Goal: Information Seeking & Learning: Learn about a topic

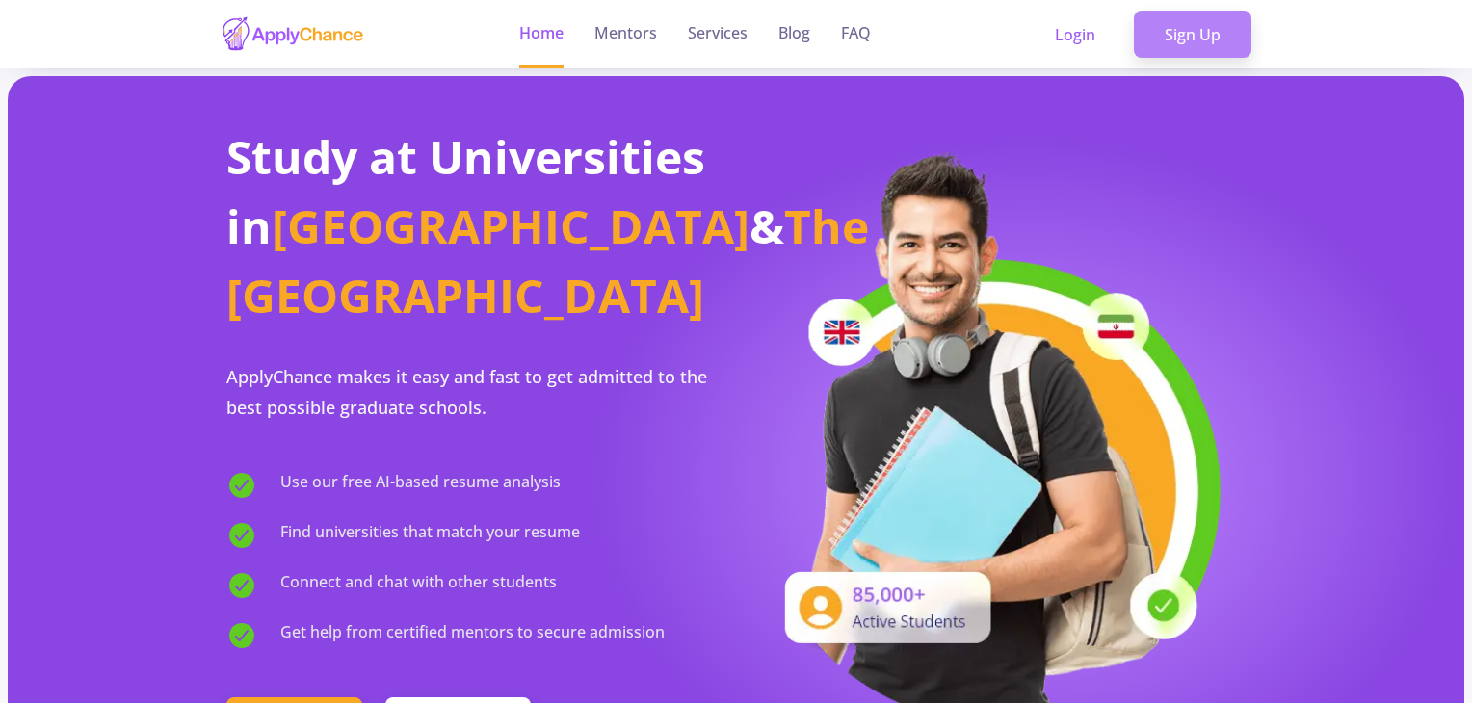
click at [1211, 16] on link "Sign Up" at bounding box center [1193, 35] width 118 height 48
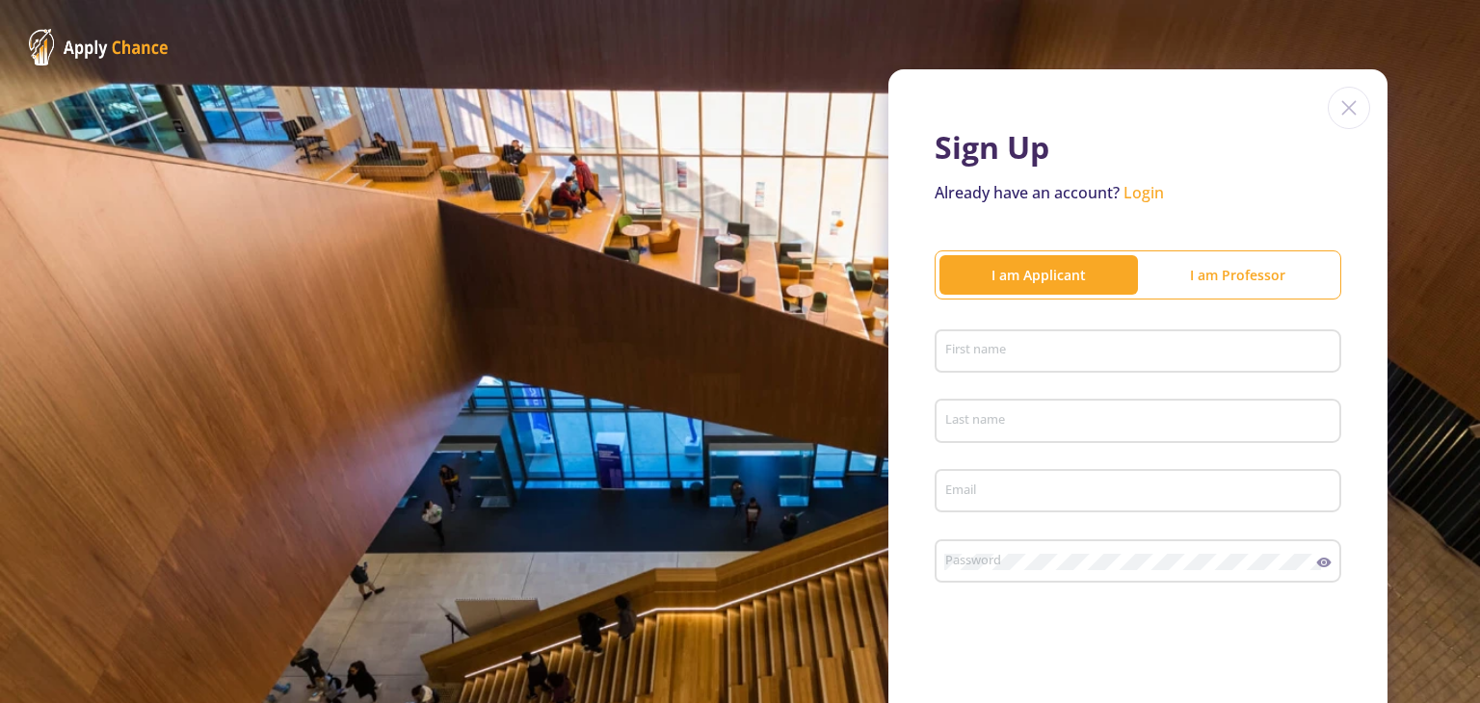
click at [1000, 355] on input "First name" at bounding box center [1140, 352] width 393 height 17
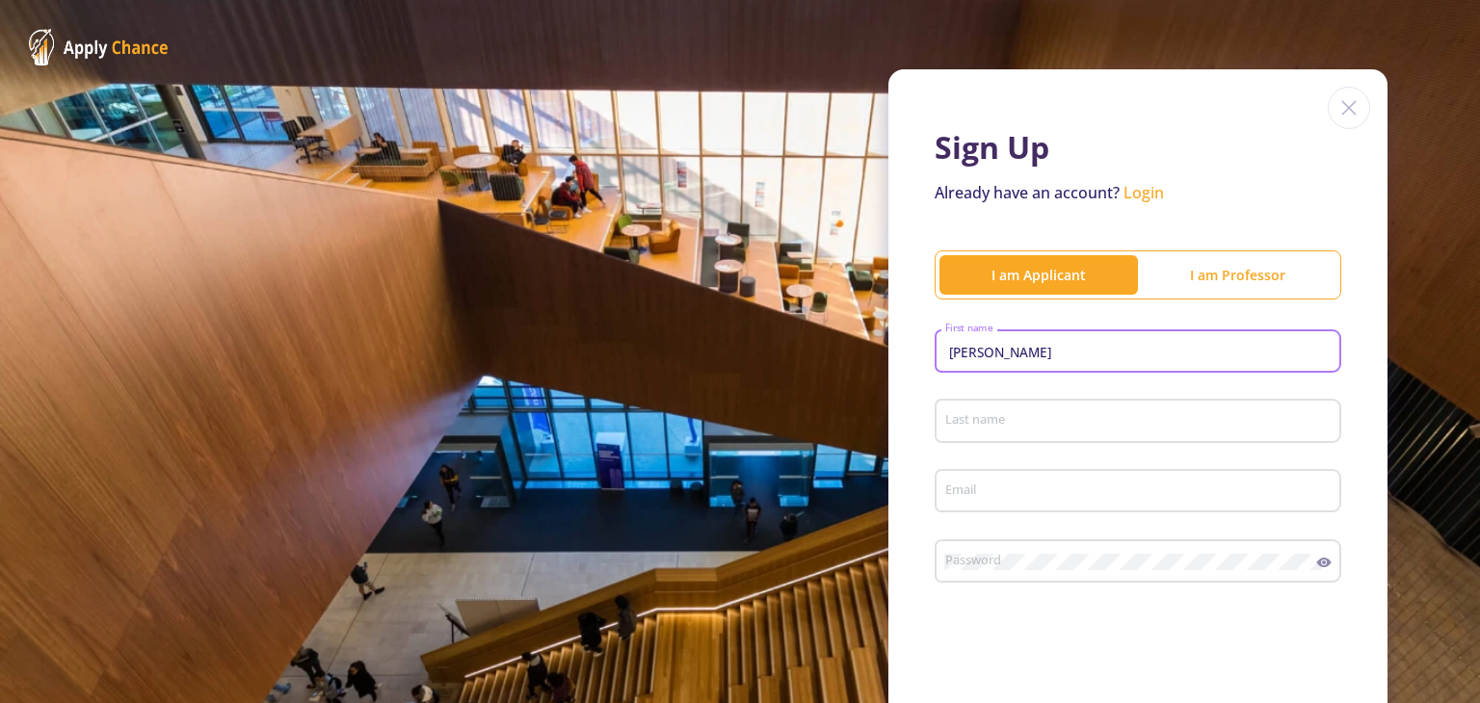
type input "Fatemeh"
click at [1027, 410] on div "Last name" at bounding box center [1138, 417] width 388 height 50
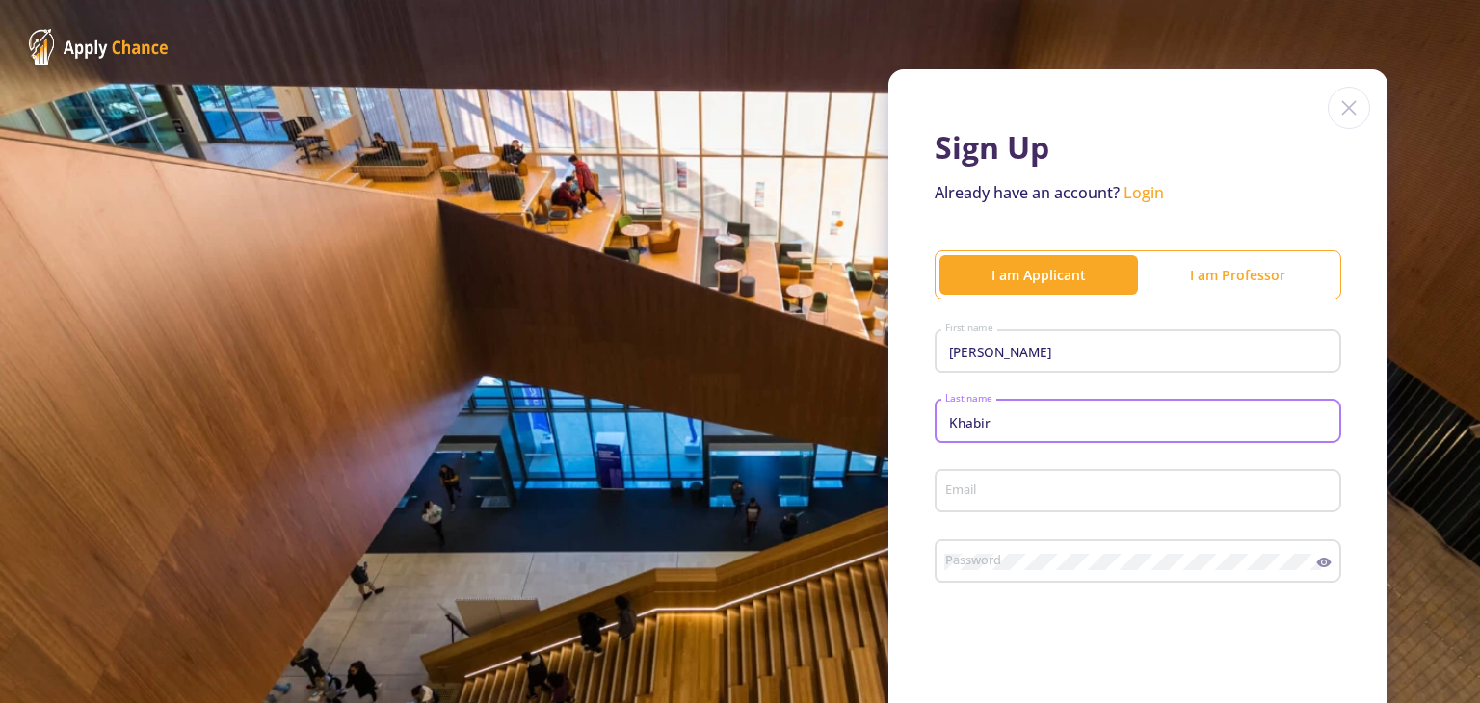
type input "Khabir"
click at [990, 502] on div "Email" at bounding box center [1138, 487] width 388 height 50
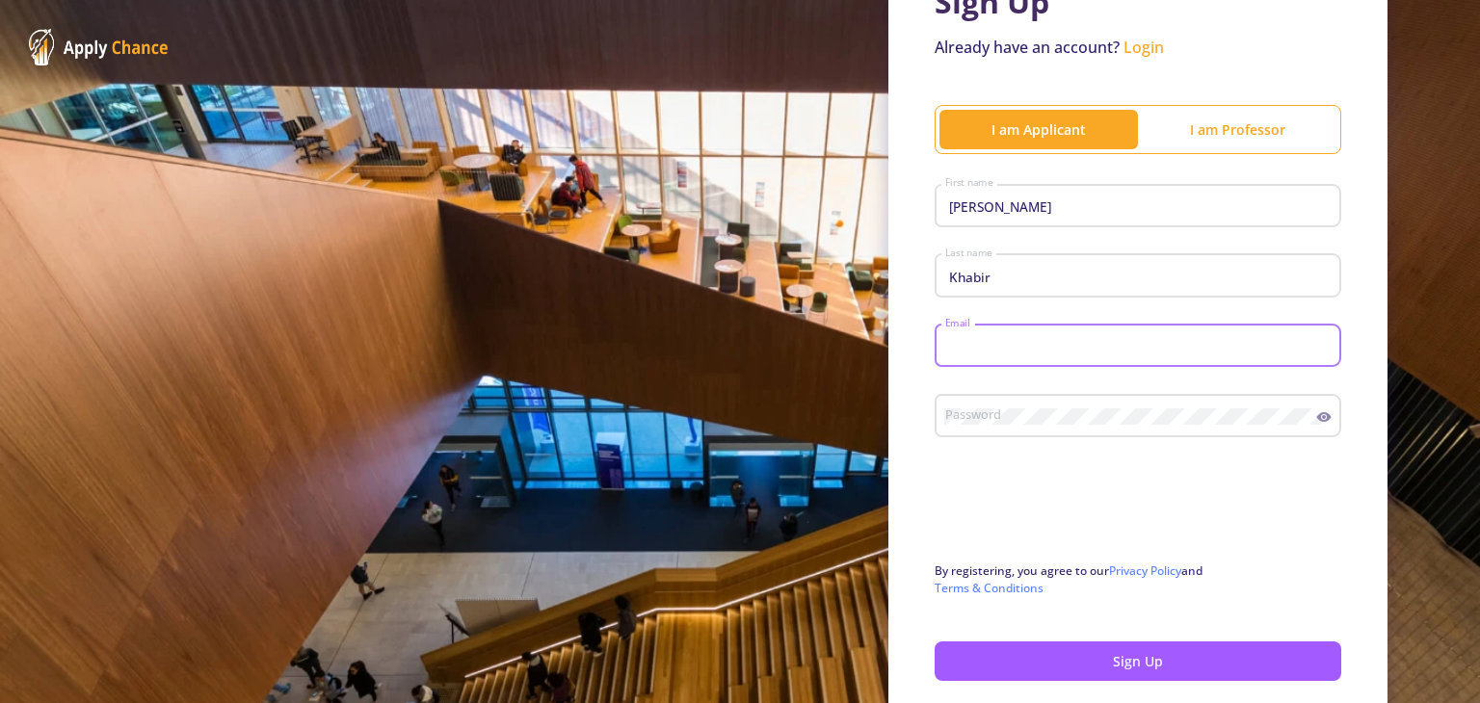
scroll to position [145, 0]
type input "[EMAIL_ADDRESS][DOMAIN_NAME]"
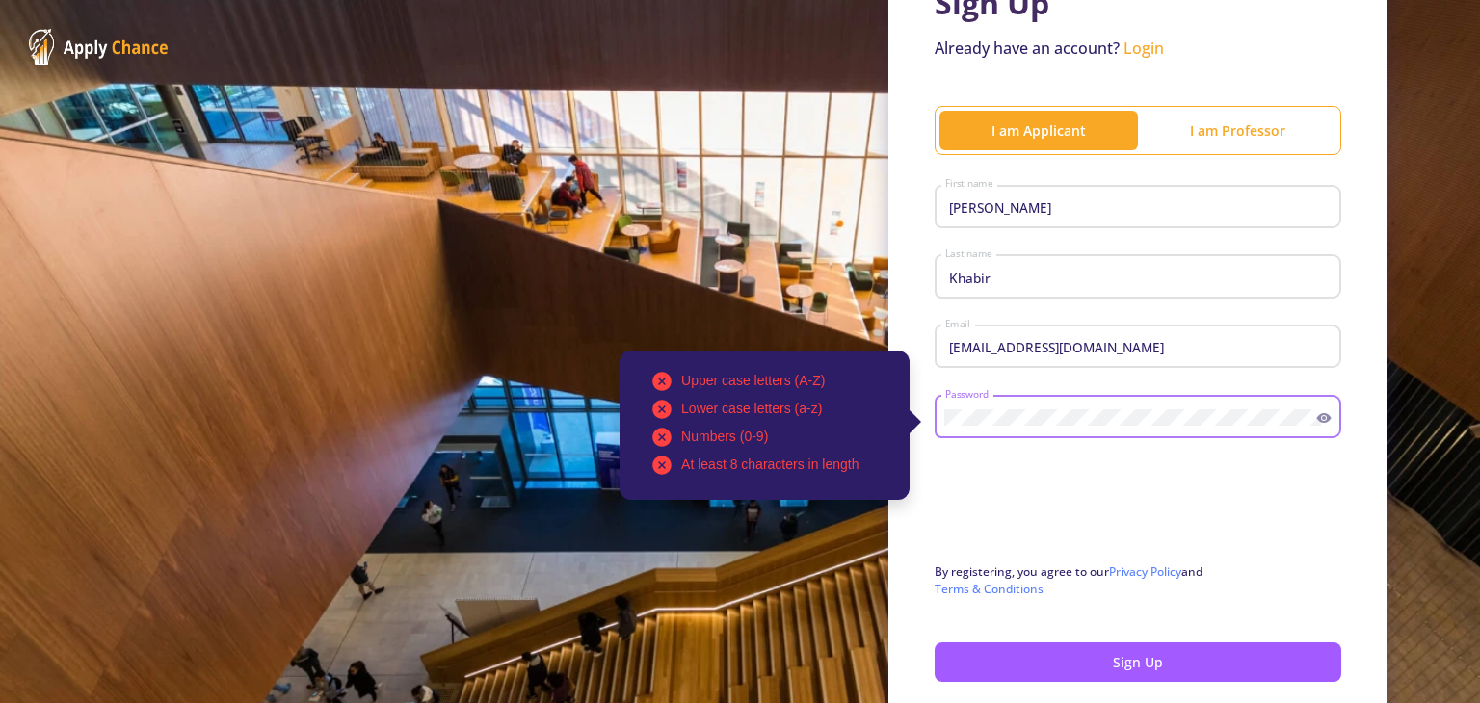
click at [968, 378] on div "fatemehkhabirr@gmail.com Email" at bounding box center [1138, 353] width 407 height 64
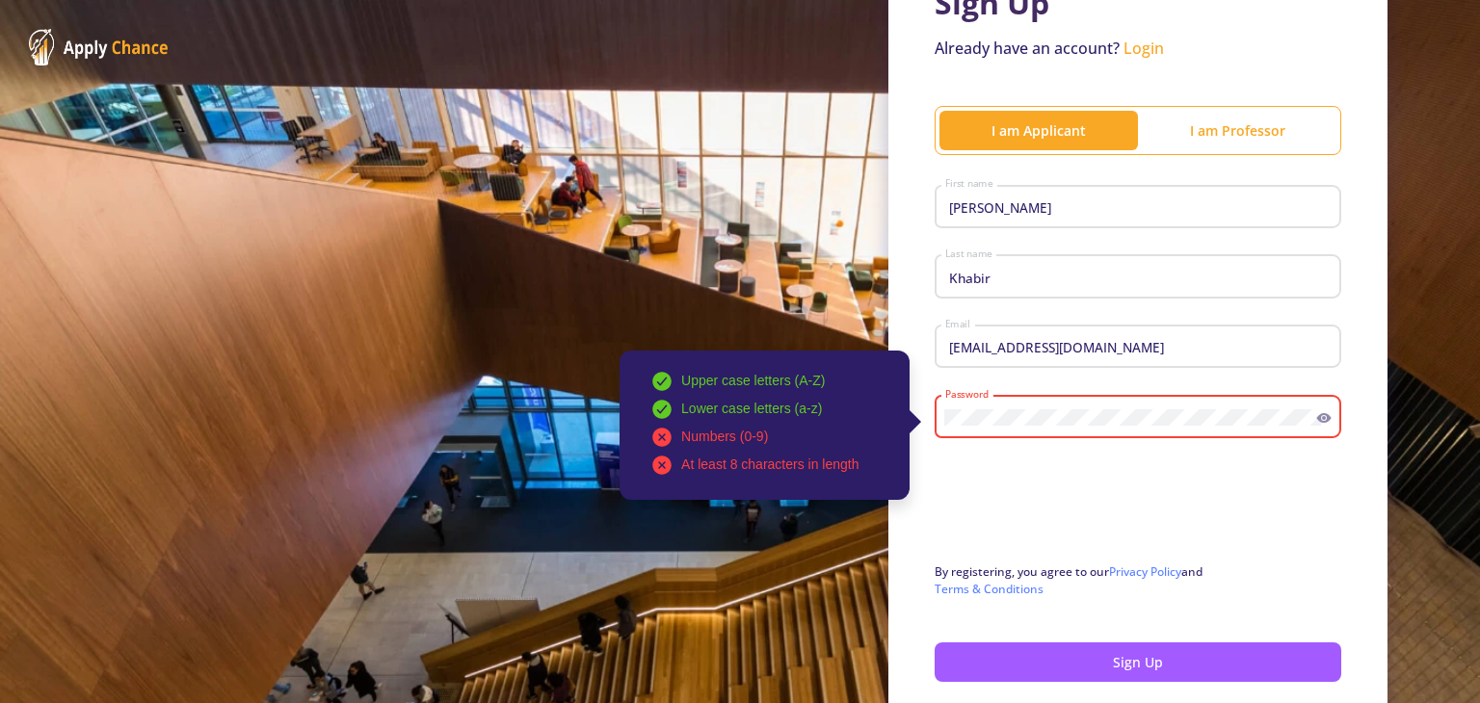
click at [1319, 425] on icon at bounding box center [1323, 417] width 15 height 15
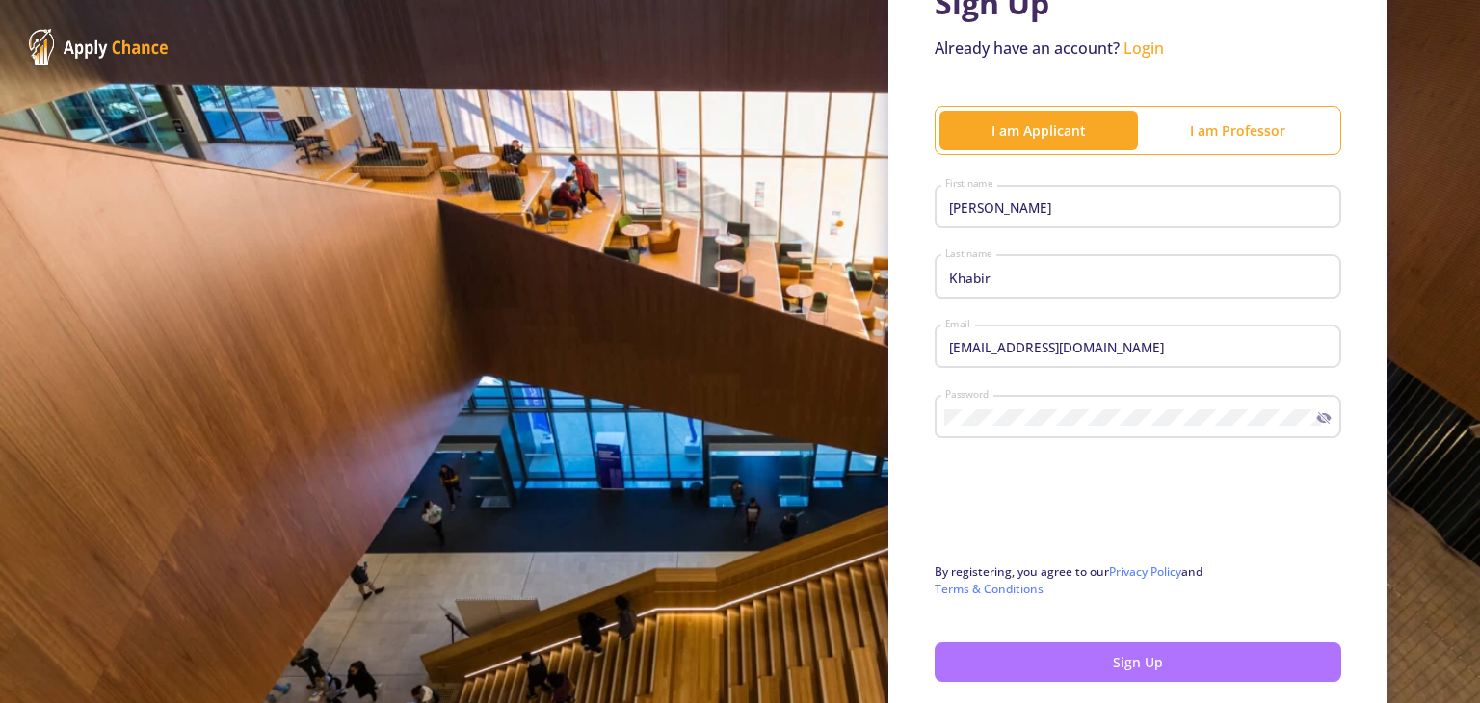
click at [1080, 652] on button "Sign Up" at bounding box center [1138, 663] width 407 height 40
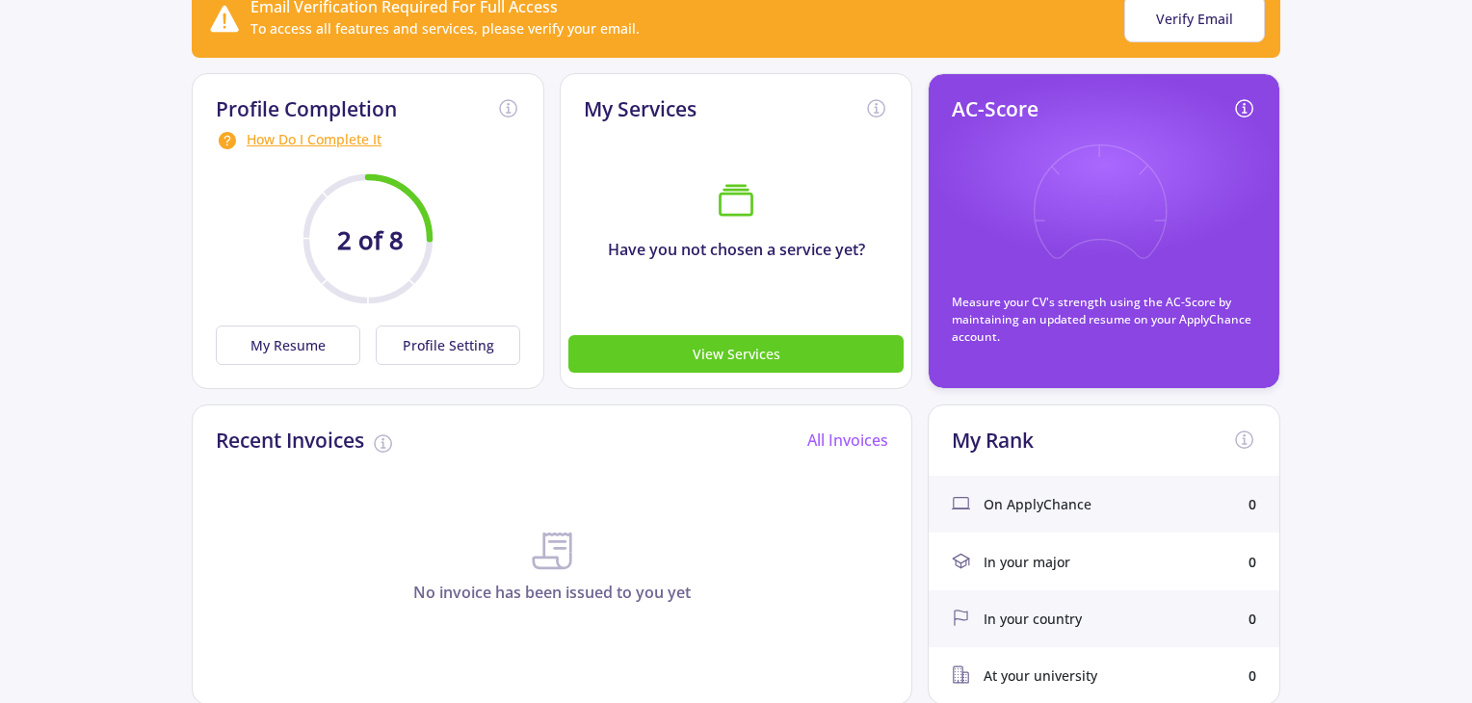
scroll to position [213, 0]
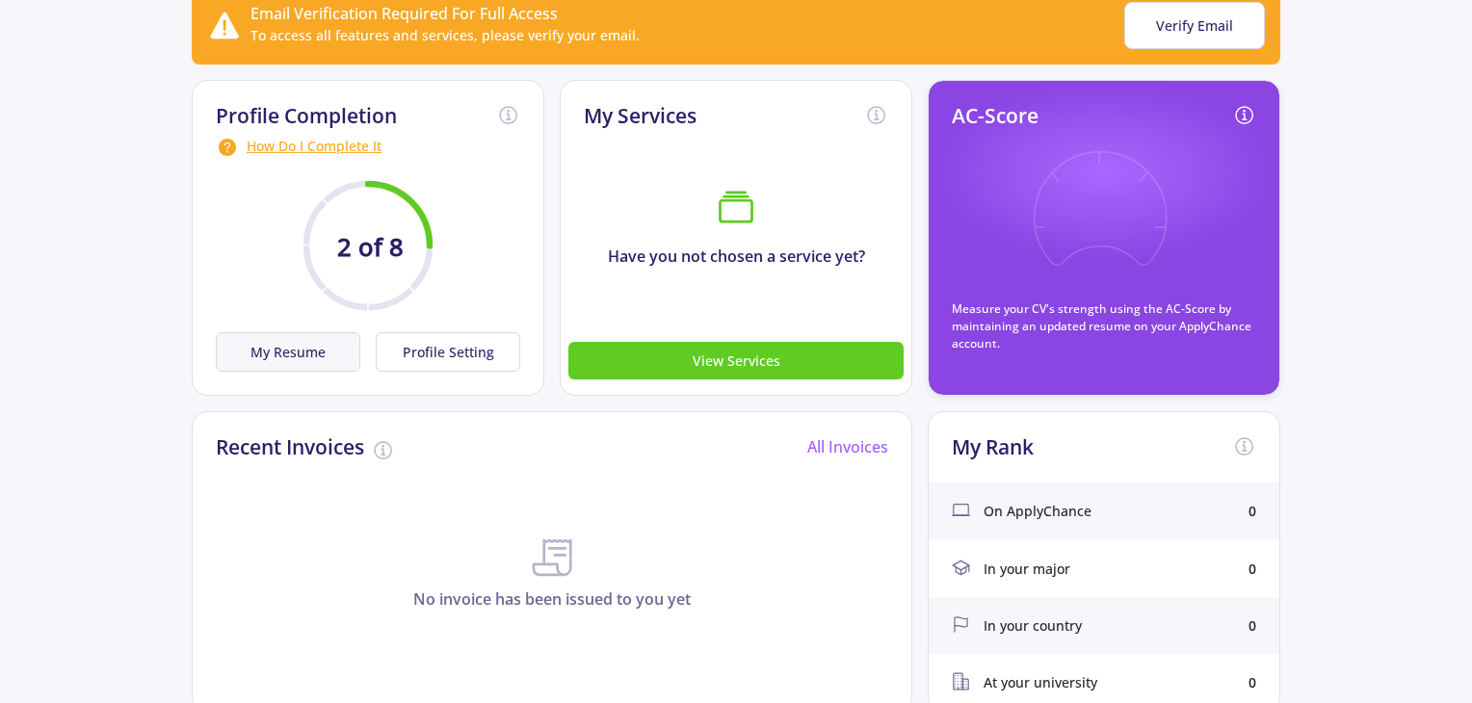
click at [332, 361] on button "My Resume" at bounding box center [288, 352] width 145 height 40
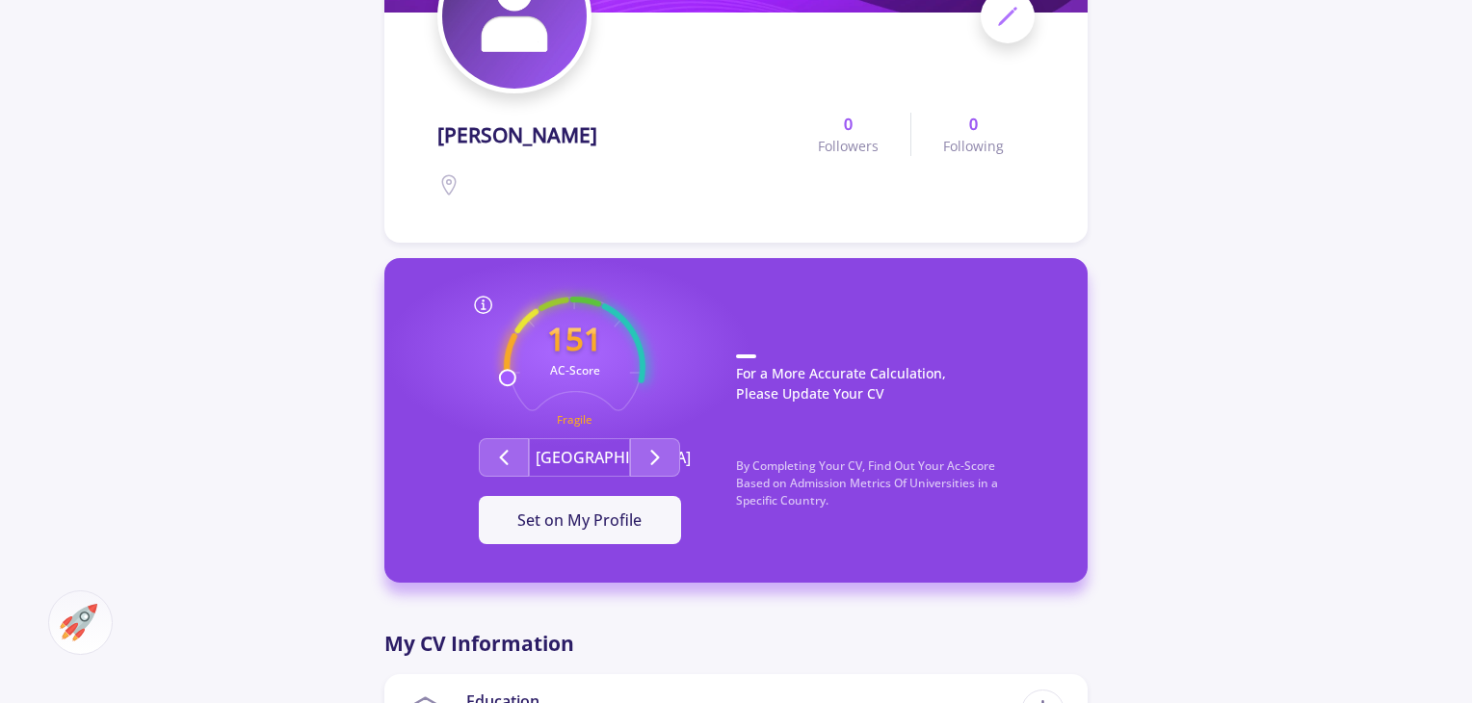
scroll to position [289, 0]
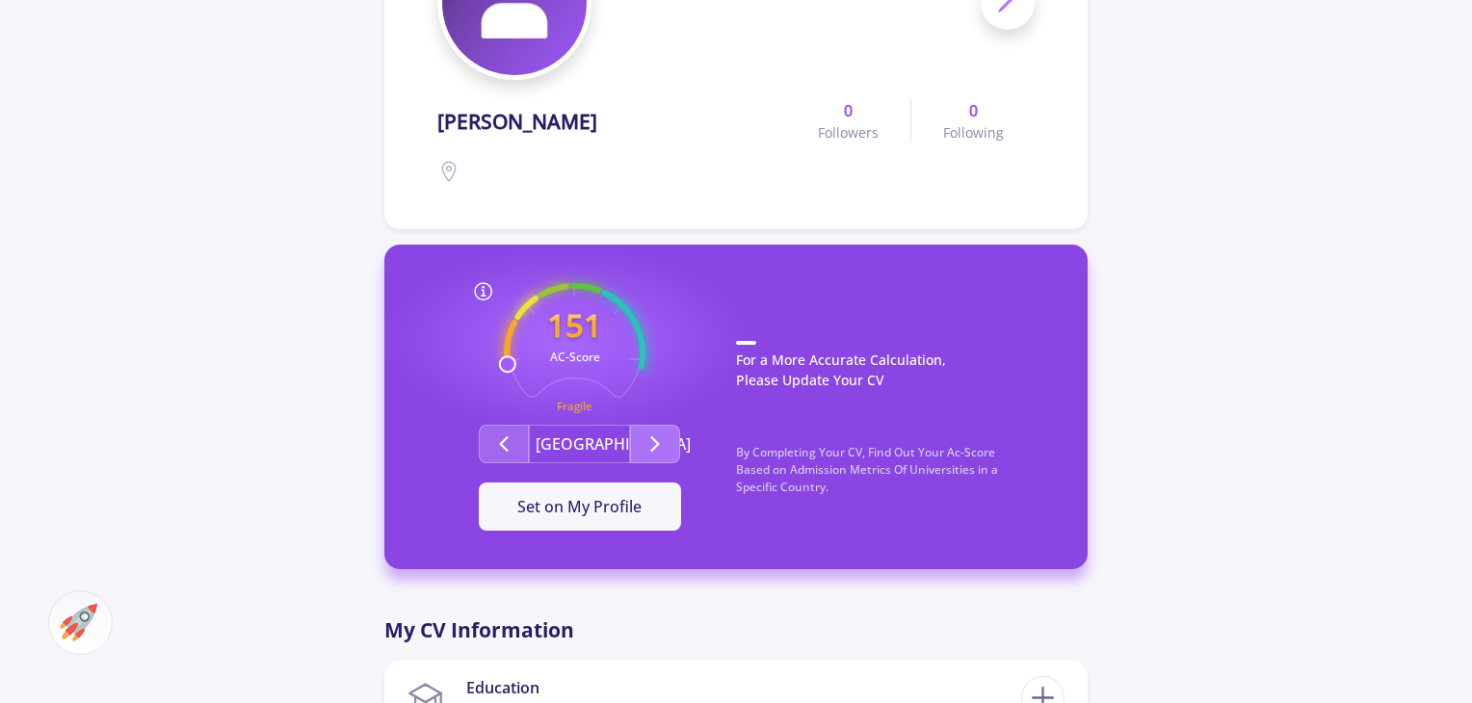
click at [655, 450] on icon "Second group" at bounding box center [655, 444] width 23 height 23
click at [643, 450] on button "Second group" at bounding box center [655, 444] width 50 height 39
click at [602, 510] on span "Set on My Profile" at bounding box center [579, 506] width 124 height 21
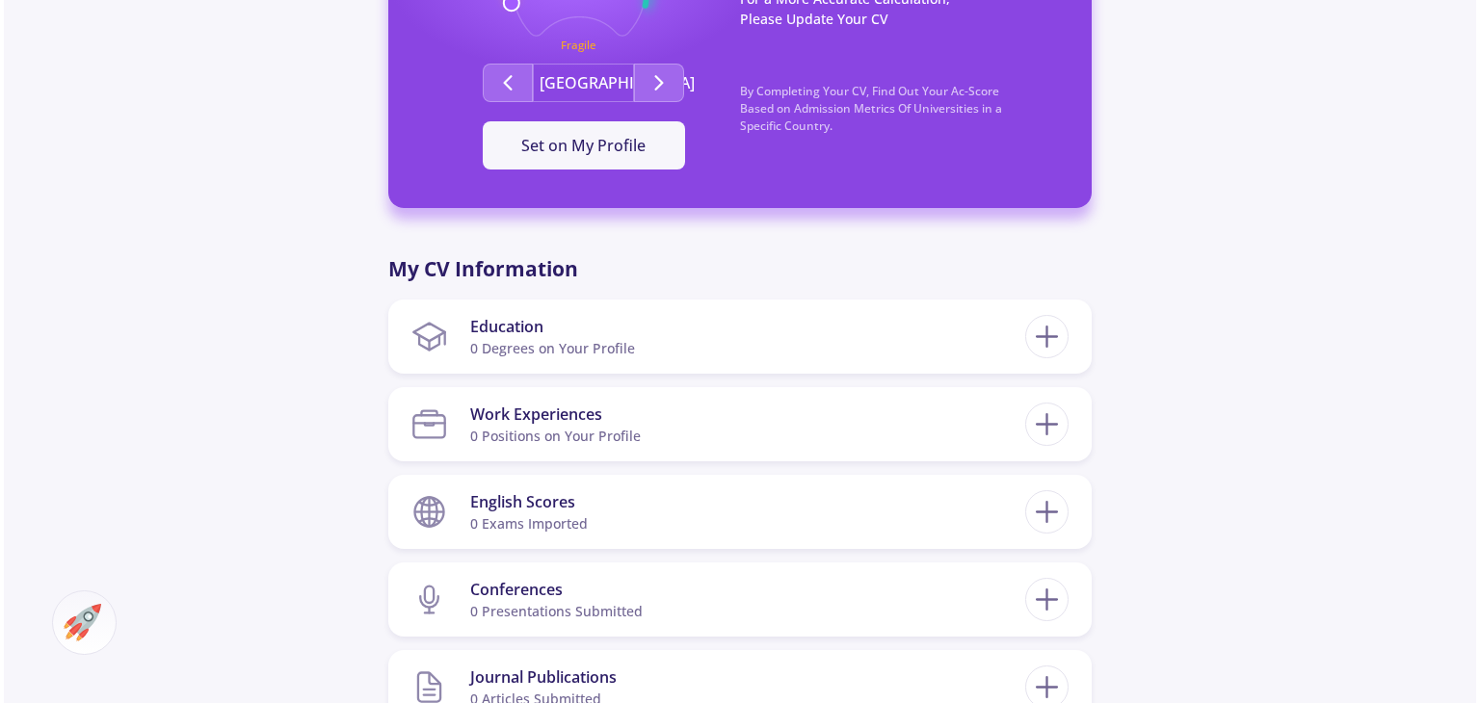
scroll to position [674, 0]
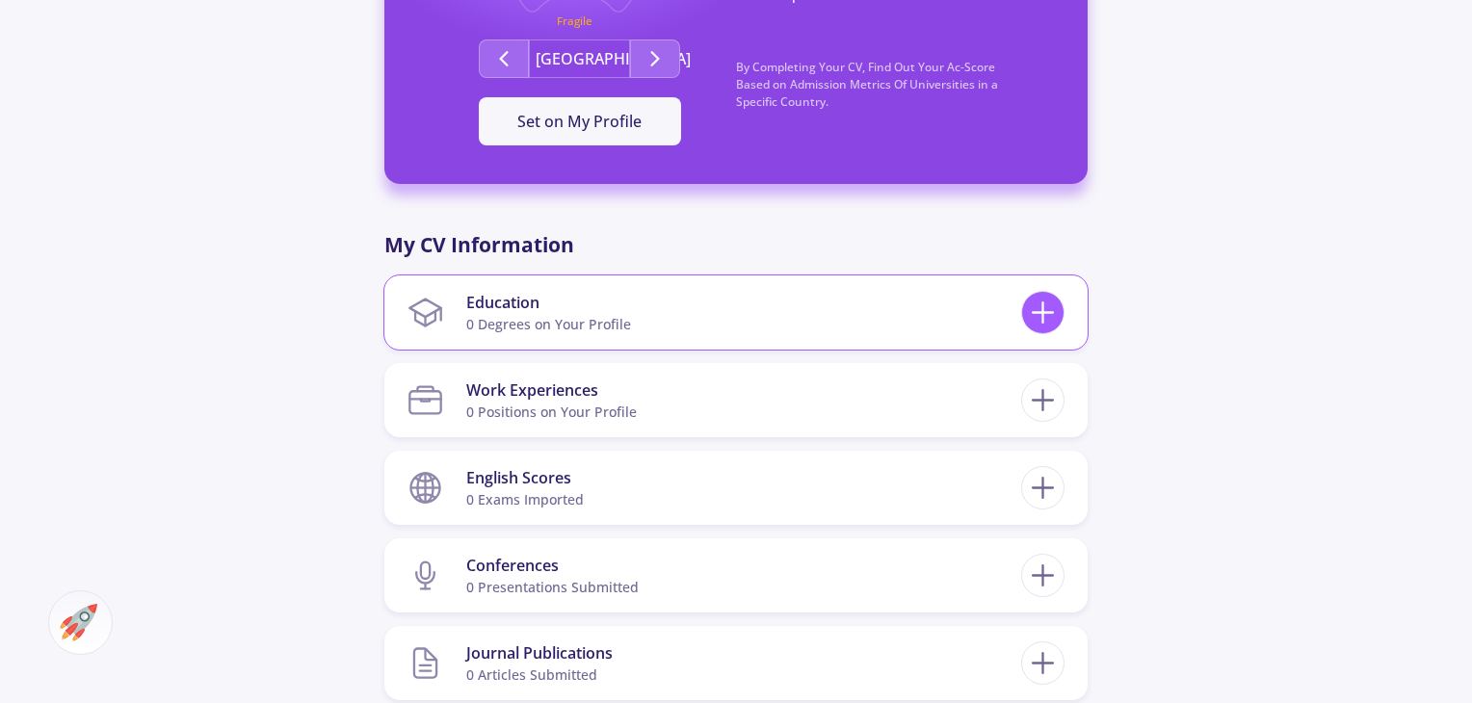
click at [1036, 315] on icon at bounding box center [1043, 313] width 36 height 36
checkbox input "false"
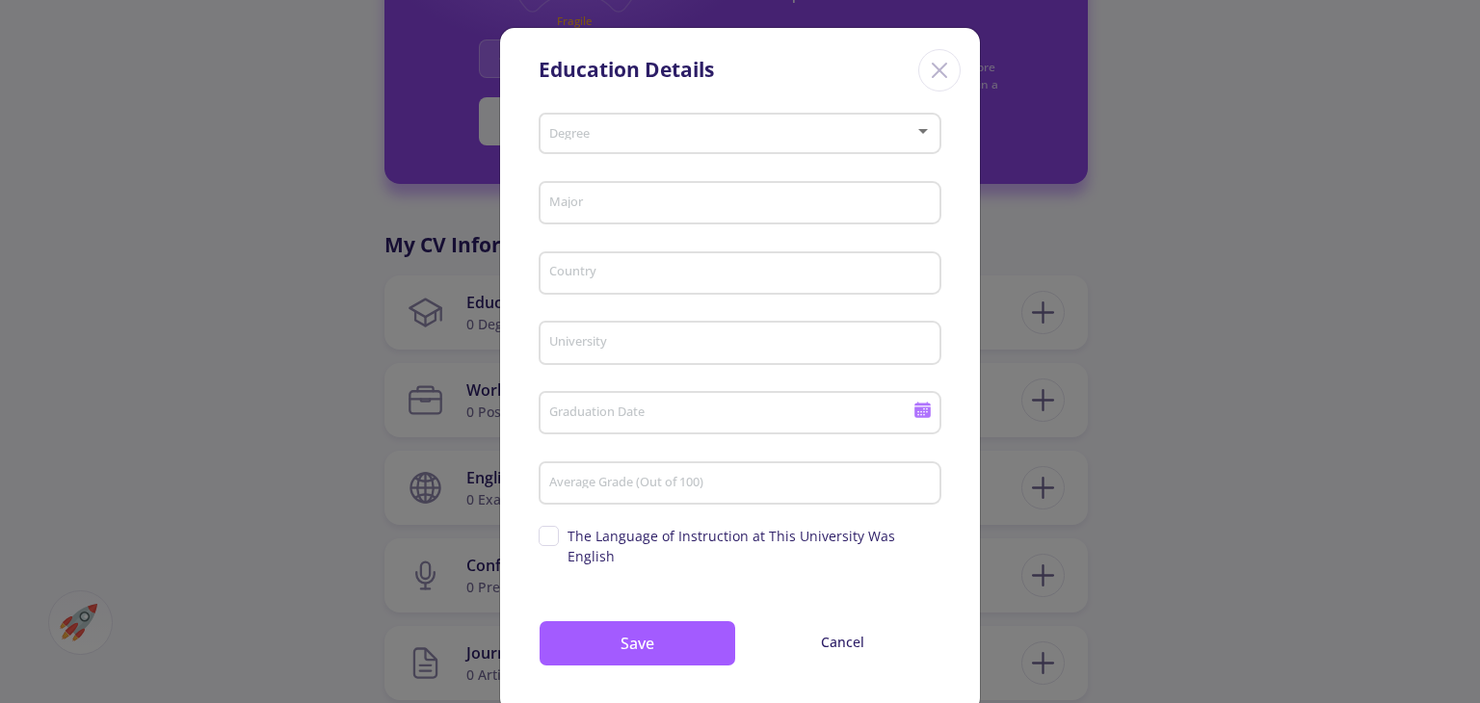
click at [639, 143] on div "Degree" at bounding box center [740, 130] width 384 height 48
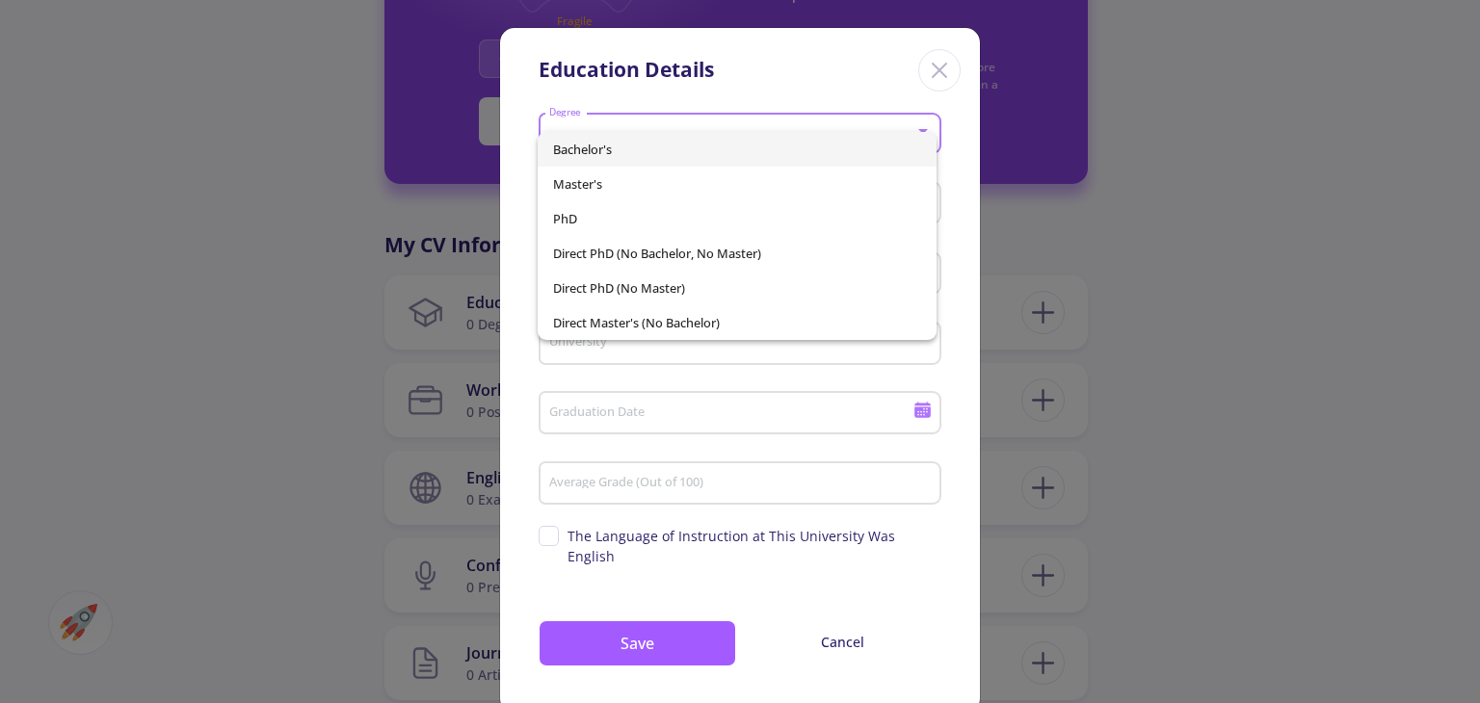
click at [595, 154] on span "Bachelor's" at bounding box center [736, 149] width 367 height 35
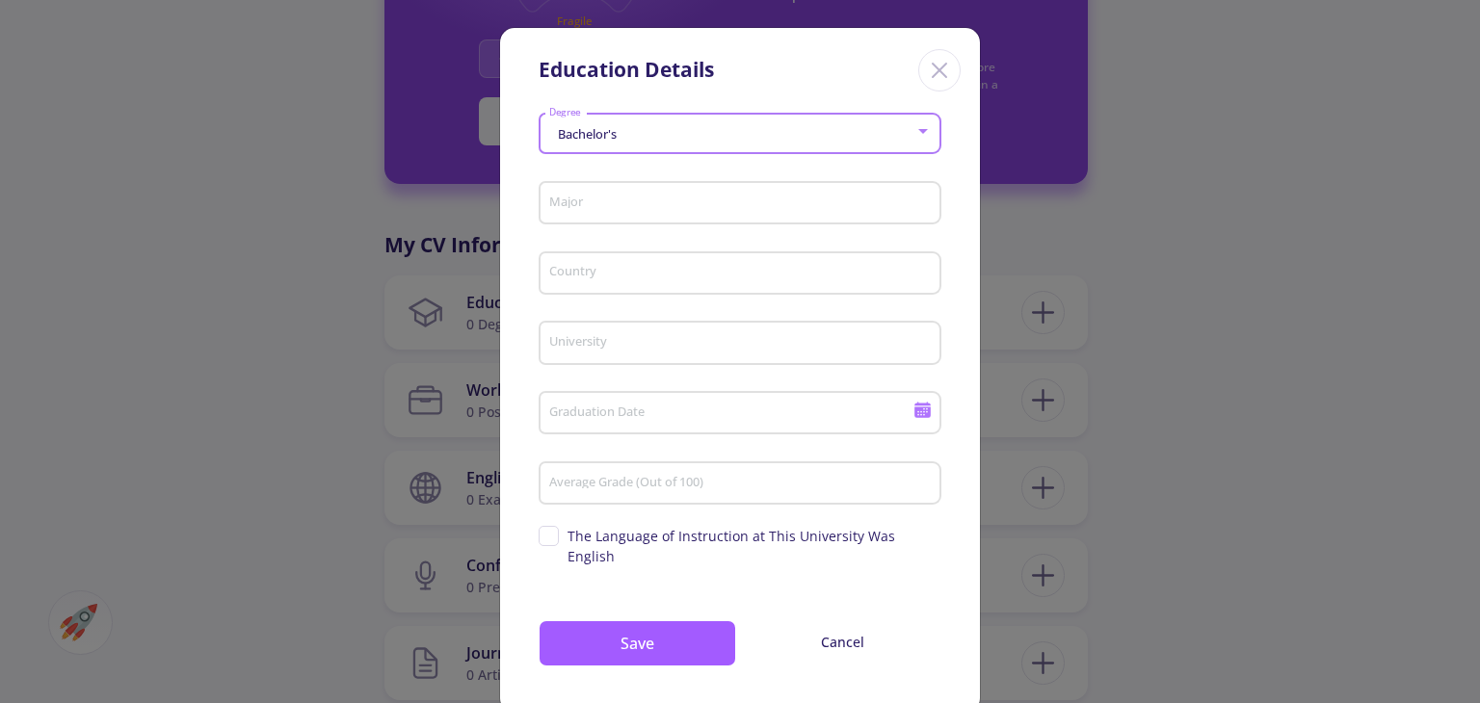
click at [598, 198] on input "Major" at bounding box center [742, 204] width 389 height 17
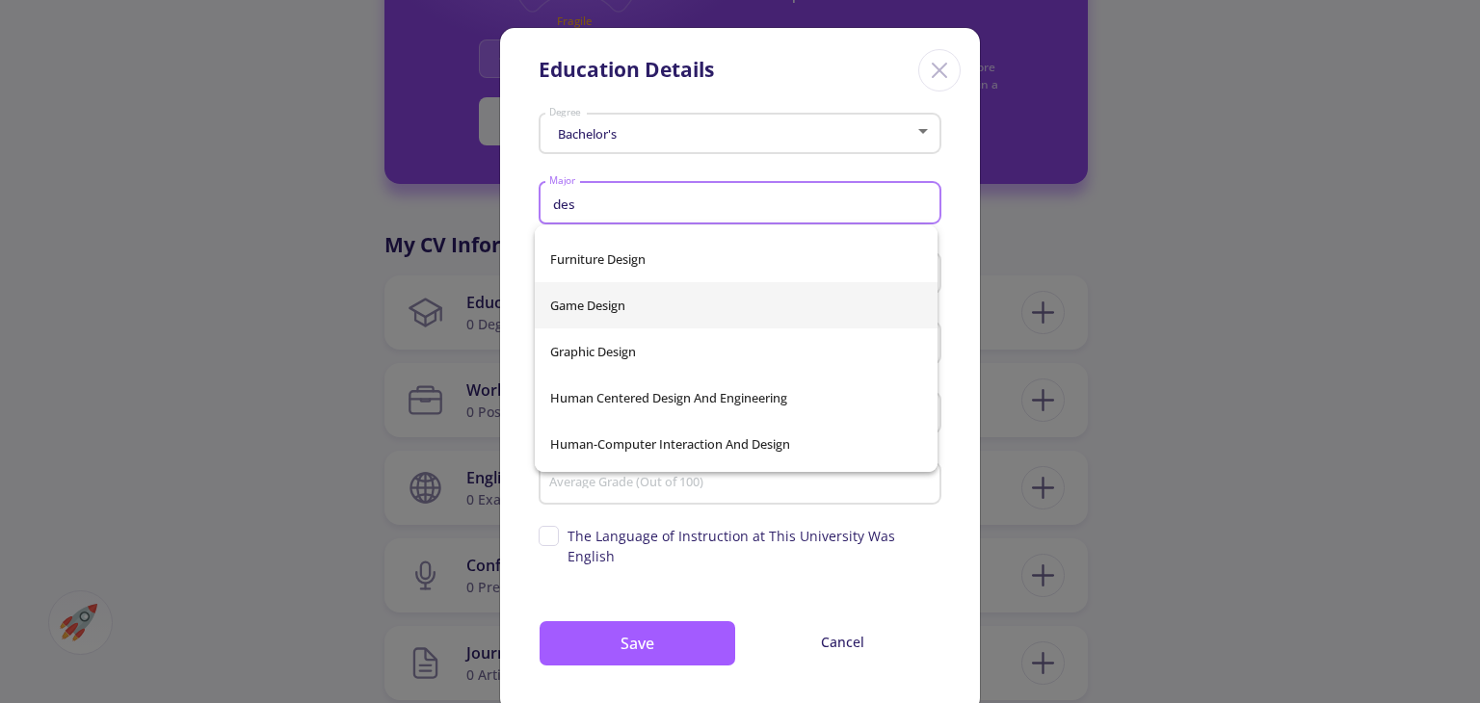
scroll to position [1125, 0]
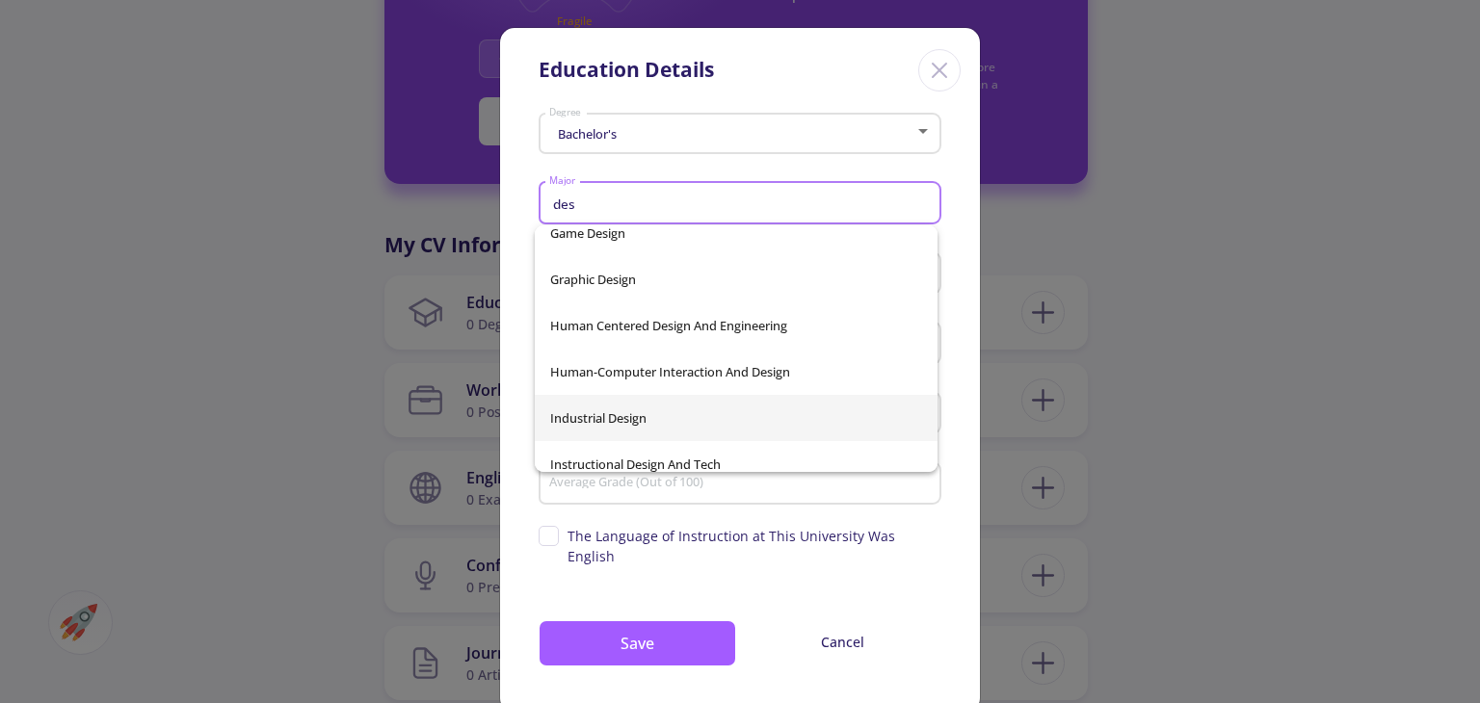
type input "des"
click at [638, 410] on div "Additive Manufacturing And Design Advanced Architectural Design Agriculture, Na…" at bounding box center [736, 348] width 403 height 247
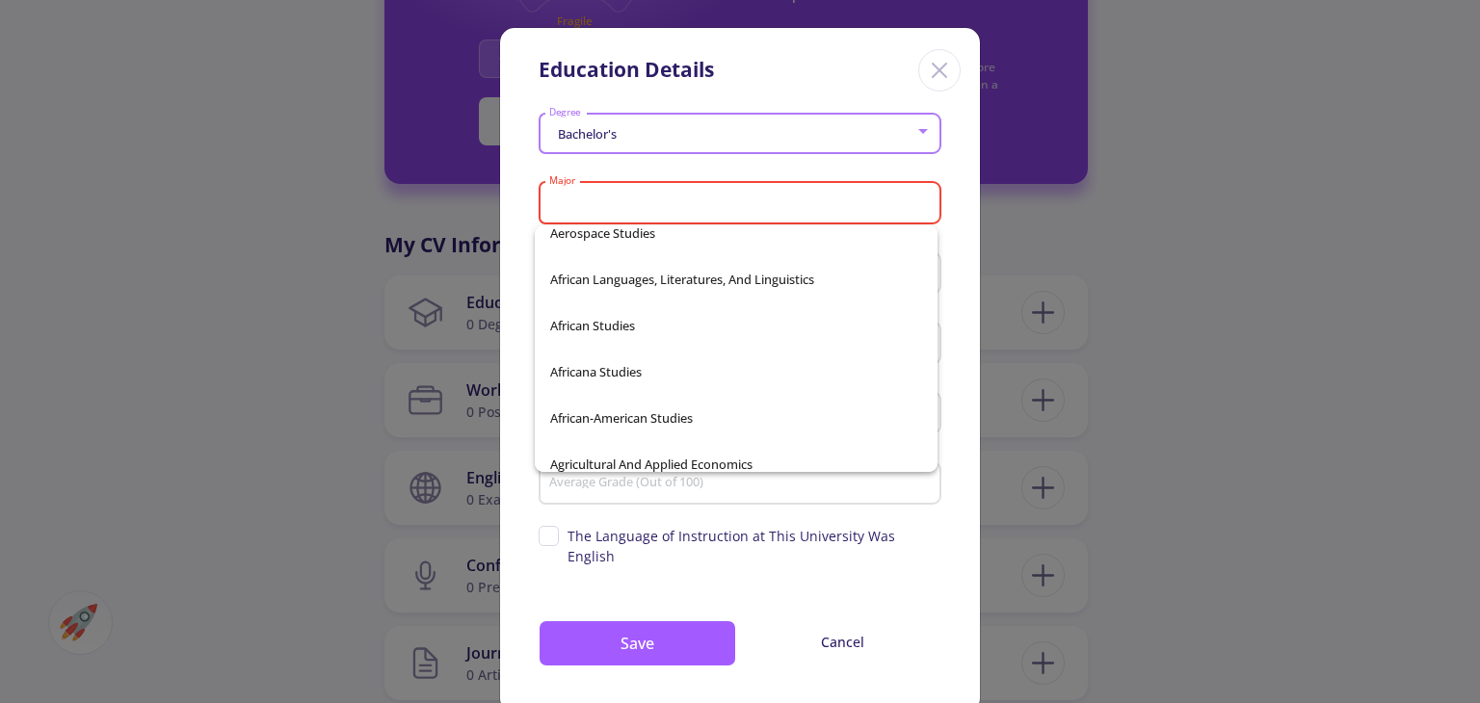
scroll to position [42148, 0]
click at [618, 201] on input "Major" at bounding box center [742, 204] width 389 height 17
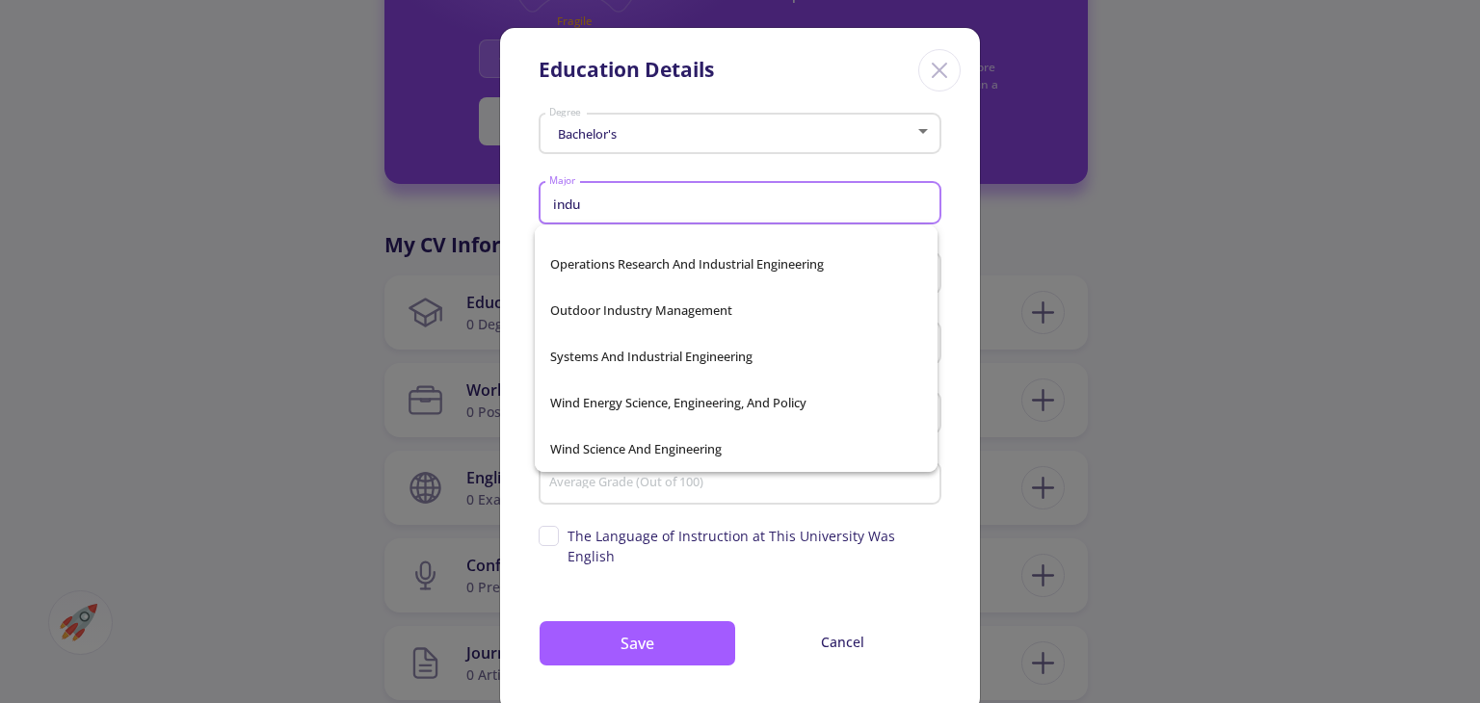
scroll to position [910, 0]
type input "industr"
click at [958, 260] on div "Bachelor's Degree industr Major Country University Graduation Date Average Grad…" at bounding box center [740, 409] width 480 height 607
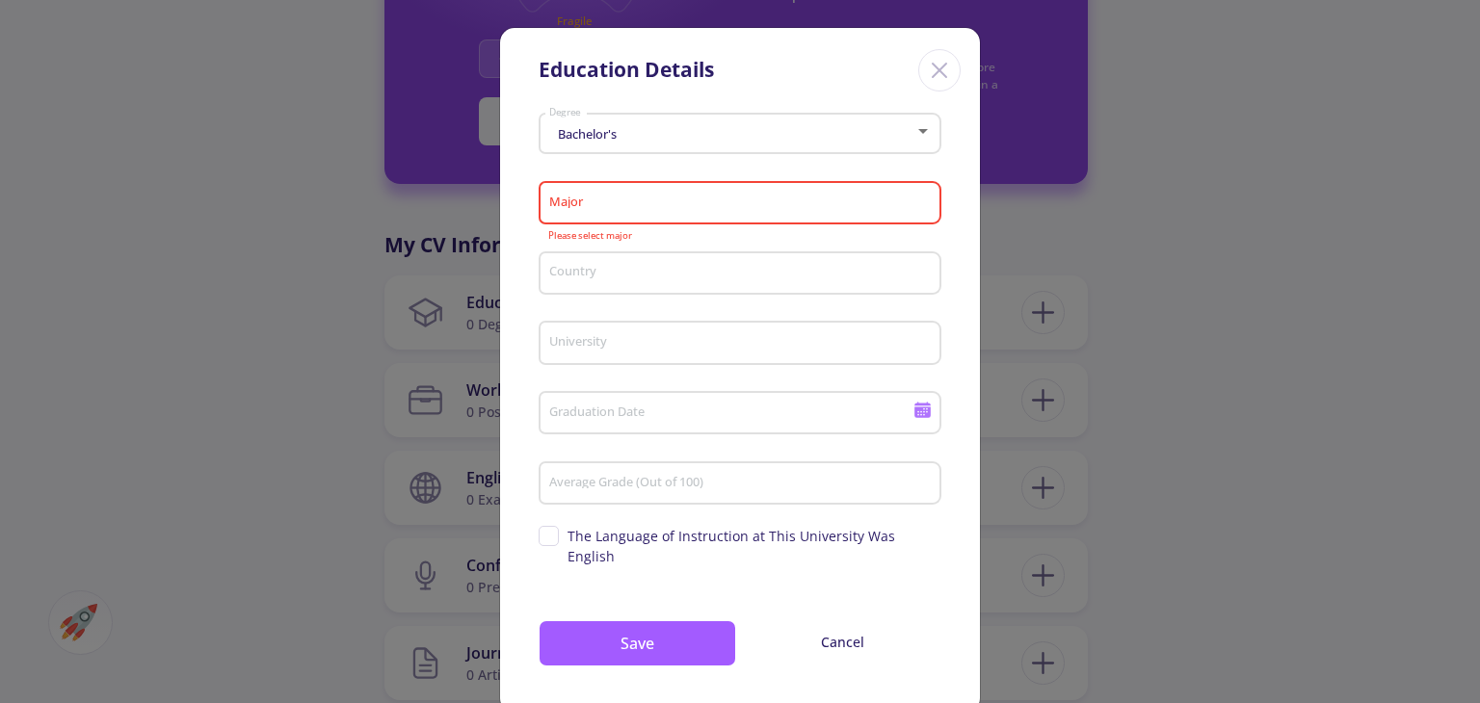
click at [613, 210] on input "Major" at bounding box center [742, 204] width 389 height 17
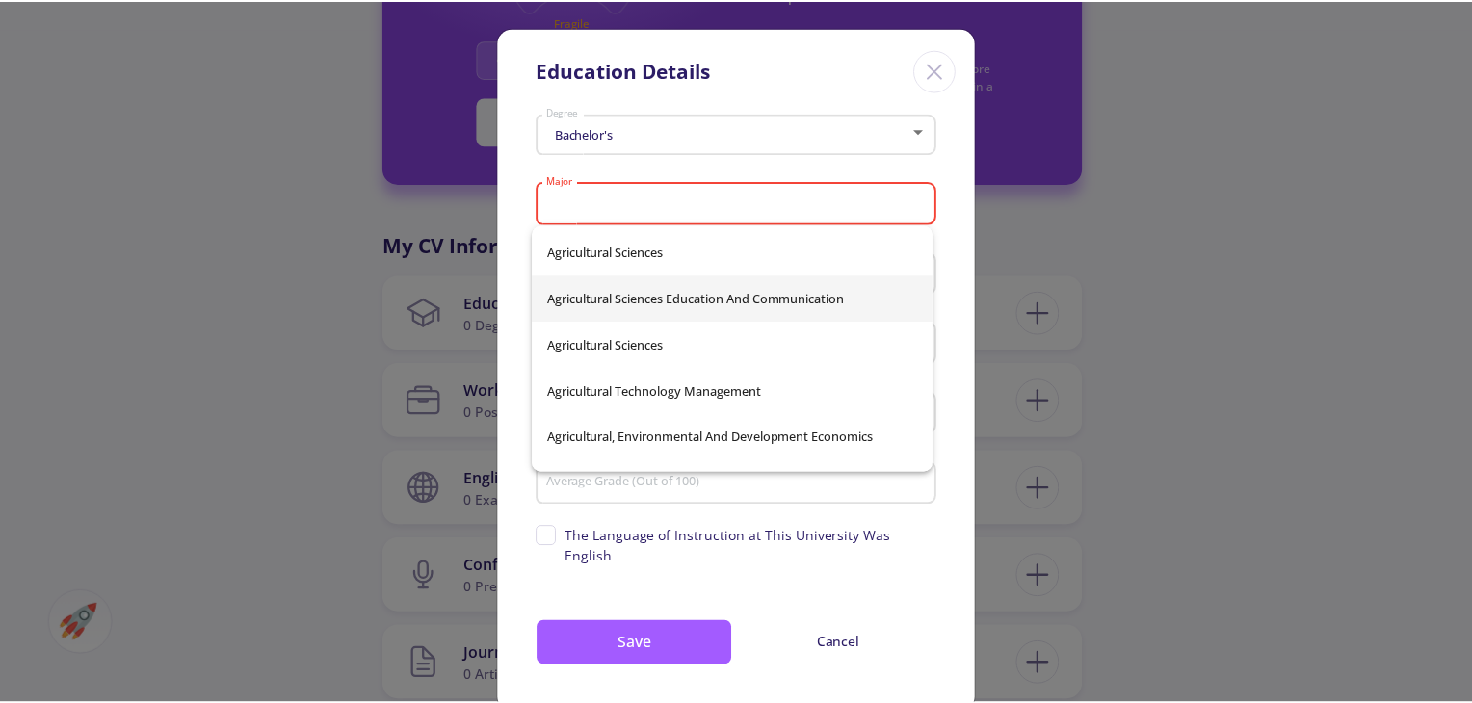
scroll to position [2312, 0]
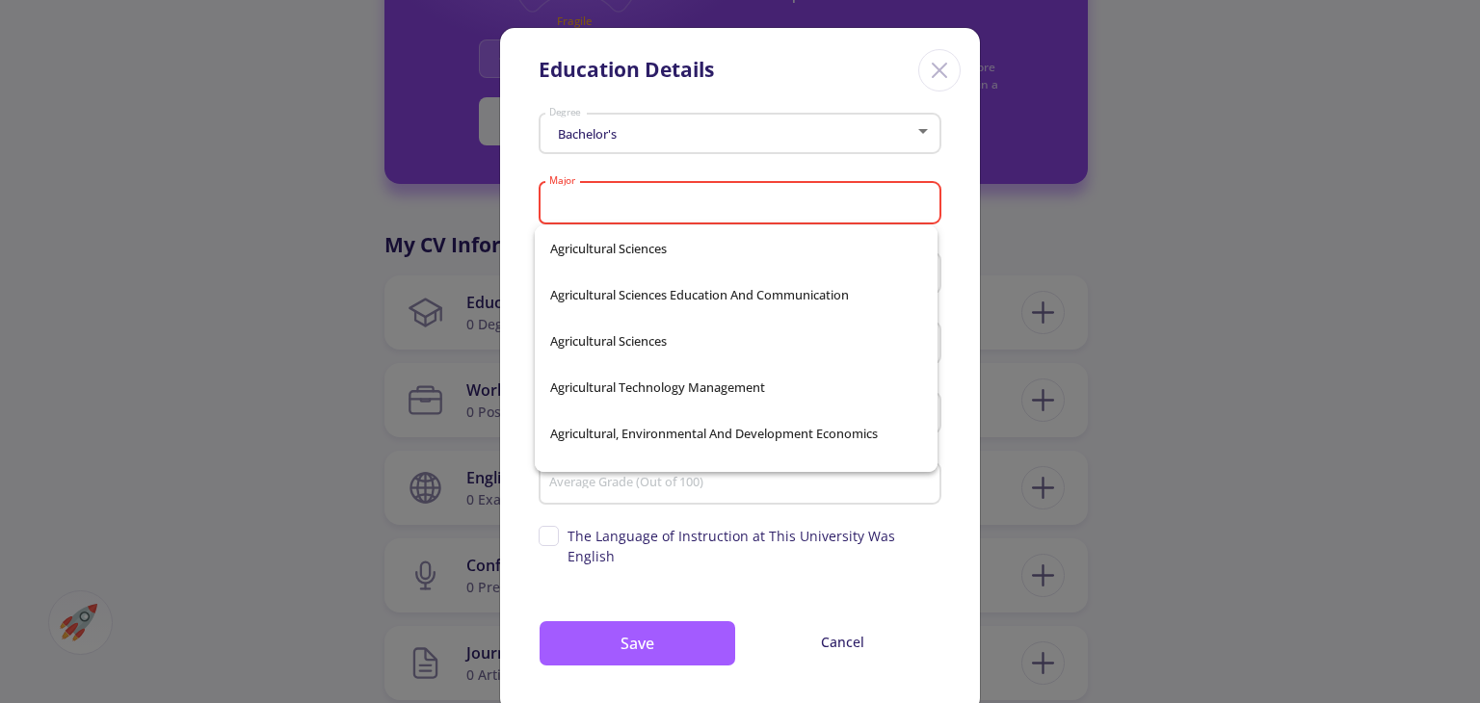
click at [936, 76] on icon "Close" at bounding box center [939, 70] width 31 height 31
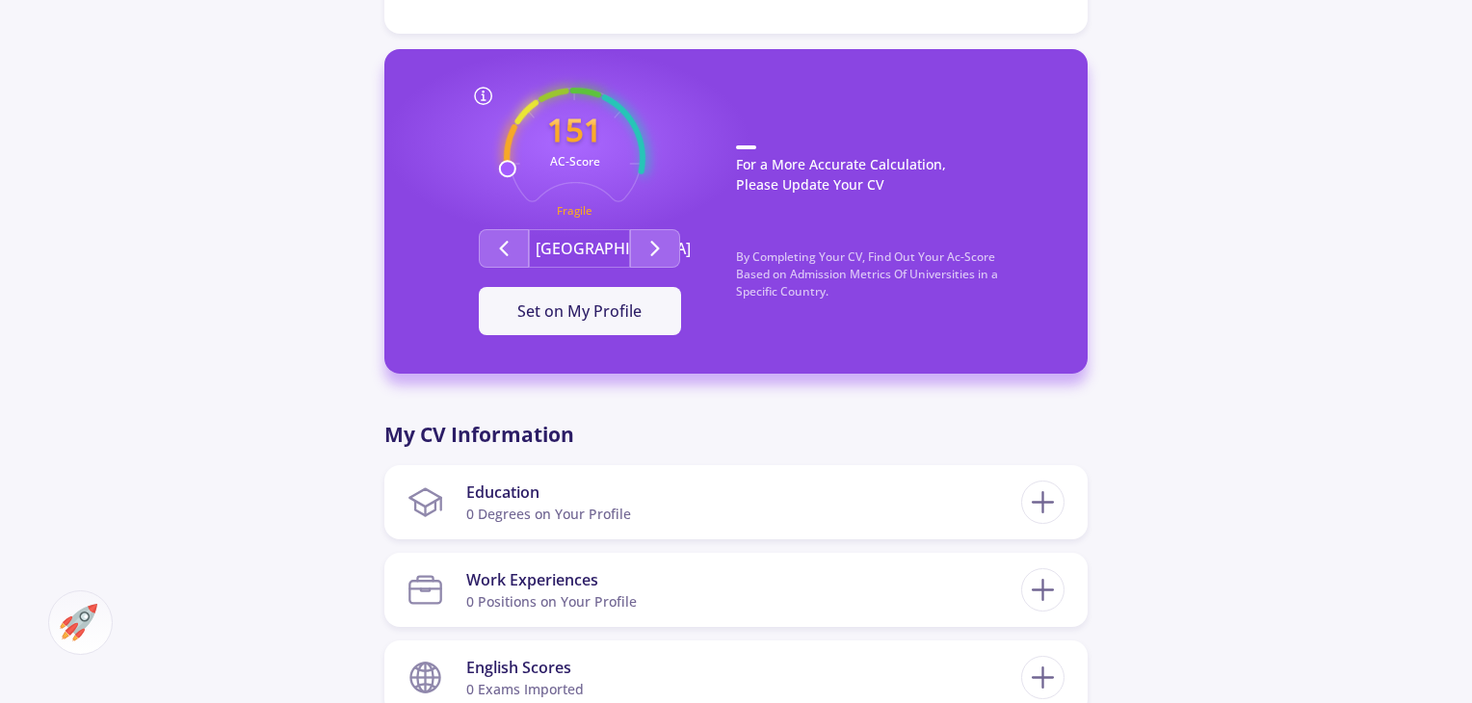
scroll to position [0, 0]
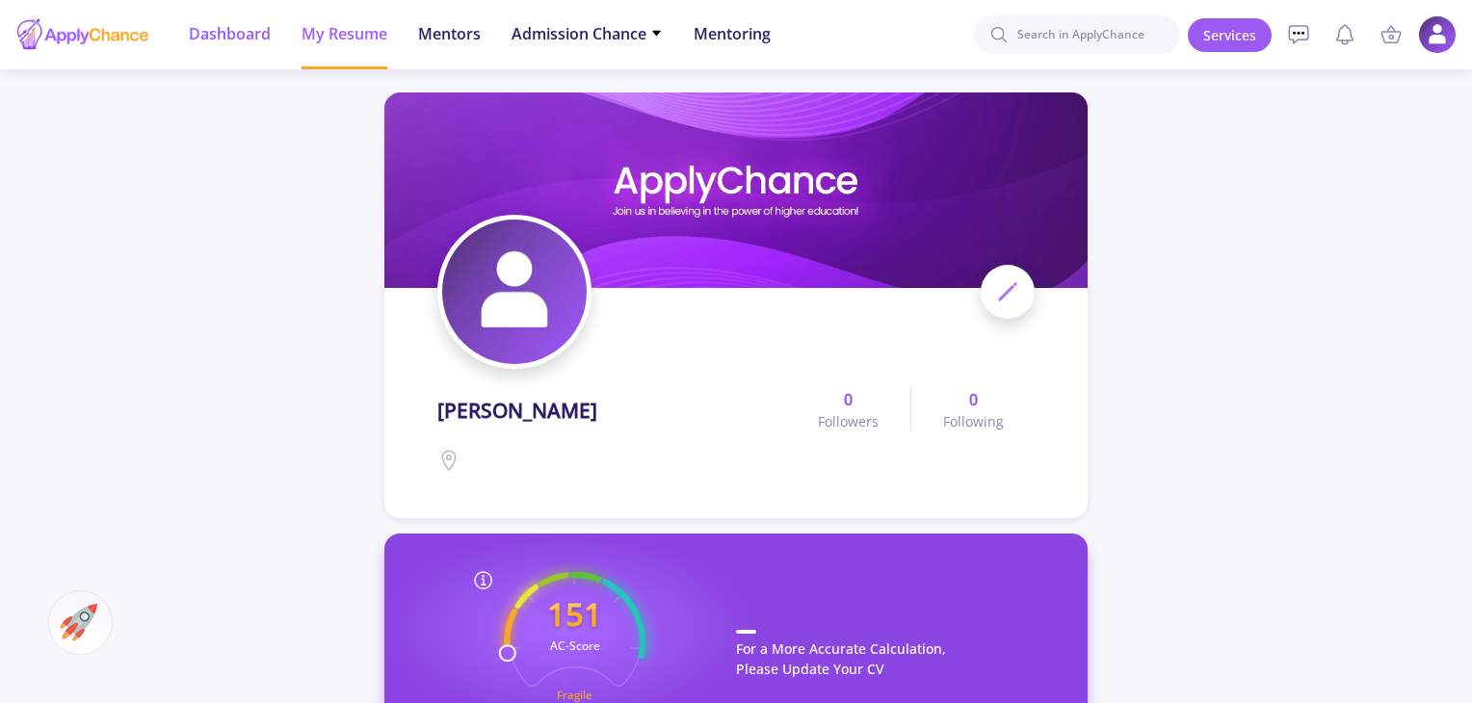
click at [241, 14] on li "Dashboard" at bounding box center [230, 34] width 82 height 69
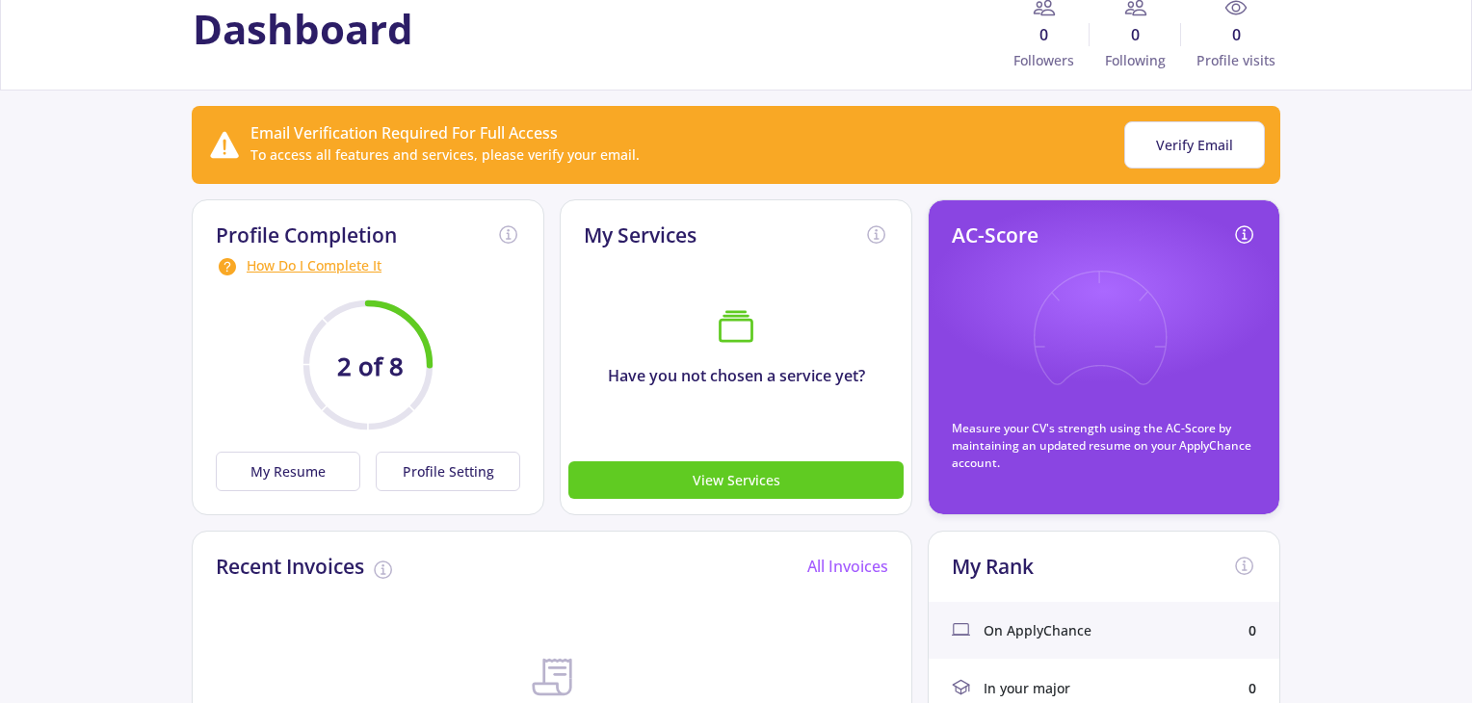
scroll to position [96, 0]
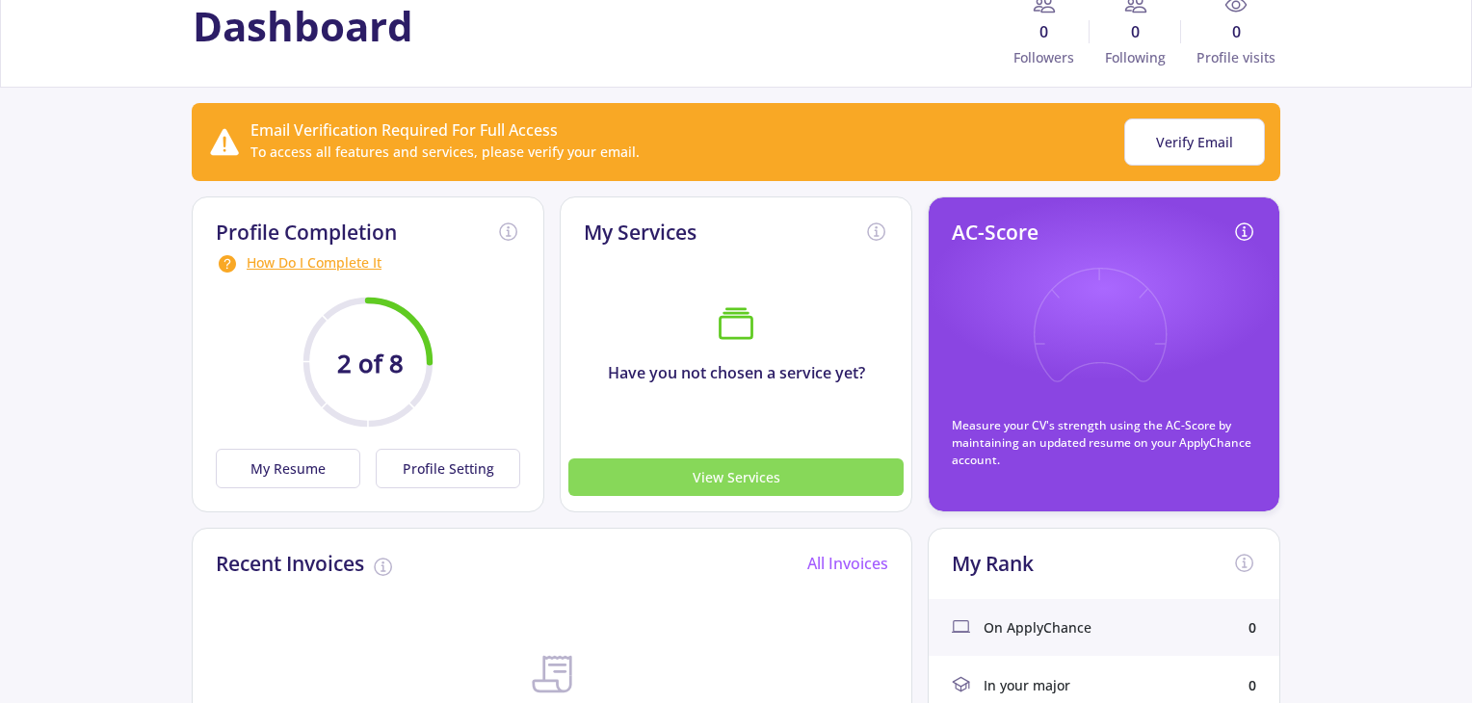
click at [735, 468] on button "View Services" at bounding box center [735, 478] width 335 height 38
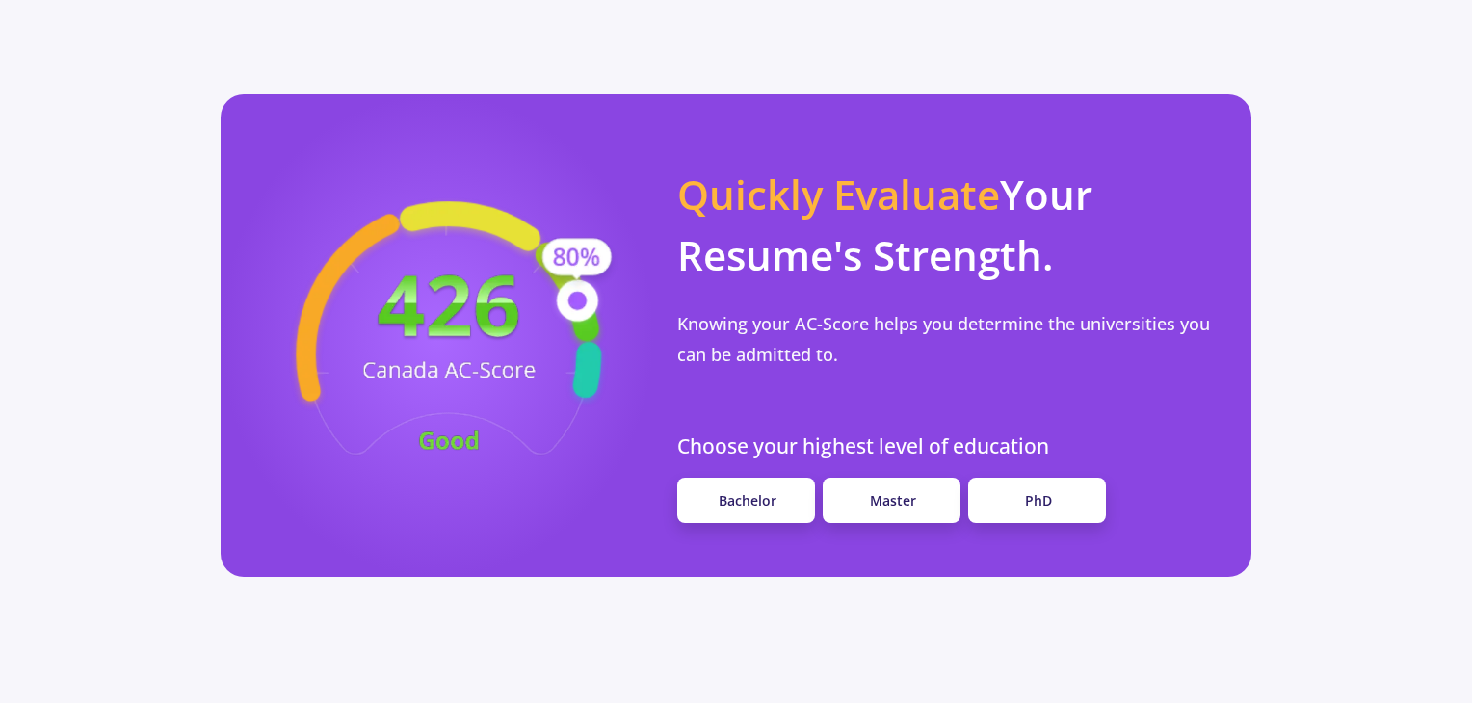
scroll to position [1638, 0]
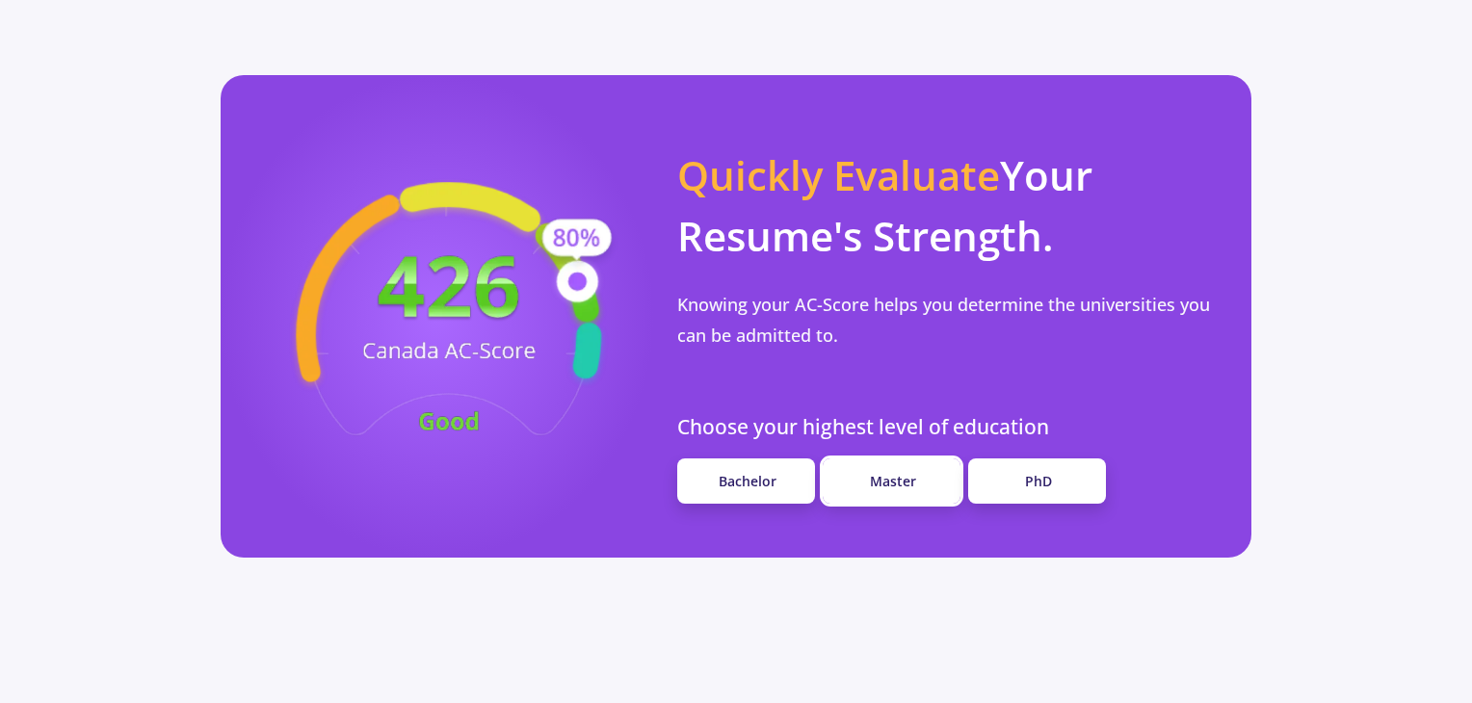
click at [894, 472] on span "Master" at bounding box center [893, 481] width 46 height 18
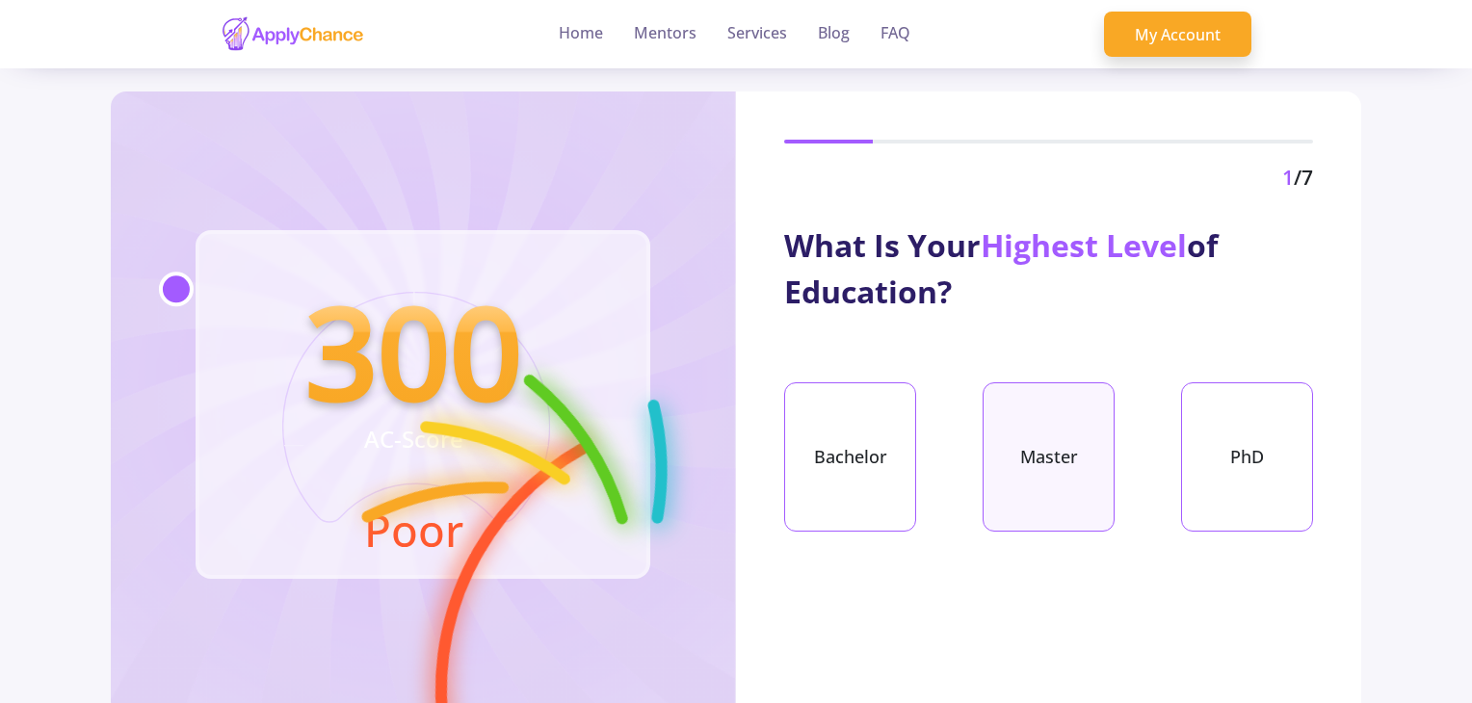
click at [1060, 470] on div "Master" at bounding box center [1049, 457] width 132 height 149
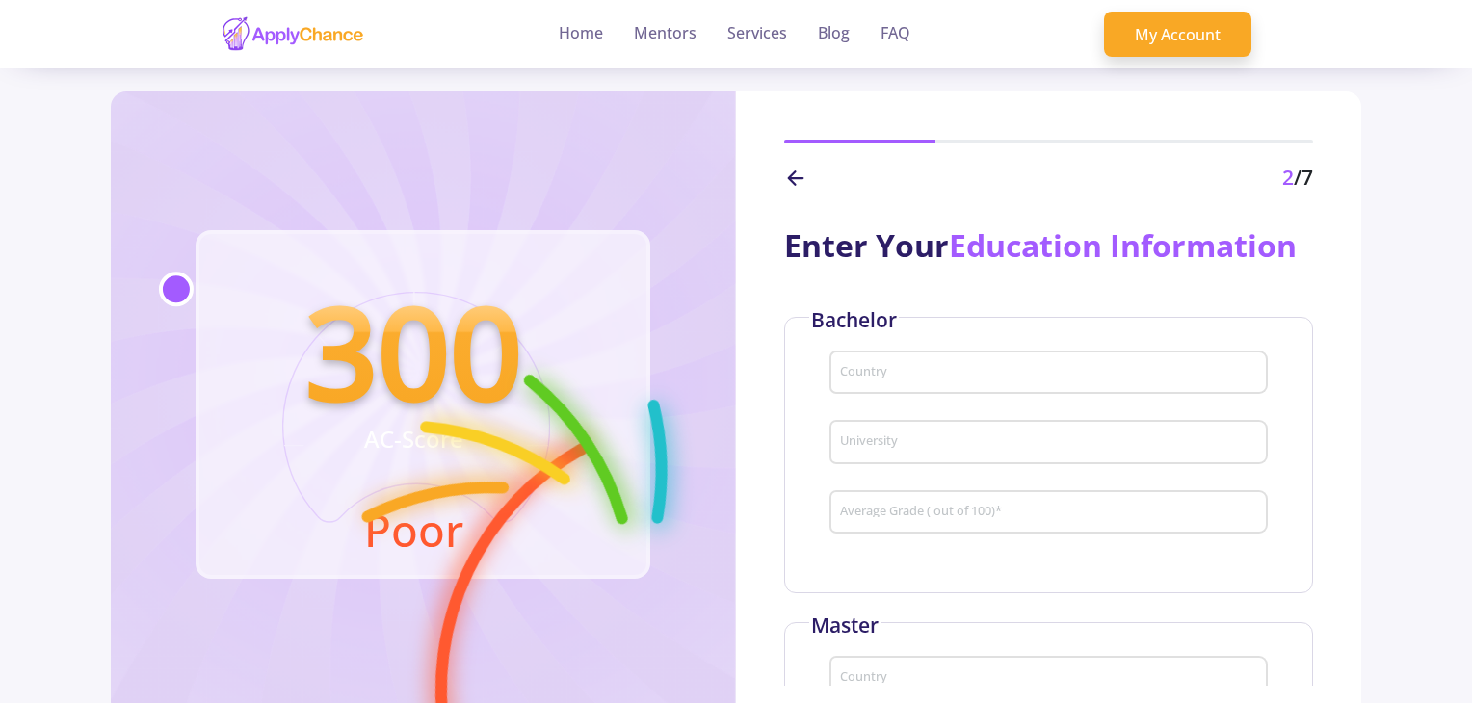
click at [946, 355] on div "Country" at bounding box center [1049, 369] width 420 height 50
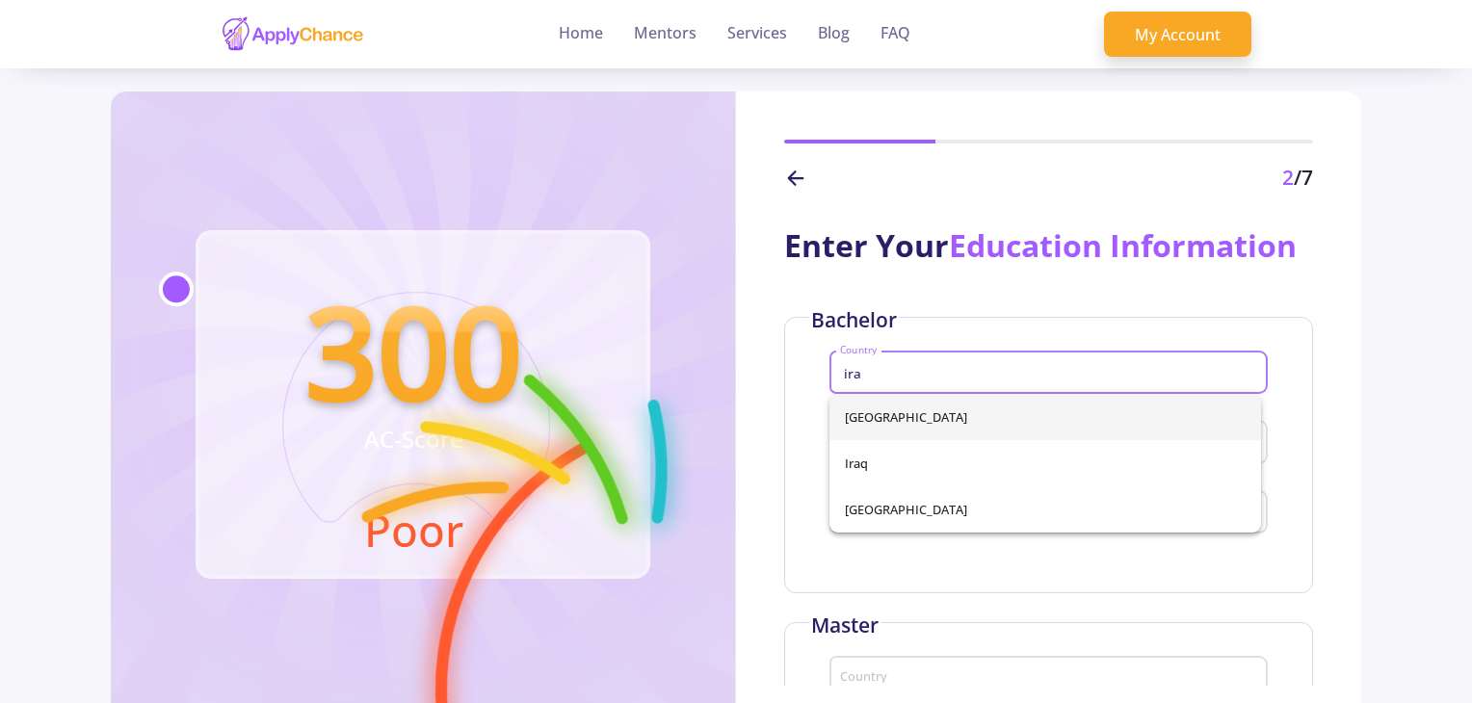
type input "ira"
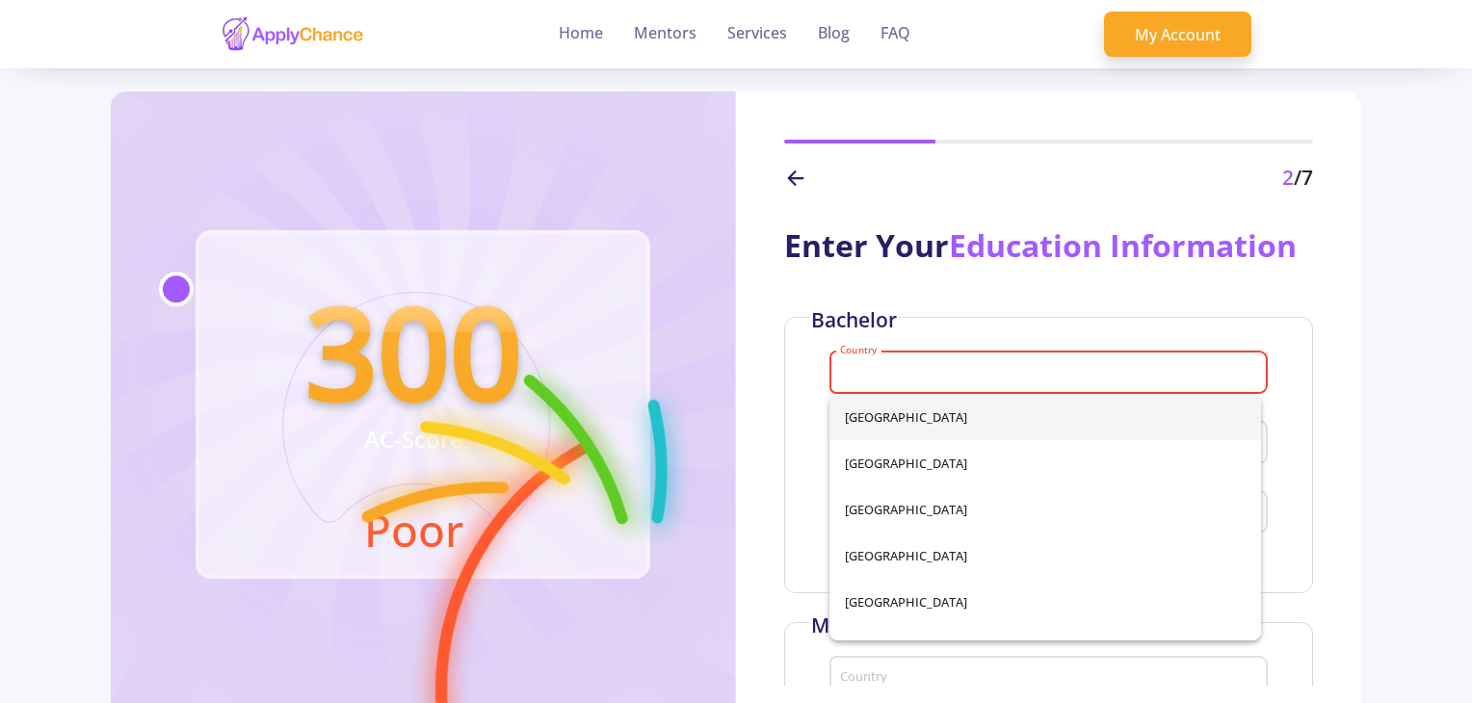
click at [886, 429] on div "Afghanistan Albania Algeria Andorra Angola Antigua and Barbuda Argentina Armeni…" at bounding box center [1046, 517] width 432 height 247
click at [880, 372] on input "Country" at bounding box center [1051, 373] width 425 height 17
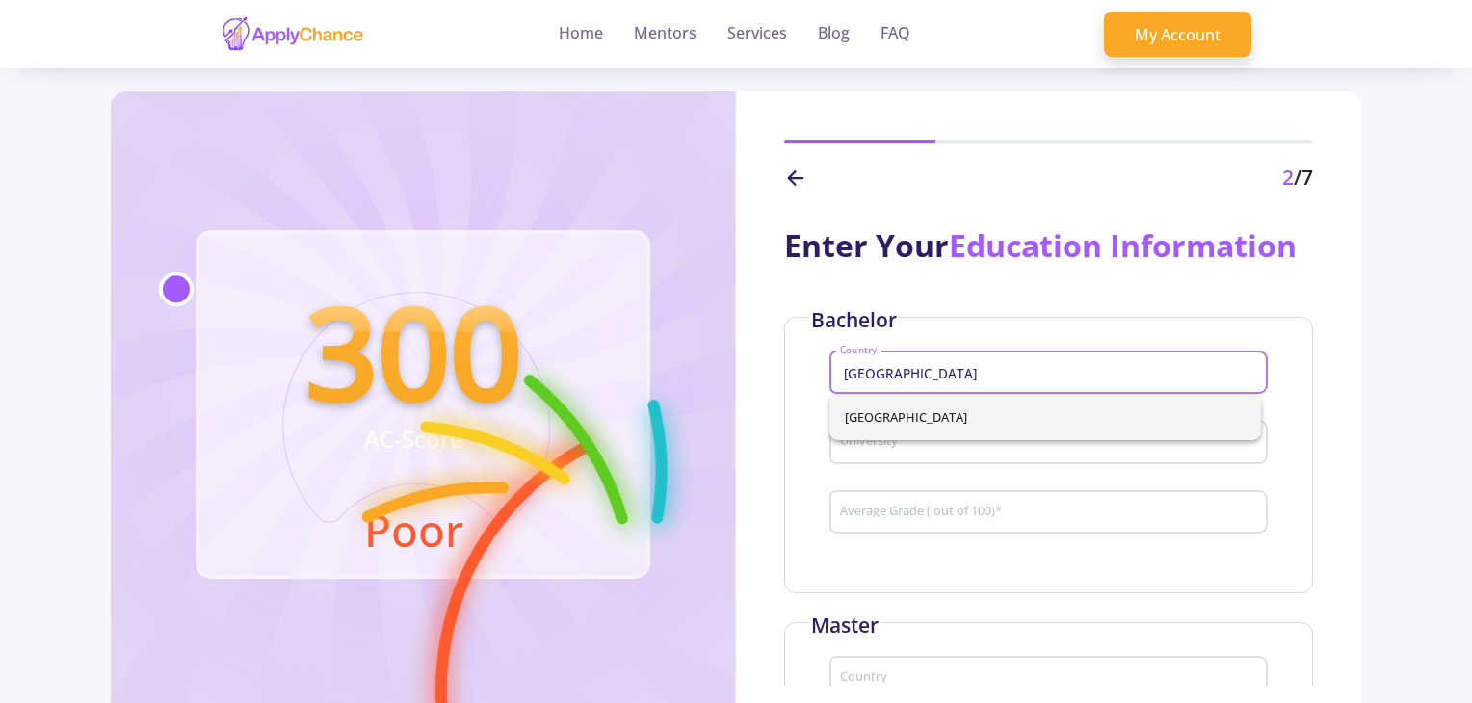
type input "[GEOGRAPHIC_DATA]"
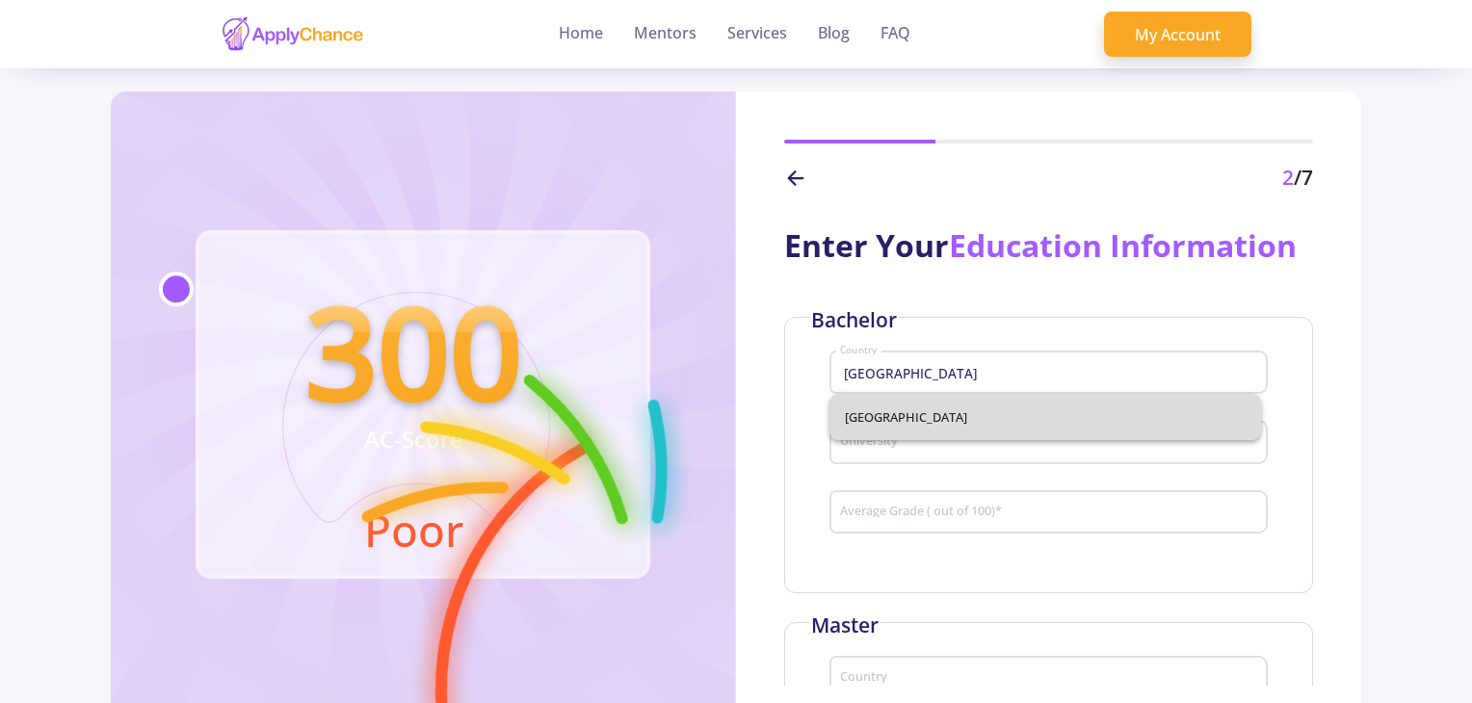
click at [874, 425] on div "[GEOGRAPHIC_DATA]" at bounding box center [1046, 417] width 432 height 46
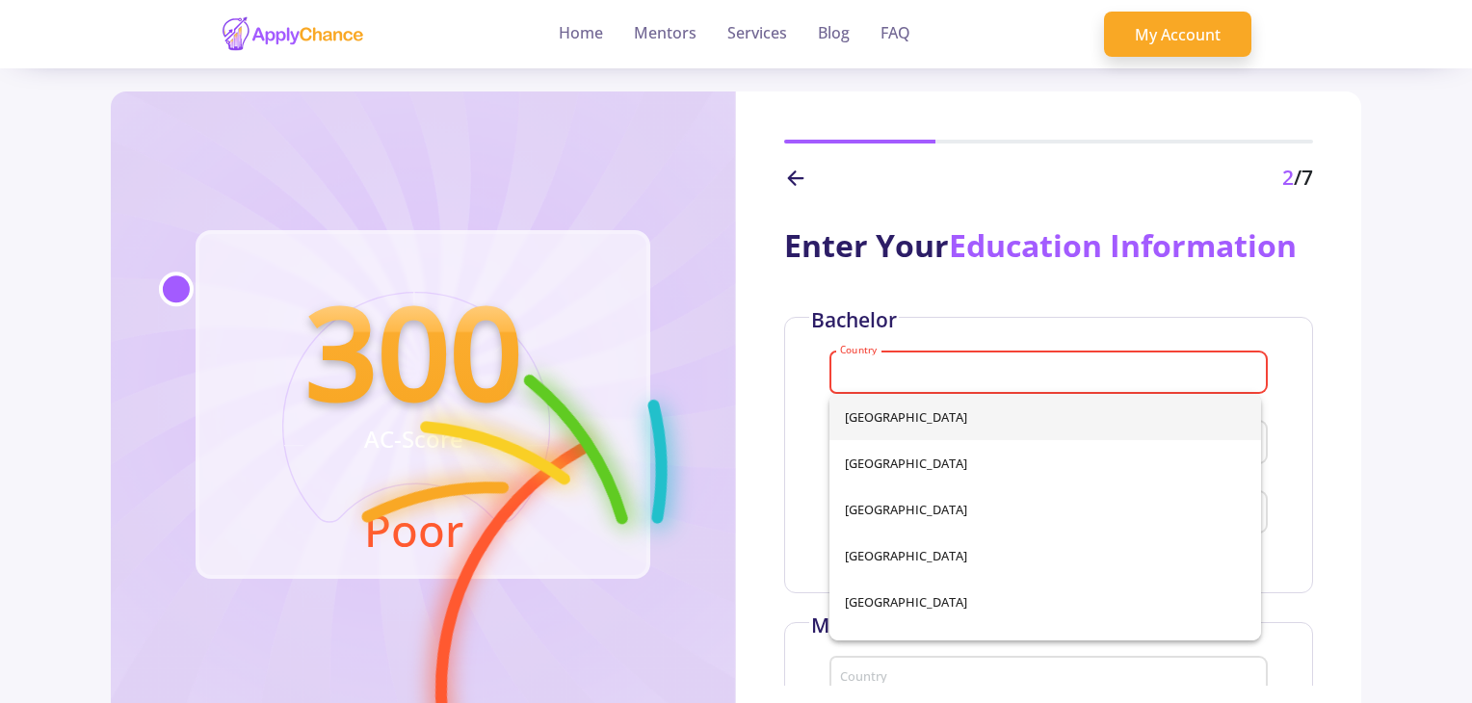
click at [867, 385] on div "Country" at bounding box center [1049, 369] width 420 height 50
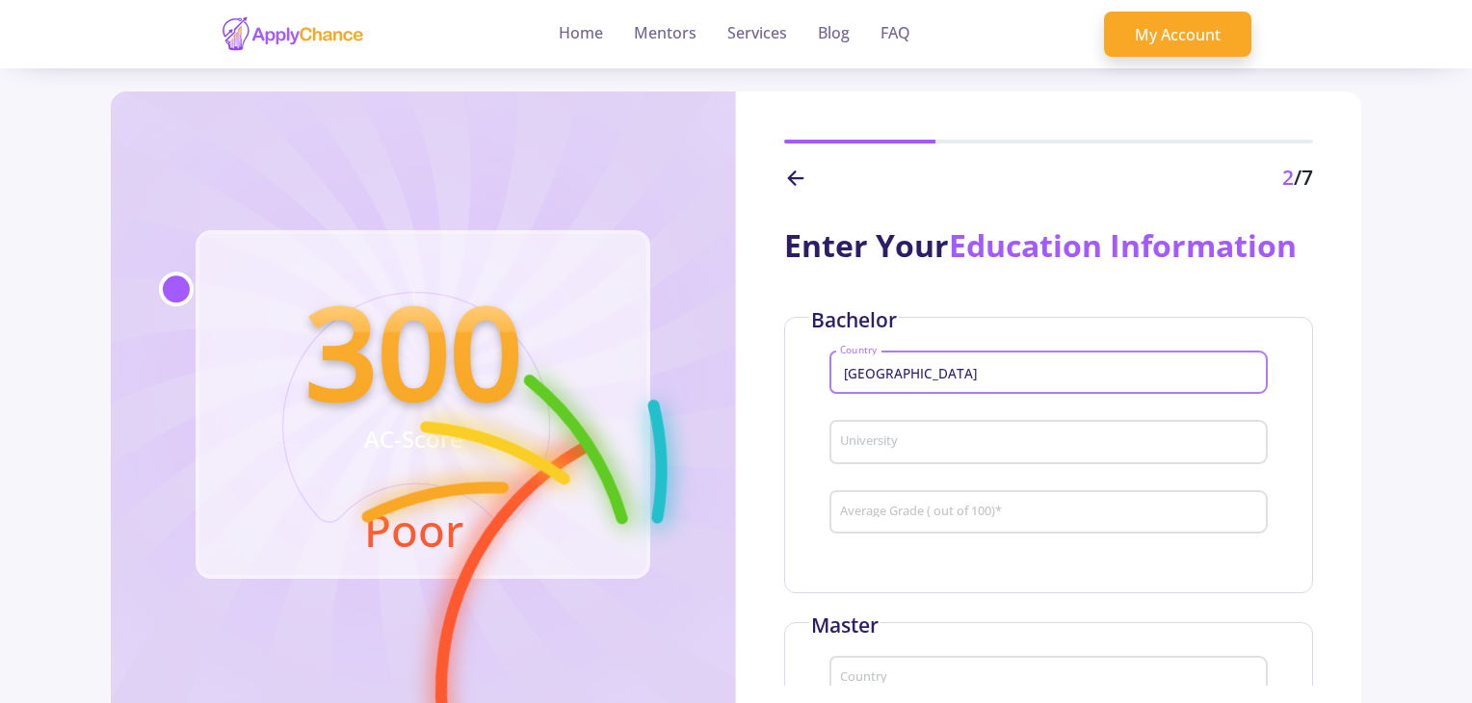
type input "[GEOGRAPHIC_DATA]"
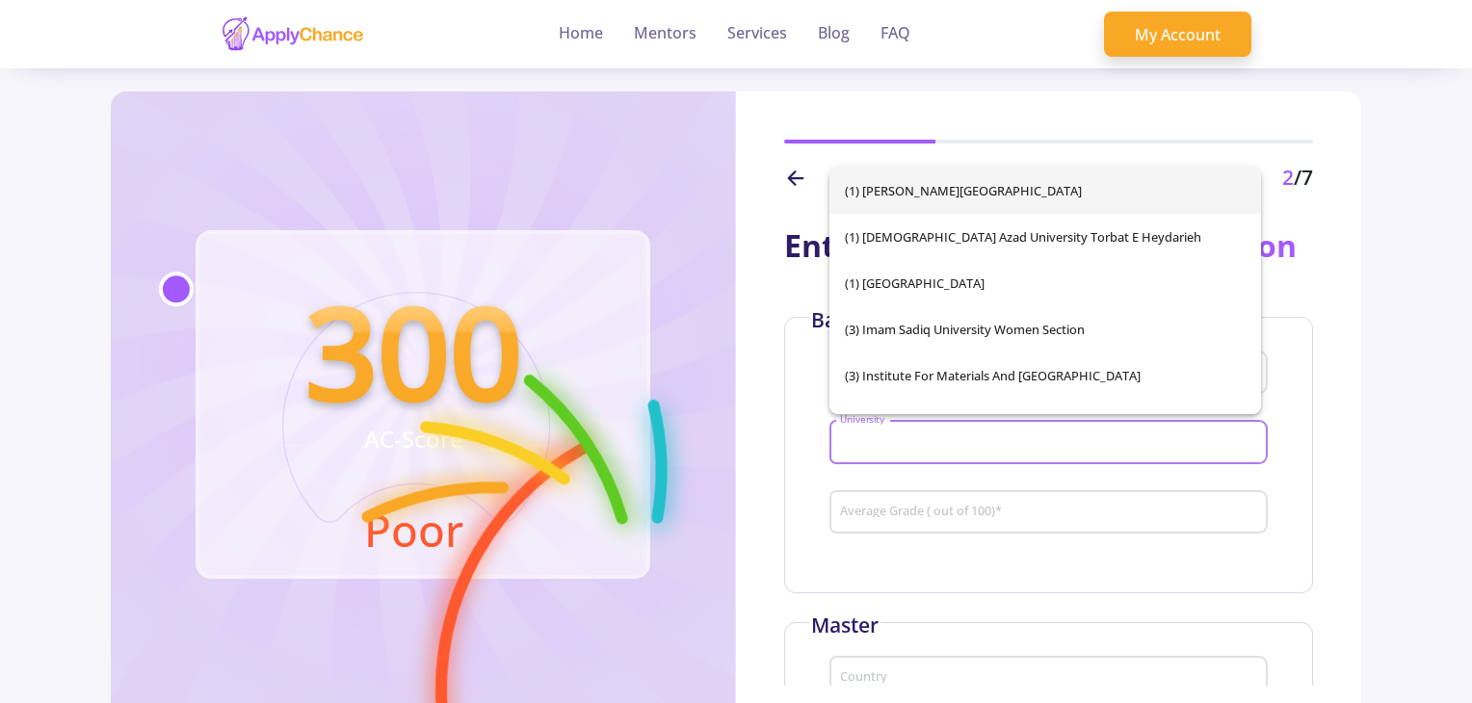
click at [863, 446] on input "University" at bounding box center [1051, 443] width 425 height 17
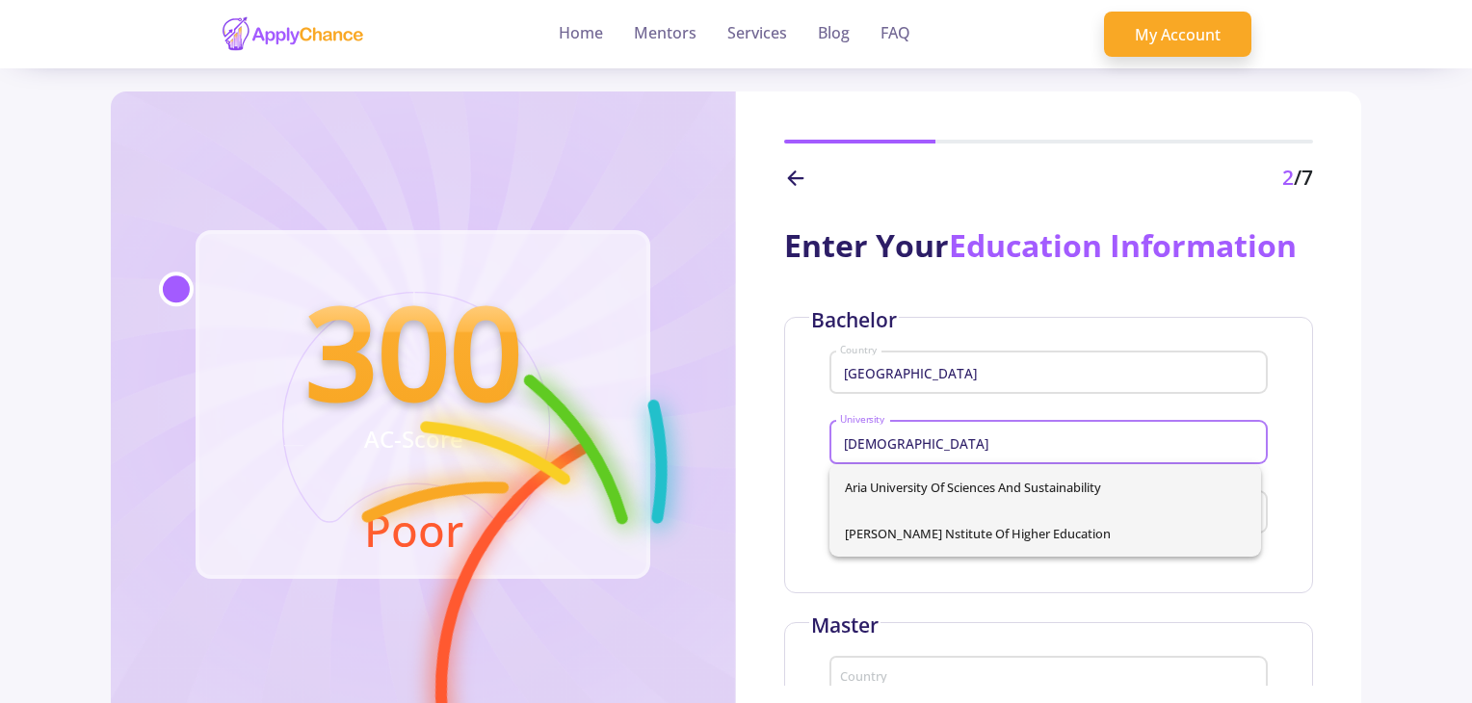
type input "[DEMOGRAPHIC_DATA]"
click at [886, 529] on div "Aria University of Sciences and Sustainability Nabi Akram nstitute of Higher Ed…" at bounding box center [1046, 510] width 432 height 92
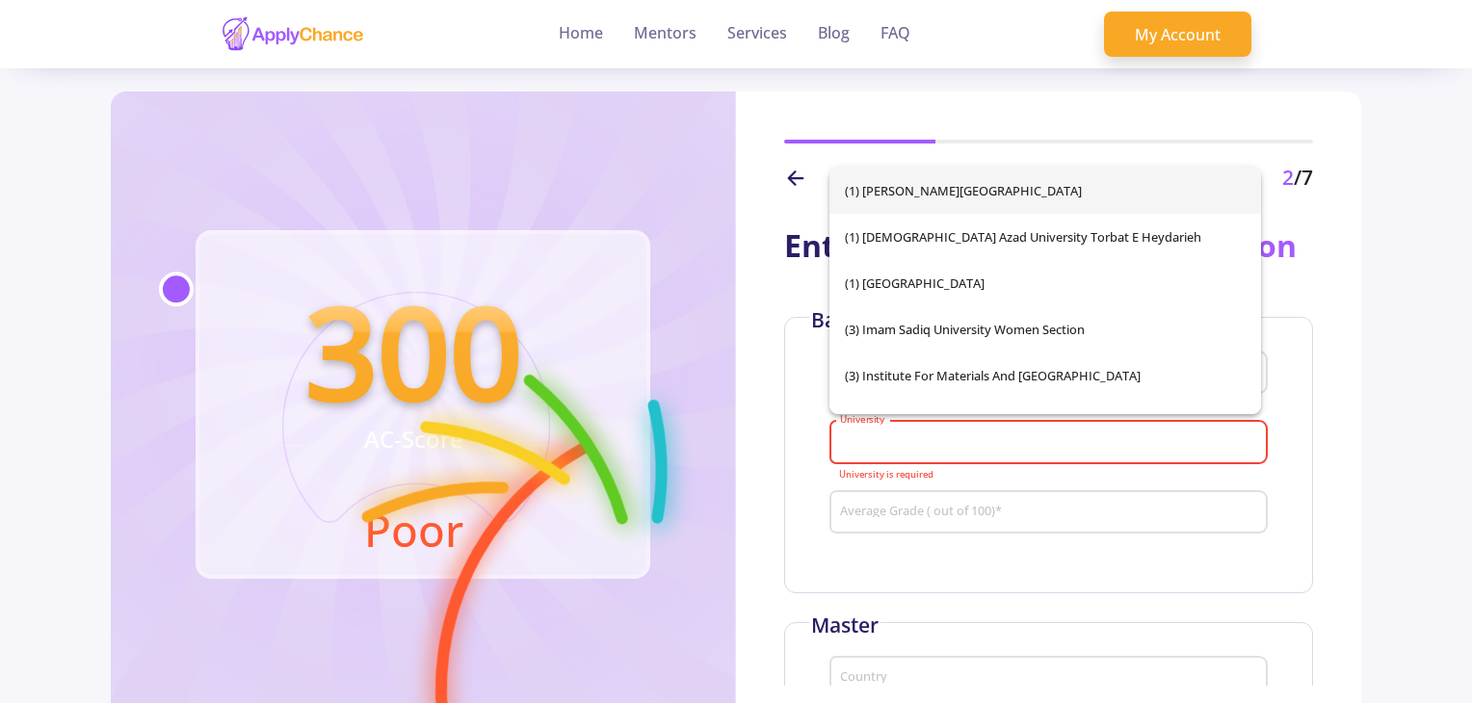
click at [888, 437] on input "University" at bounding box center [1051, 443] width 425 height 17
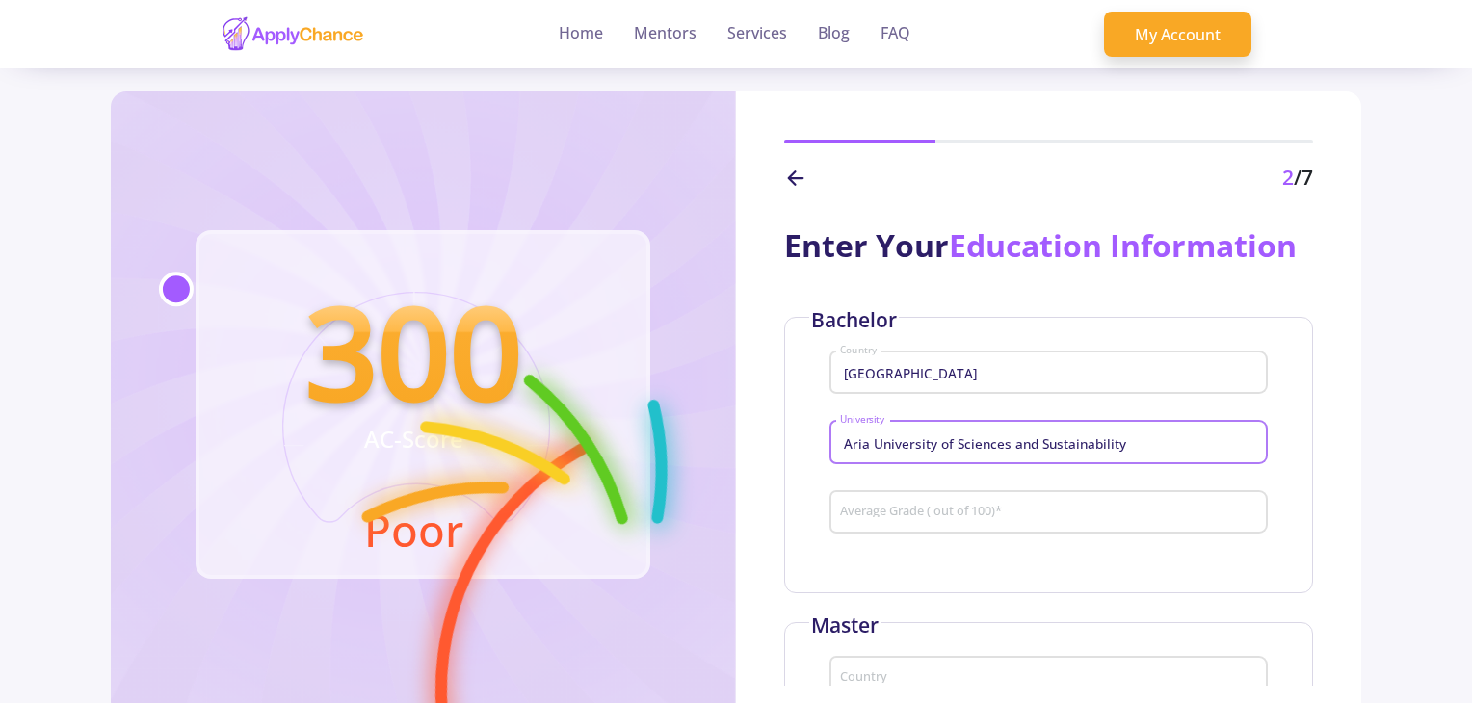
click at [934, 456] on div "Aria University of Sciences and Sustainability University" at bounding box center [1049, 438] width 420 height 50
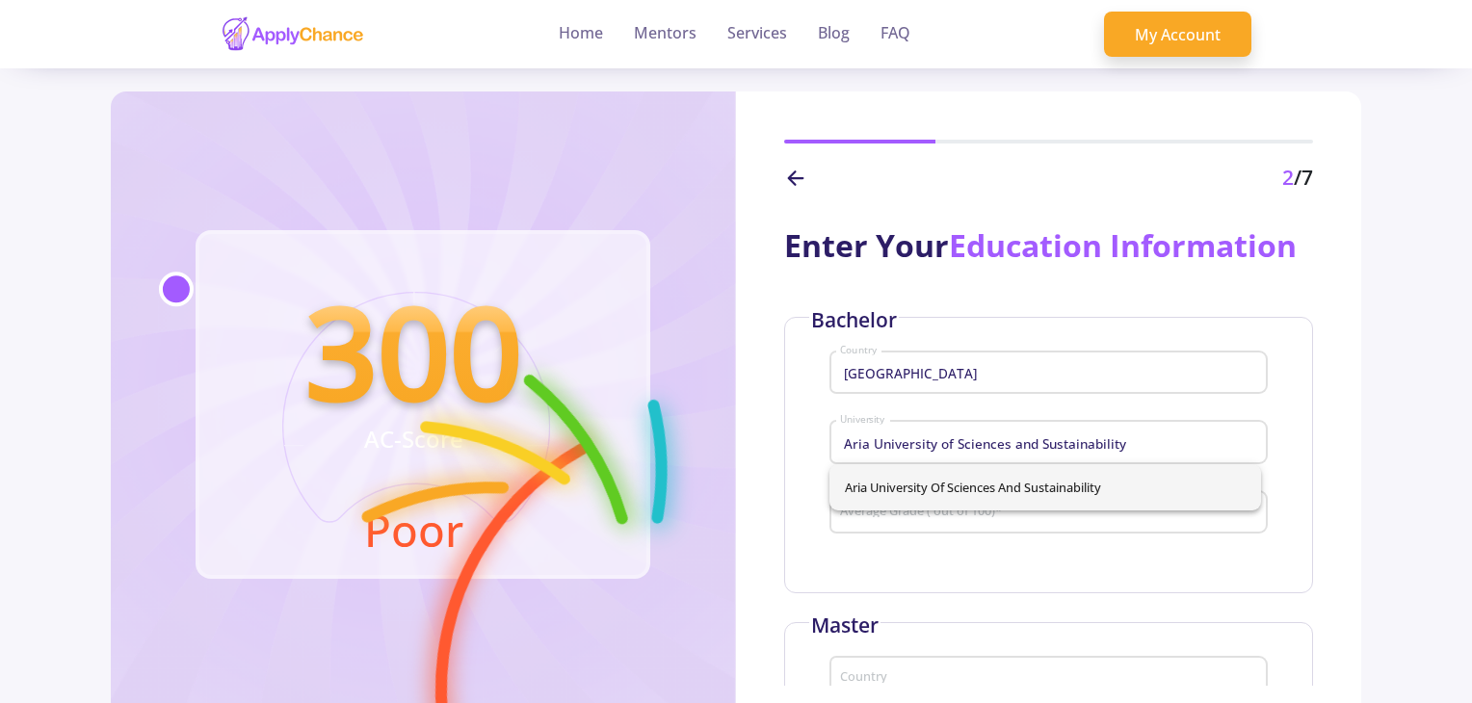
click at [1056, 454] on div "Aria University of Sciences and Sustainability University" at bounding box center [1049, 438] width 420 height 50
drag, startPoint x: 1133, startPoint y: 441, endPoint x: 726, endPoint y: 445, distance: 407.6
click at [726, 445] on div "300 AC-Score Poor 2 /7 Enter Your Education Information Bachelor Iran Country A…" at bounding box center [737, 405] width 1252 height 626
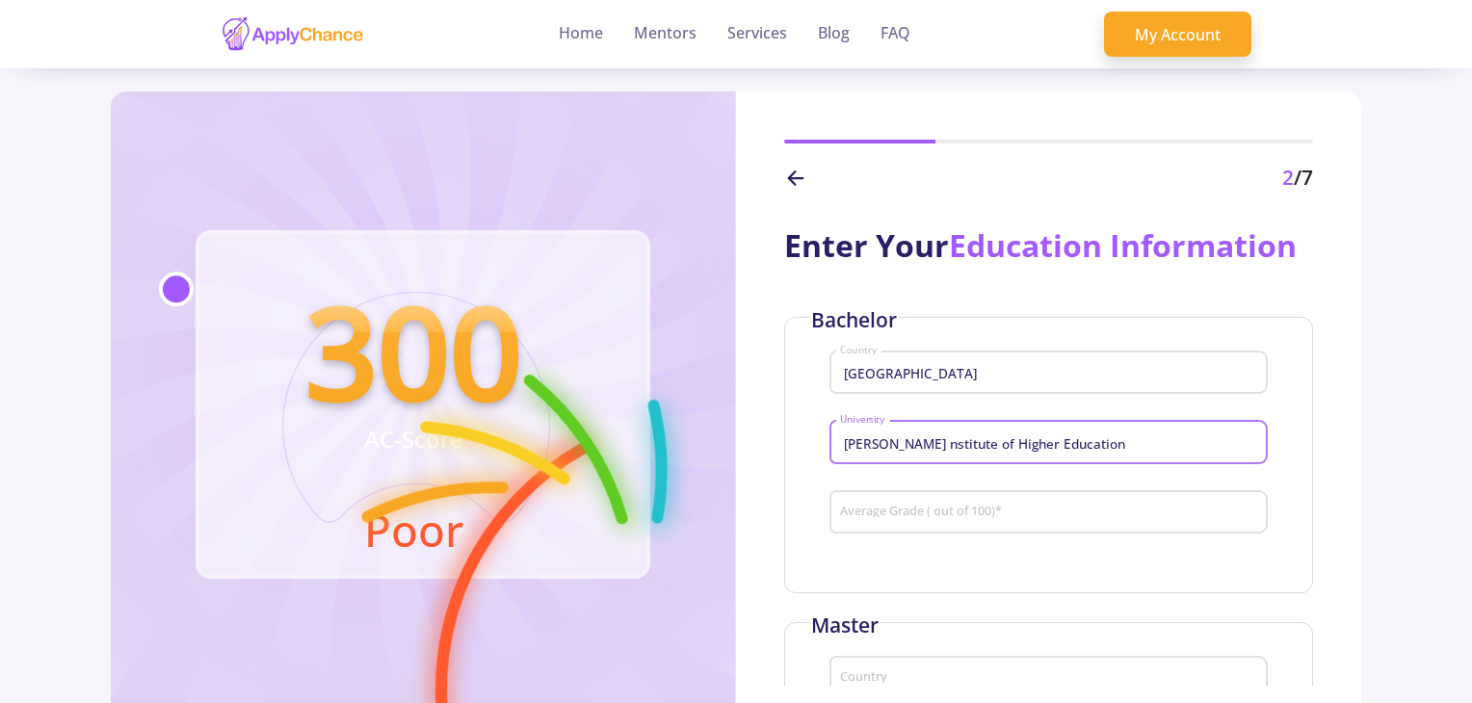
type input "[PERSON_NAME] nstitute of Higher Education"
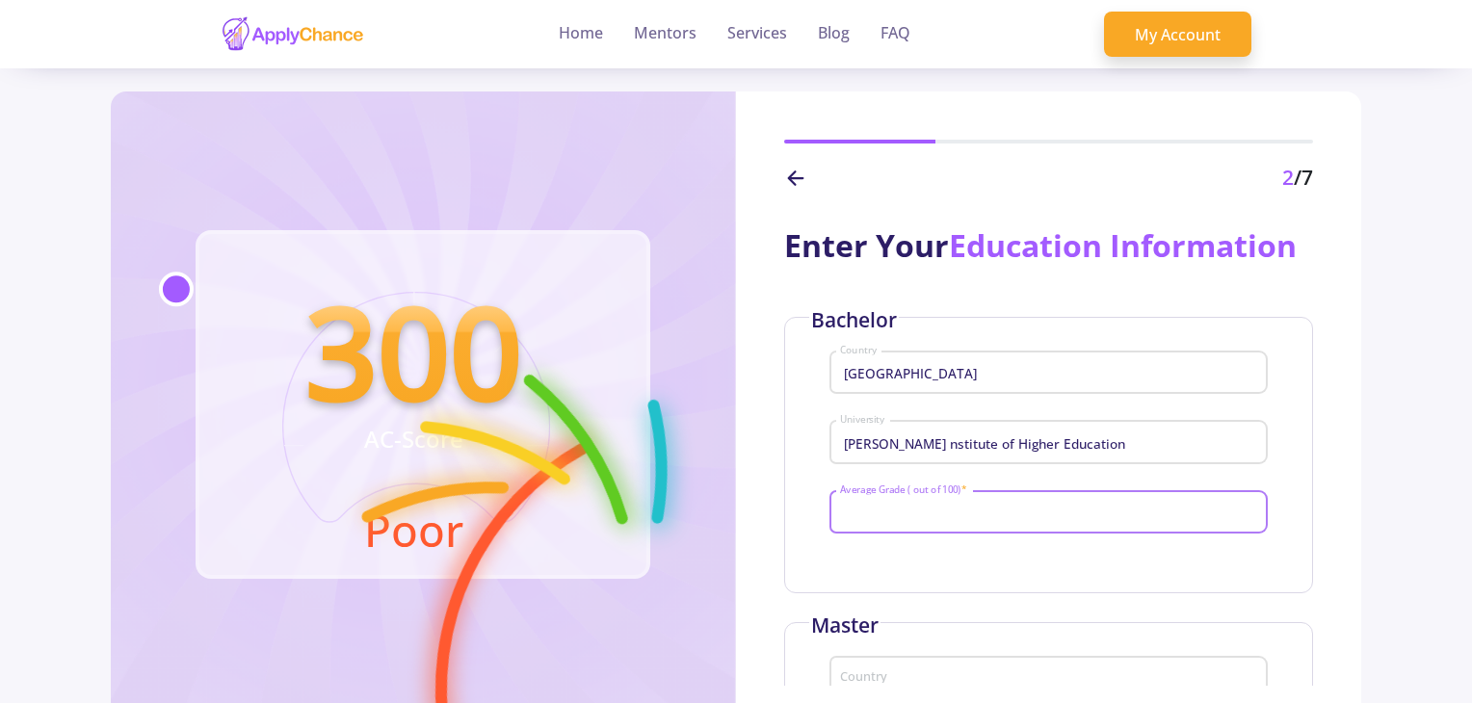
click at [899, 515] on input "Average Grade ( out of 100) *" at bounding box center [1051, 513] width 425 height 17
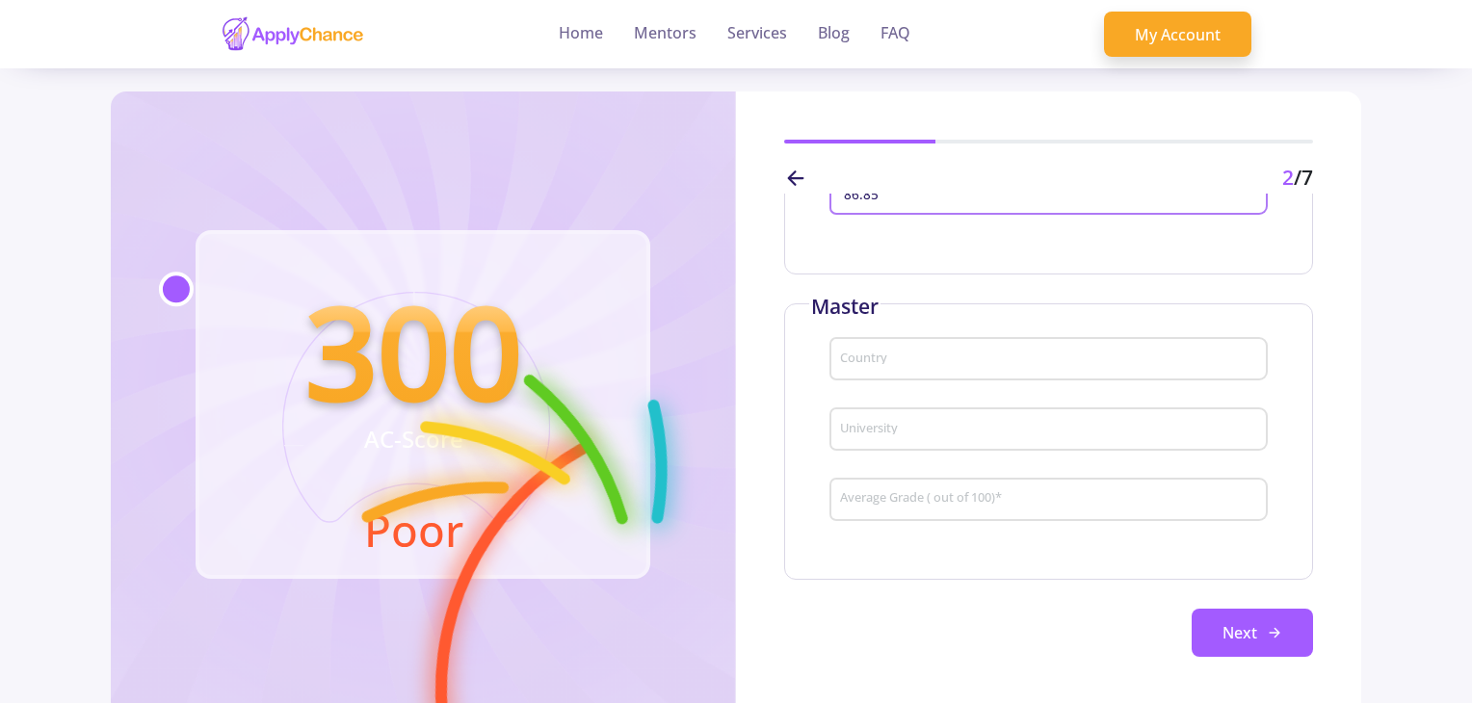
scroll to position [321, 0]
type input "86.85"
click at [951, 366] on input "Country" at bounding box center [1051, 360] width 425 height 17
type input "[GEOGRAPHIC_DATA]"
click at [940, 430] on input "University" at bounding box center [1051, 430] width 425 height 17
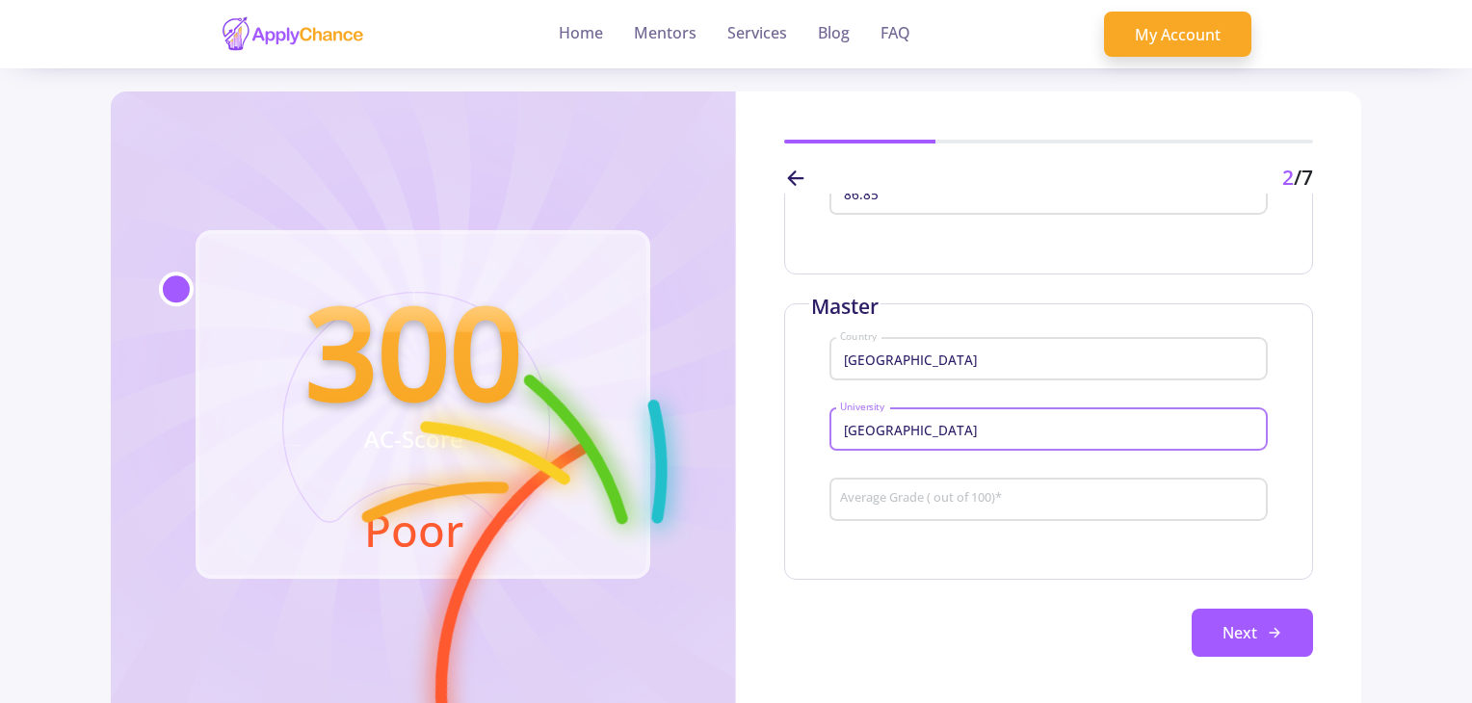
type input "[GEOGRAPHIC_DATA]"
click at [948, 487] on div "Average Grade ( out of 100) *" at bounding box center [1049, 496] width 420 height 50
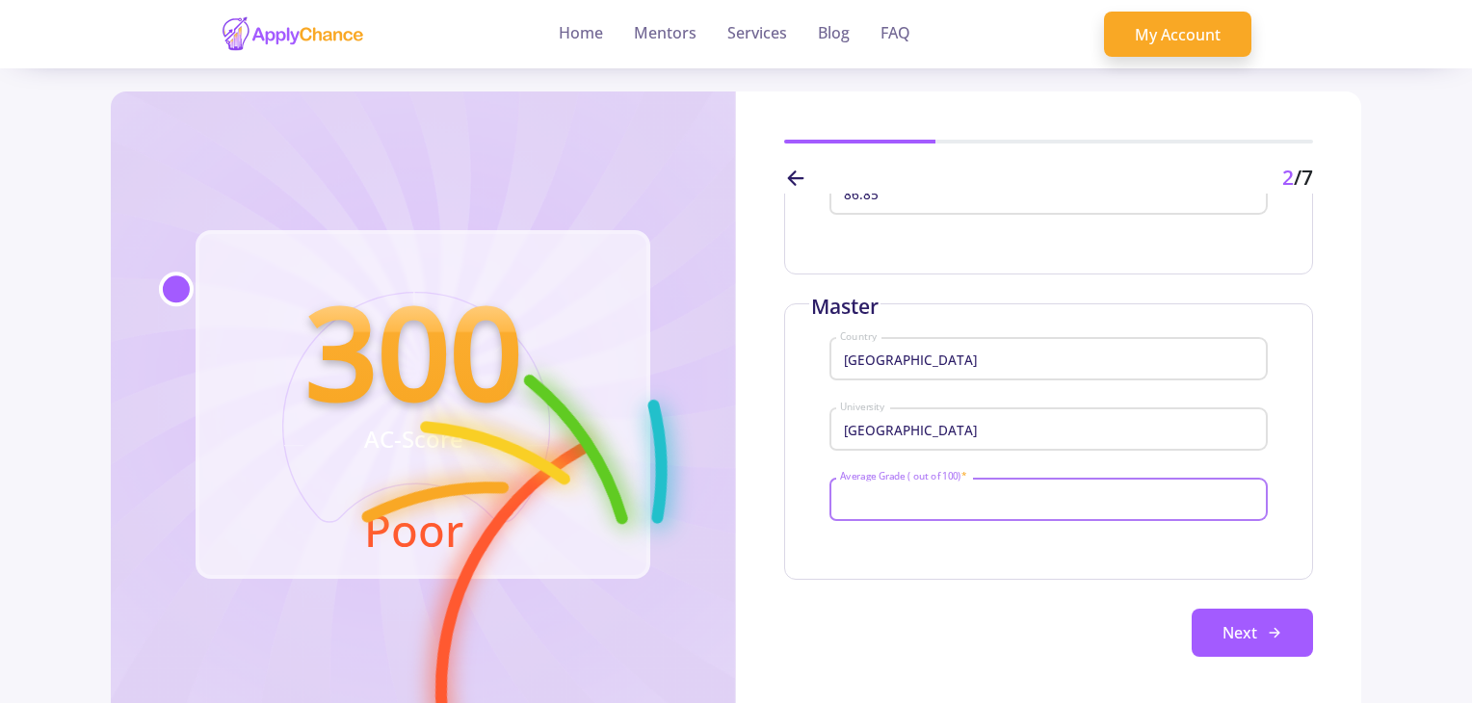
click at [949, 500] on input "Average Grade ( out of 100) *" at bounding box center [1051, 499] width 425 height 17
type input "100"
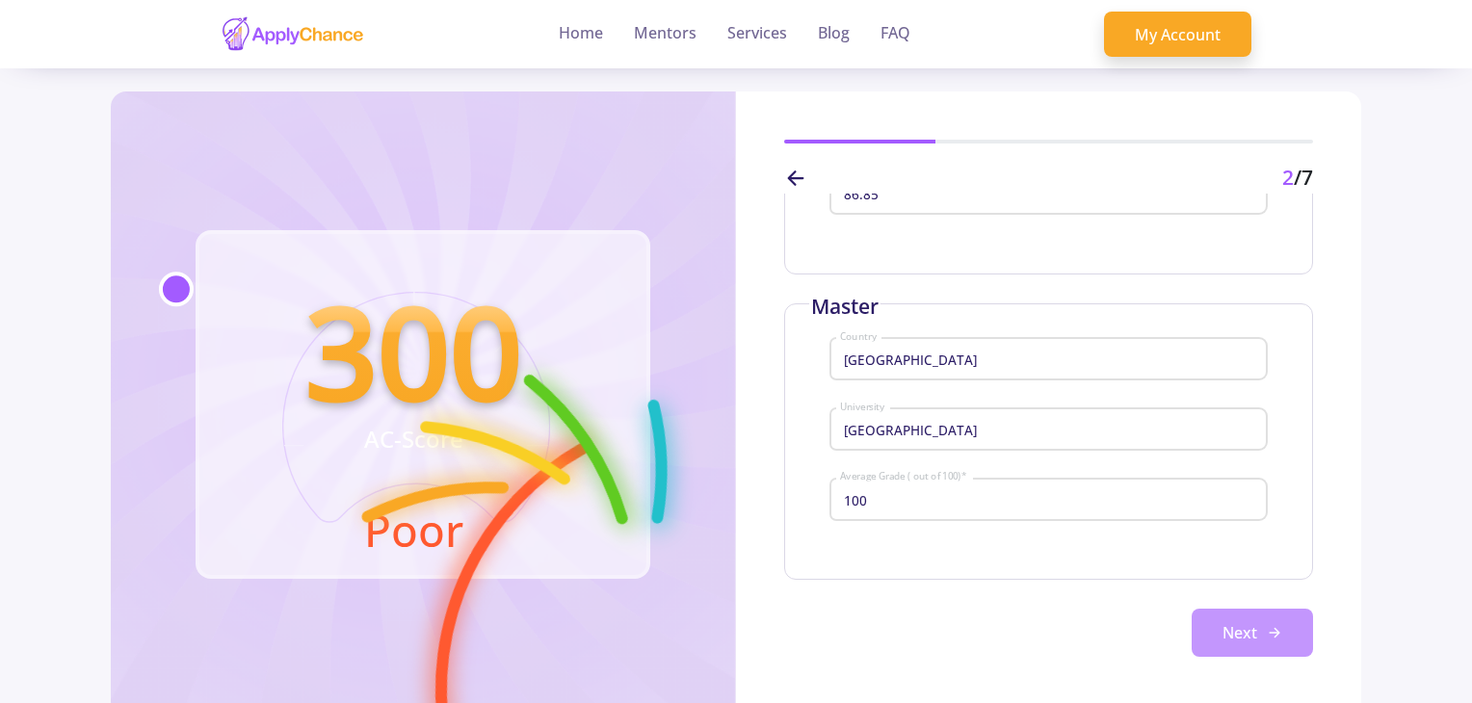
click at [1240, 629] on button "Next" at bounding box center [1252, 633] width 121 height 48
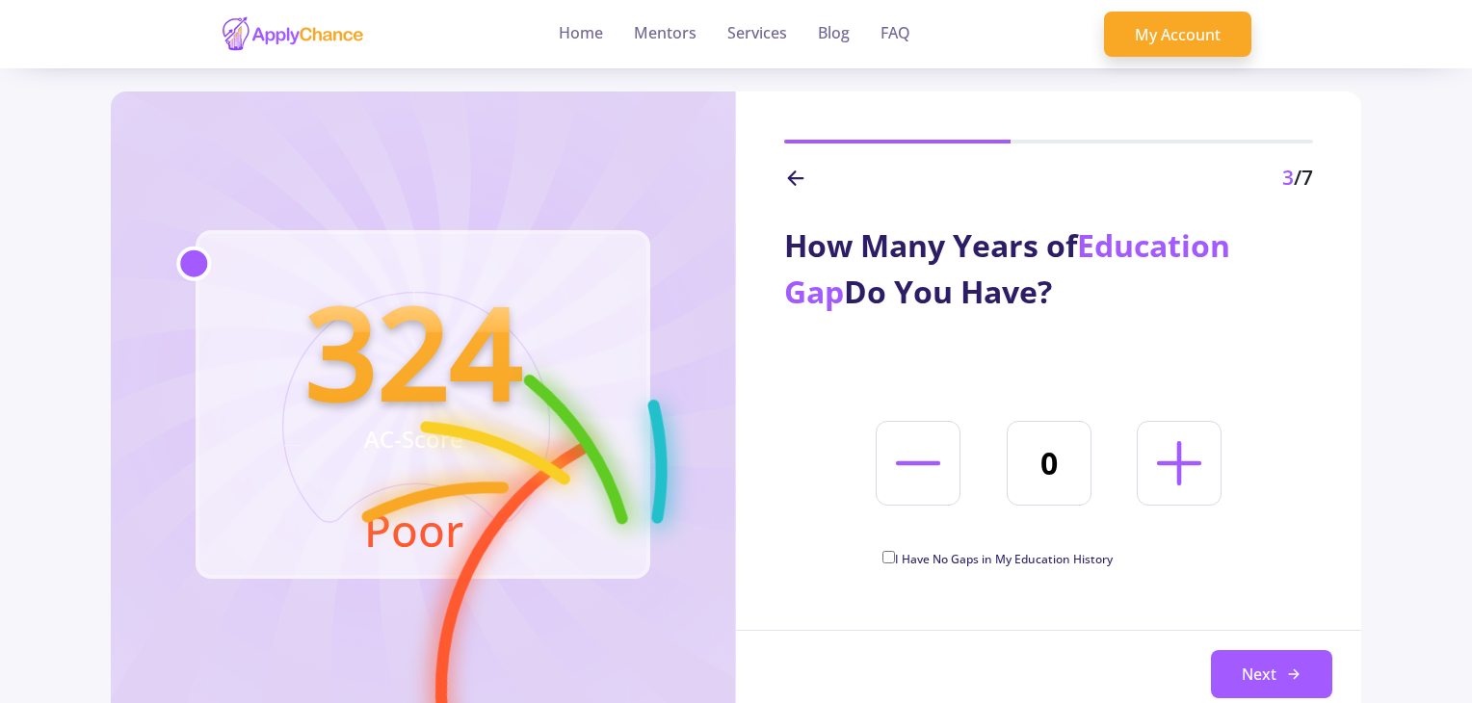
click at [888, 556] on input "I Have No Gaps in My Education History" at bounding box center [889, 557] width 13 height 13
checkbox input "true"
click at [1228, 670] on button "Next" at bounding box center [1271, 674] width 121 height 48
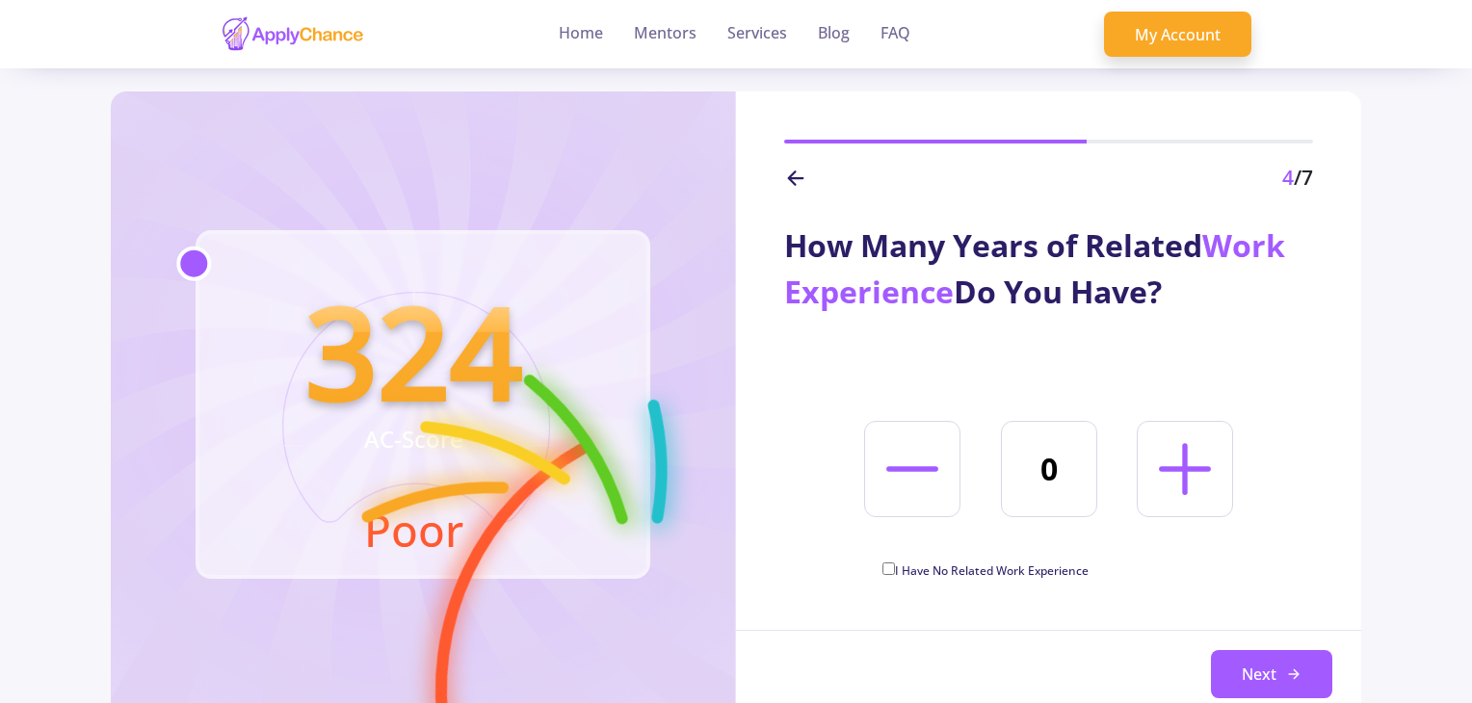
click at [891, 567] on input "I Have No Related Work Experience" at bounding box center [889, 569] width 13 height 13
checkbox input "true"
click at [1277, 680] on button "Next" at bounding box center [1271, 674] width 121 height 48
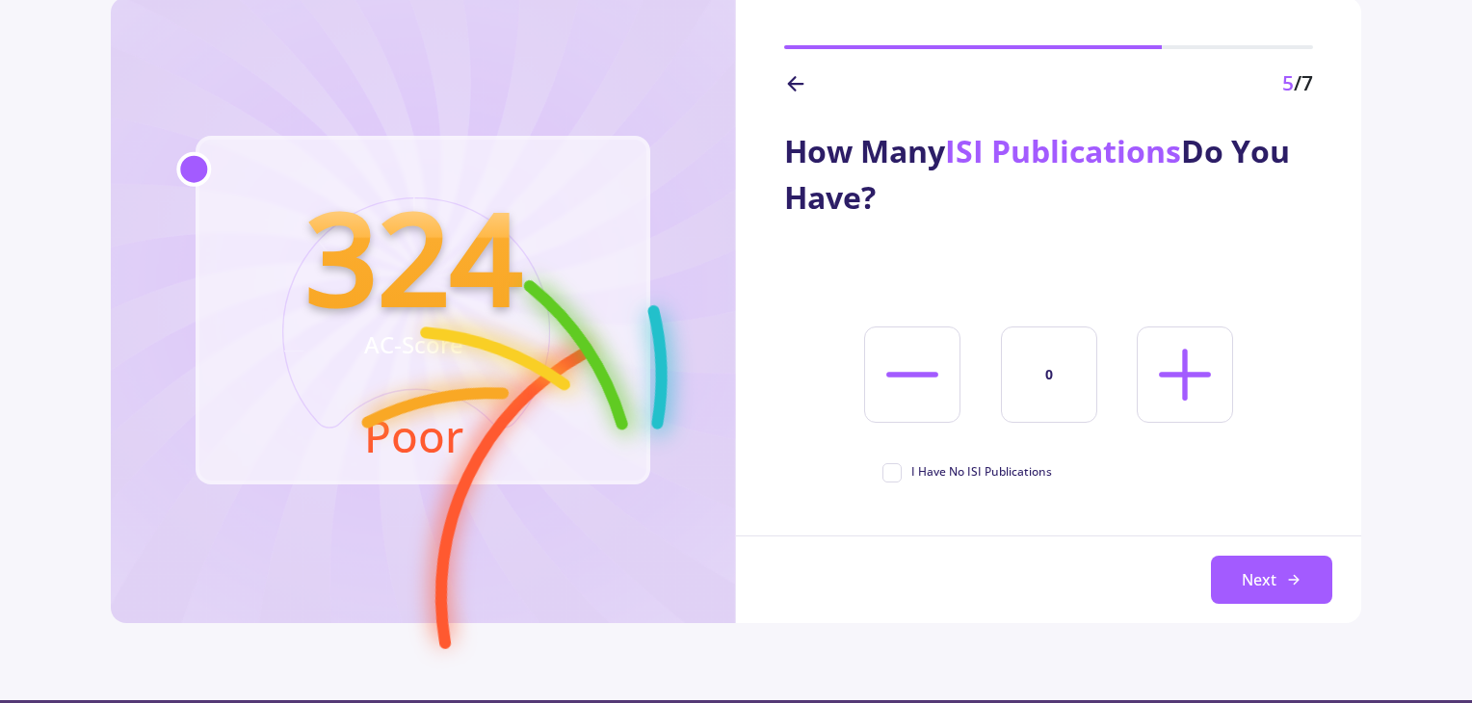
scroll to position [96, 0]
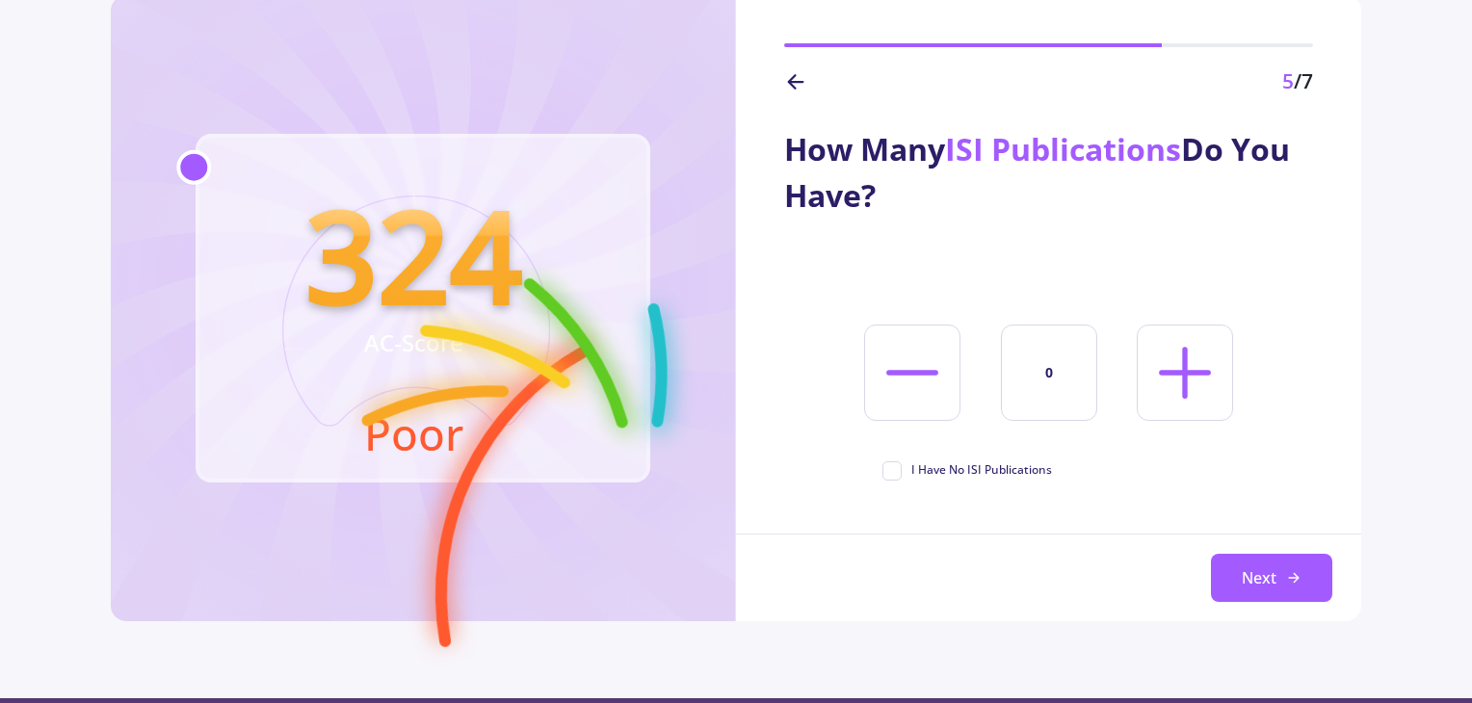
click at [894, 479] on span "I Have No ISI Publications" at bounding box center [968, 470] width 170 height 17
click at [894, 474] on input "I Have No ISI Publications" at bounding box center [889, 468] width 13 height 13
checkbox input "true"
click at [1247, 577] on button "Next" at bounding box center [1271, 578] width 121 height 48
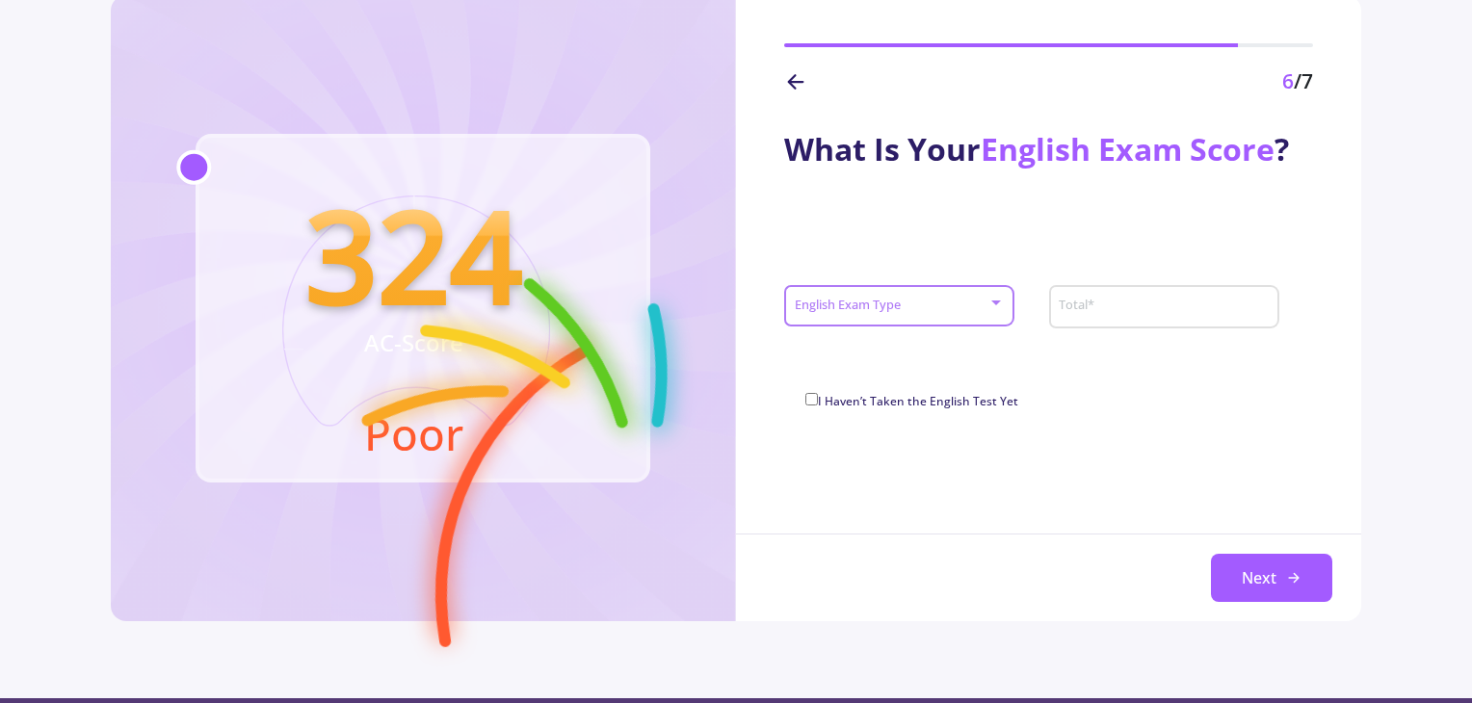
click at [948, 303] on span at bounding box center [894, 306] width 190 height 13
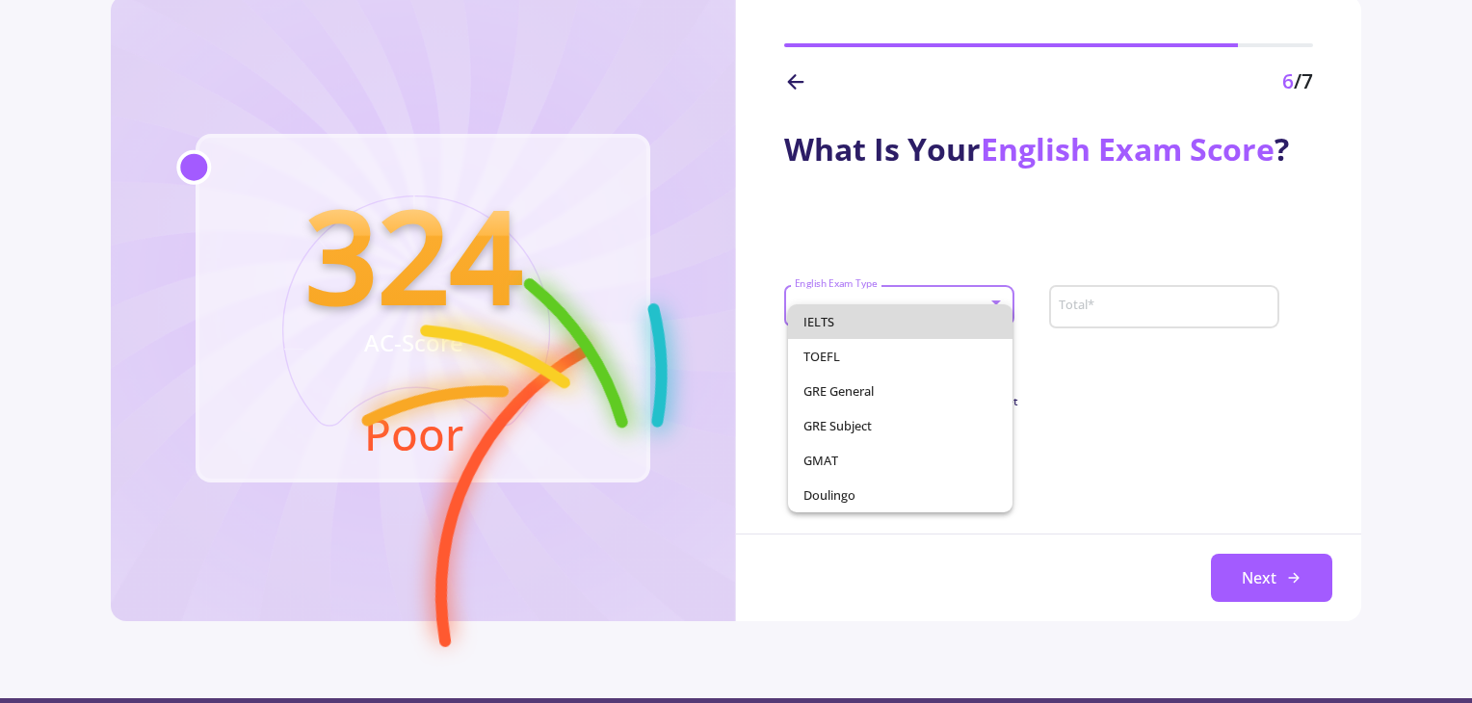
click at [882, 325] on span "IELTS" at bounding box center [901, 321] width 195 height 35
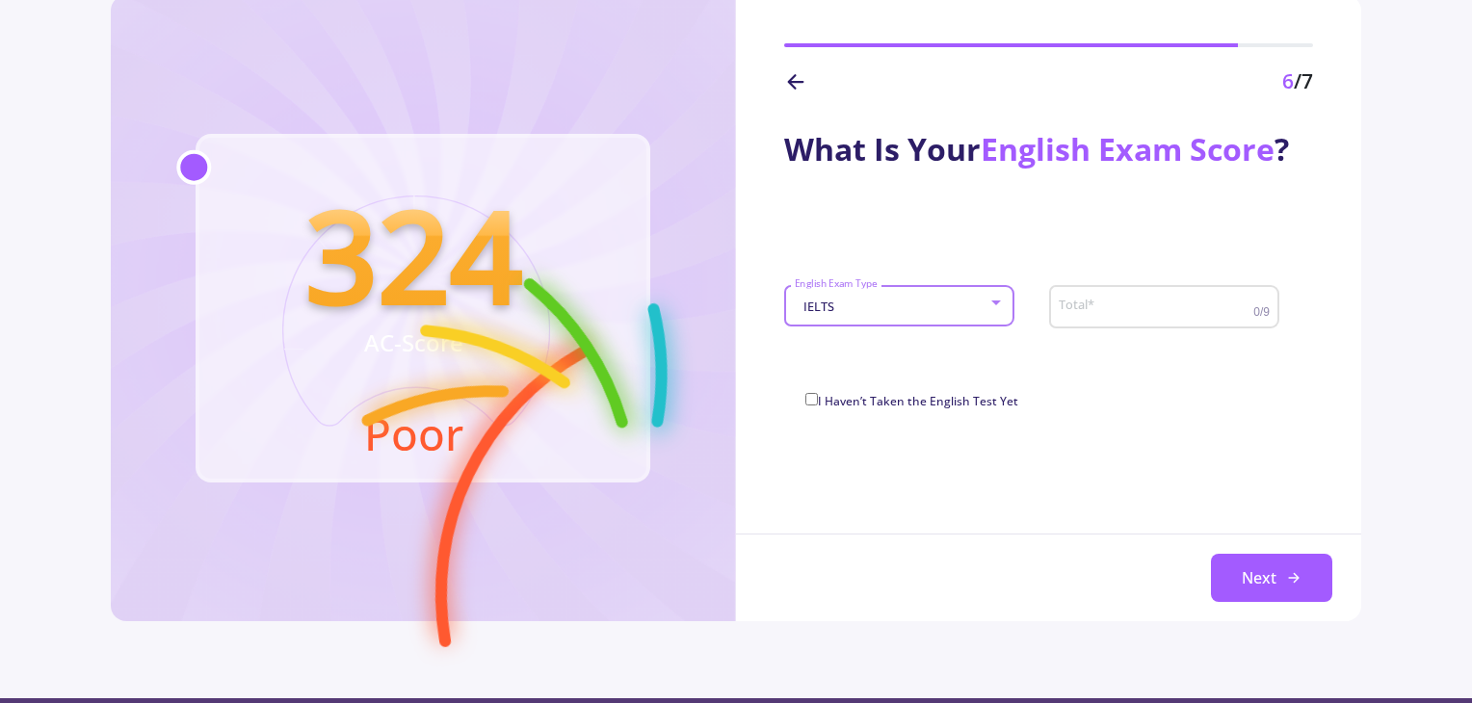
click at [1072, 308] on input "Total *" at bounding box center [1158, 307] width 200 height 17
type input "6.5"
click at [1044, 446] on div "What Is Your English Exam Score ? IELTS English Exam Type 6.5 Total * 0/9 I Hav…" at bounding box center [1048, 359] width 625 height 525
click at [1279, 578] on button "Next" at bounding box center [1271, 578] width 121 height 48
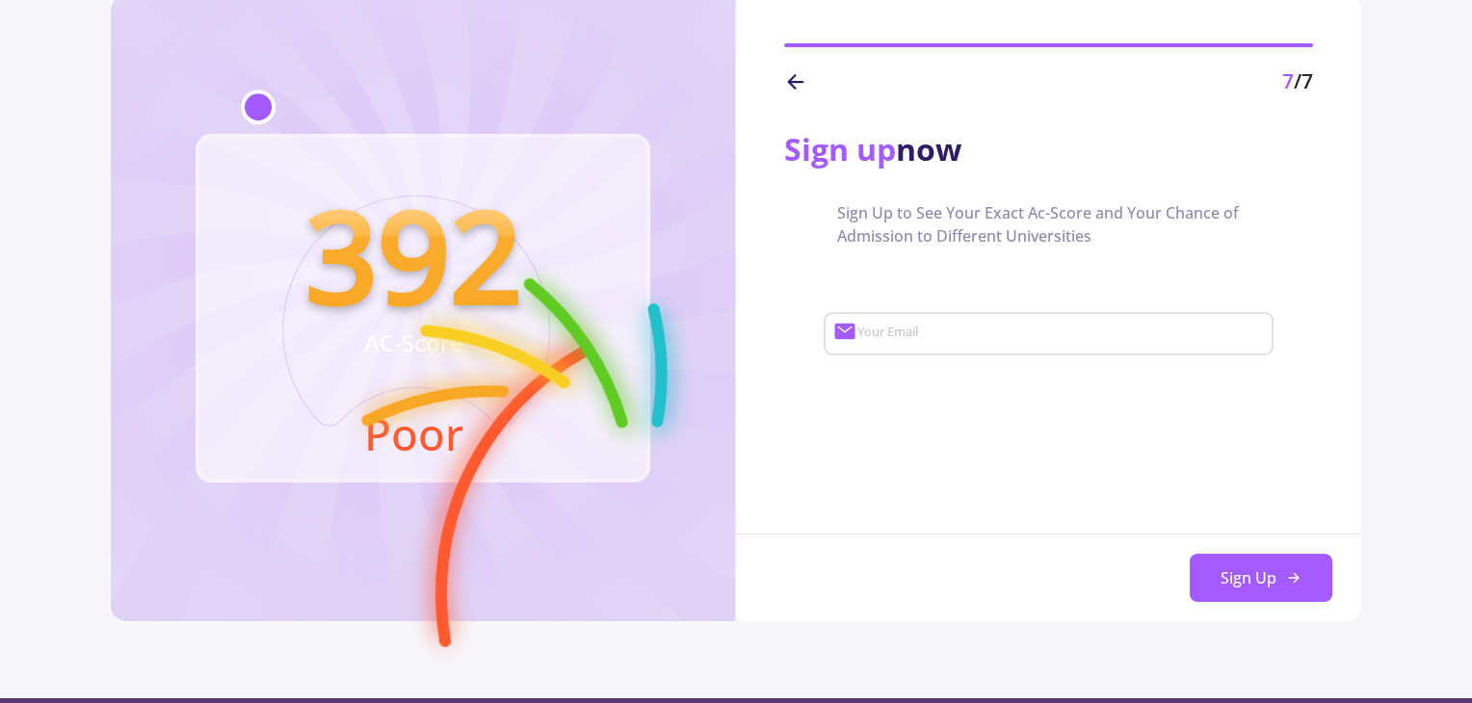
click at [912, 333] on input "Your Email" at bounding box center [1063, 334] width 413 height 17
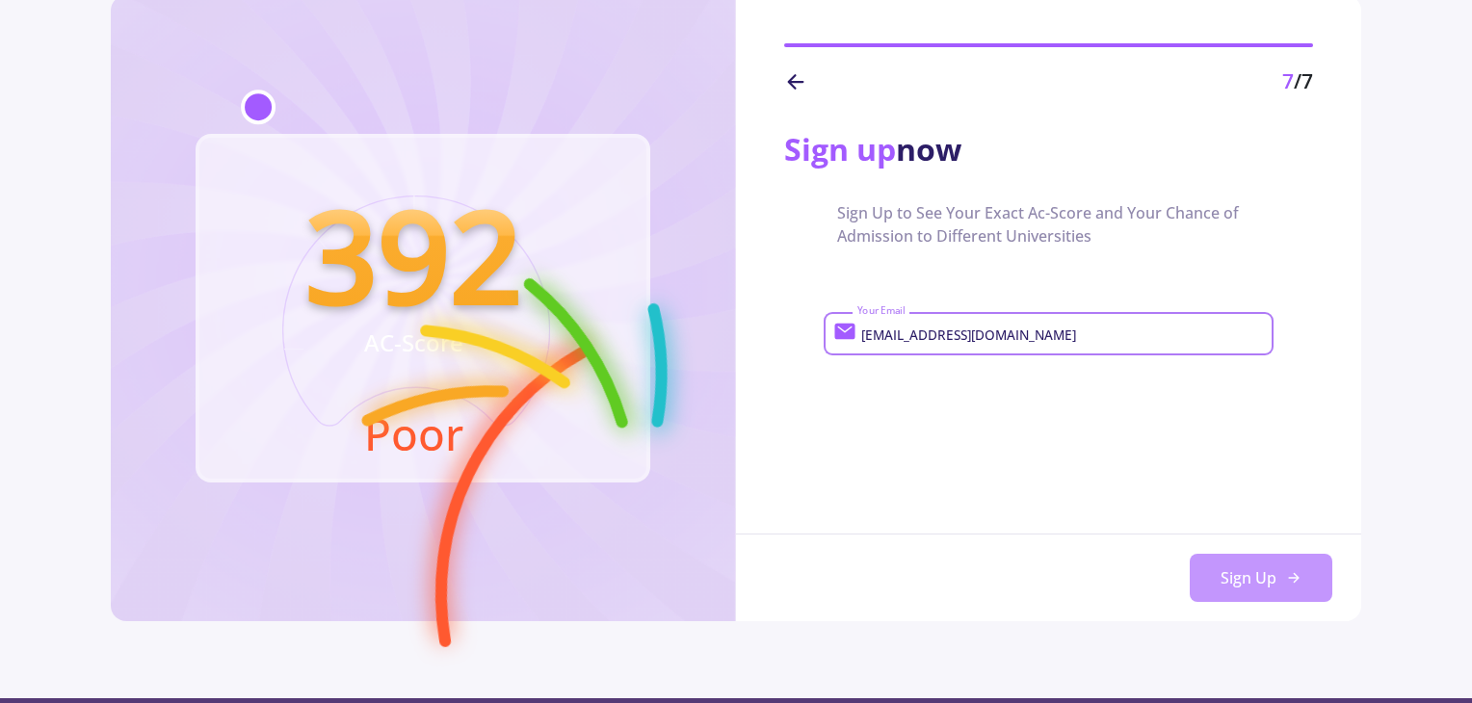
type input "fatemehkhabirr@gmail.com"
click at [1225, 568] on button "Sign Up" at bounding box center [1261, 578] width 143 height 48
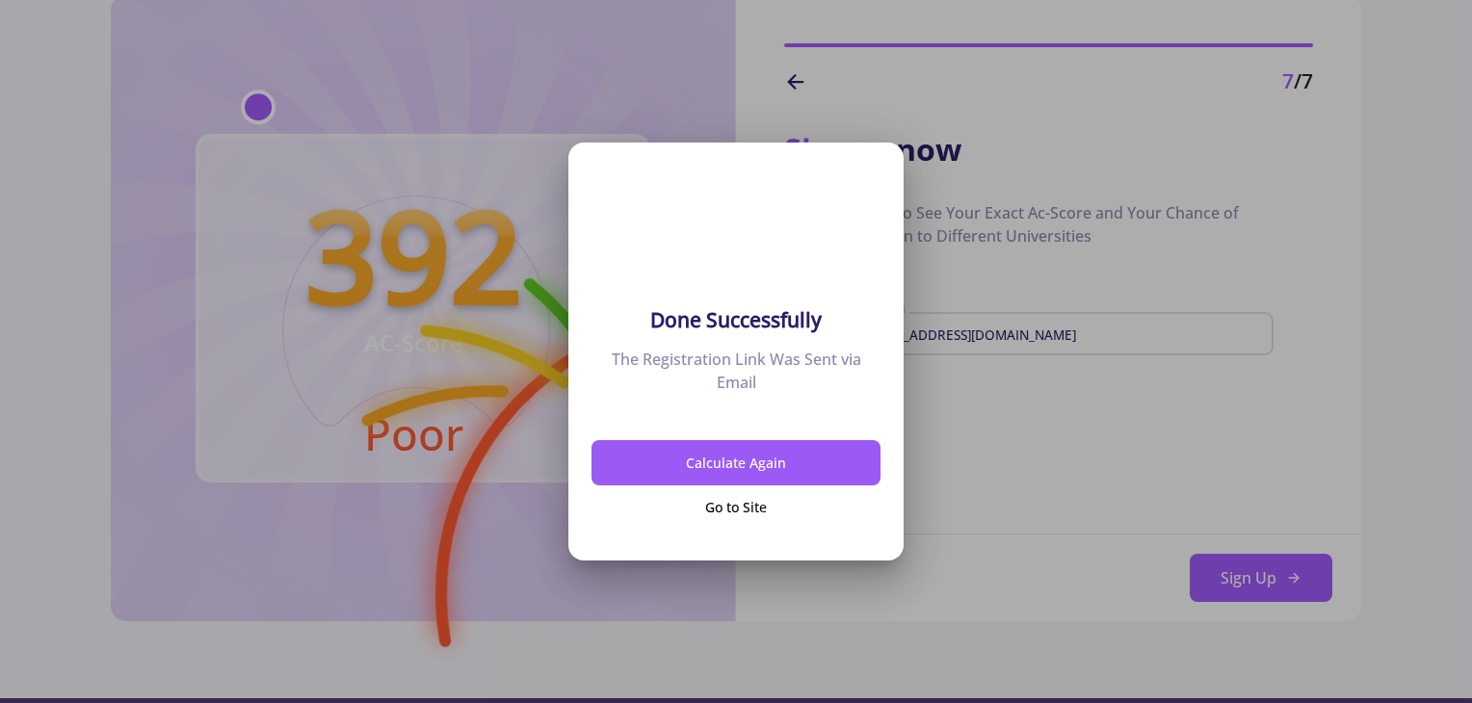
scroll to position [0, 0]
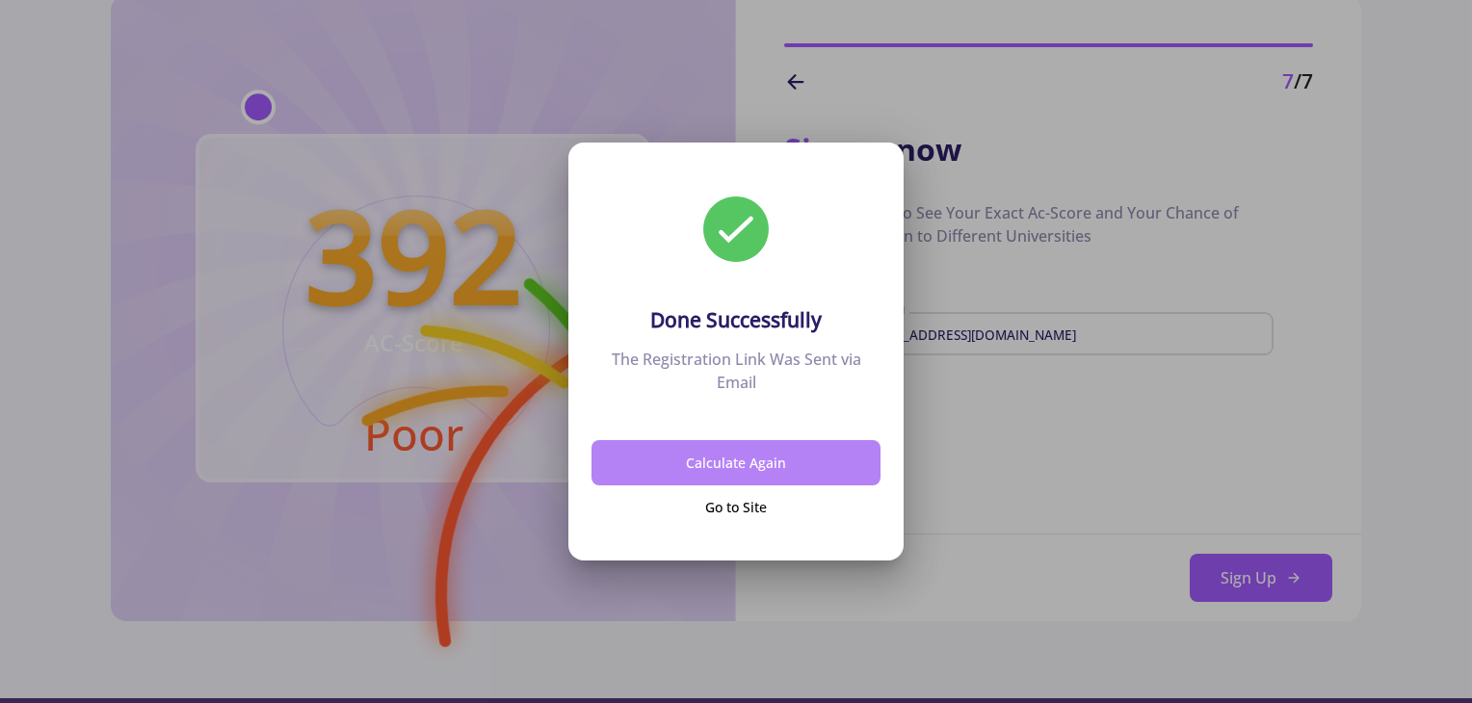
click at [770, 467] on button "Calculate Again" at bounding box center [736, 462] width 289 height 45
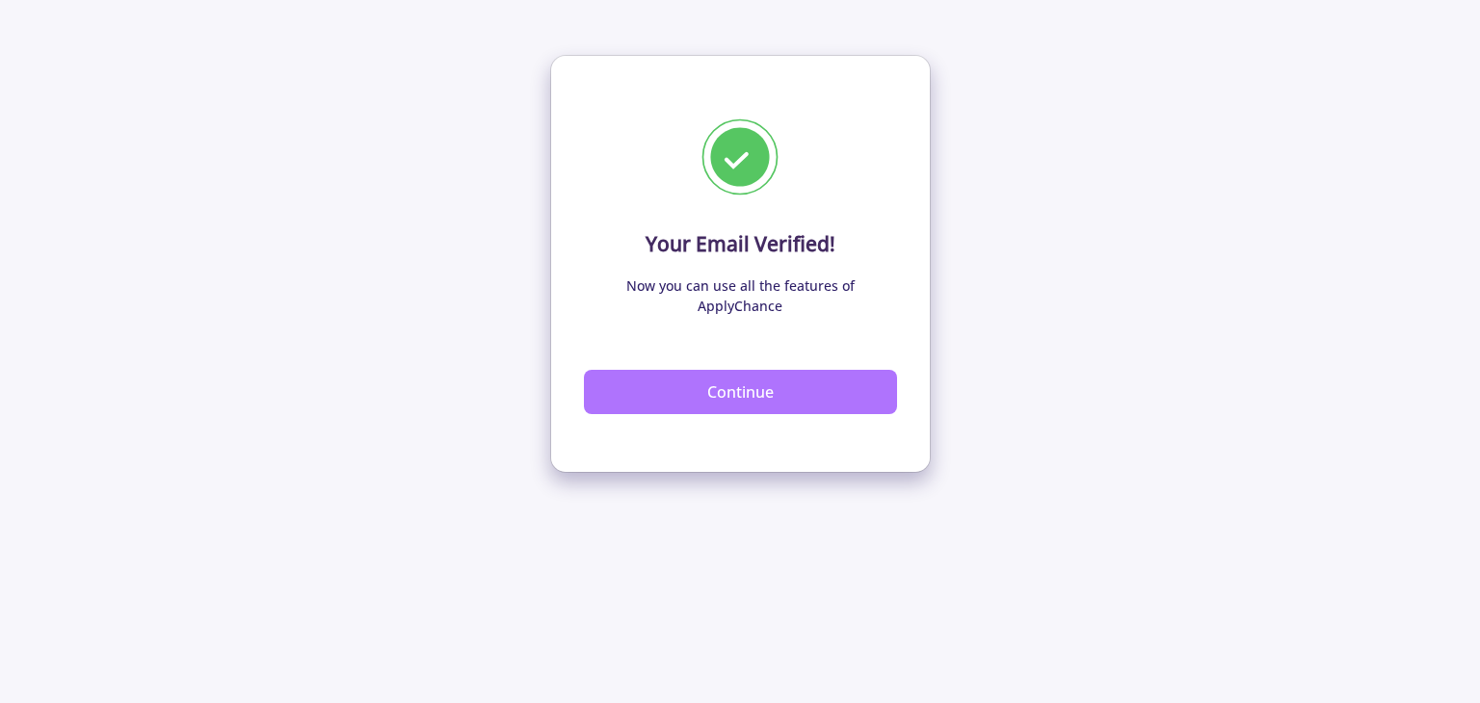
click at [731, 370] on button "Continue" at bounding box center [740, 392] width 313 height 44
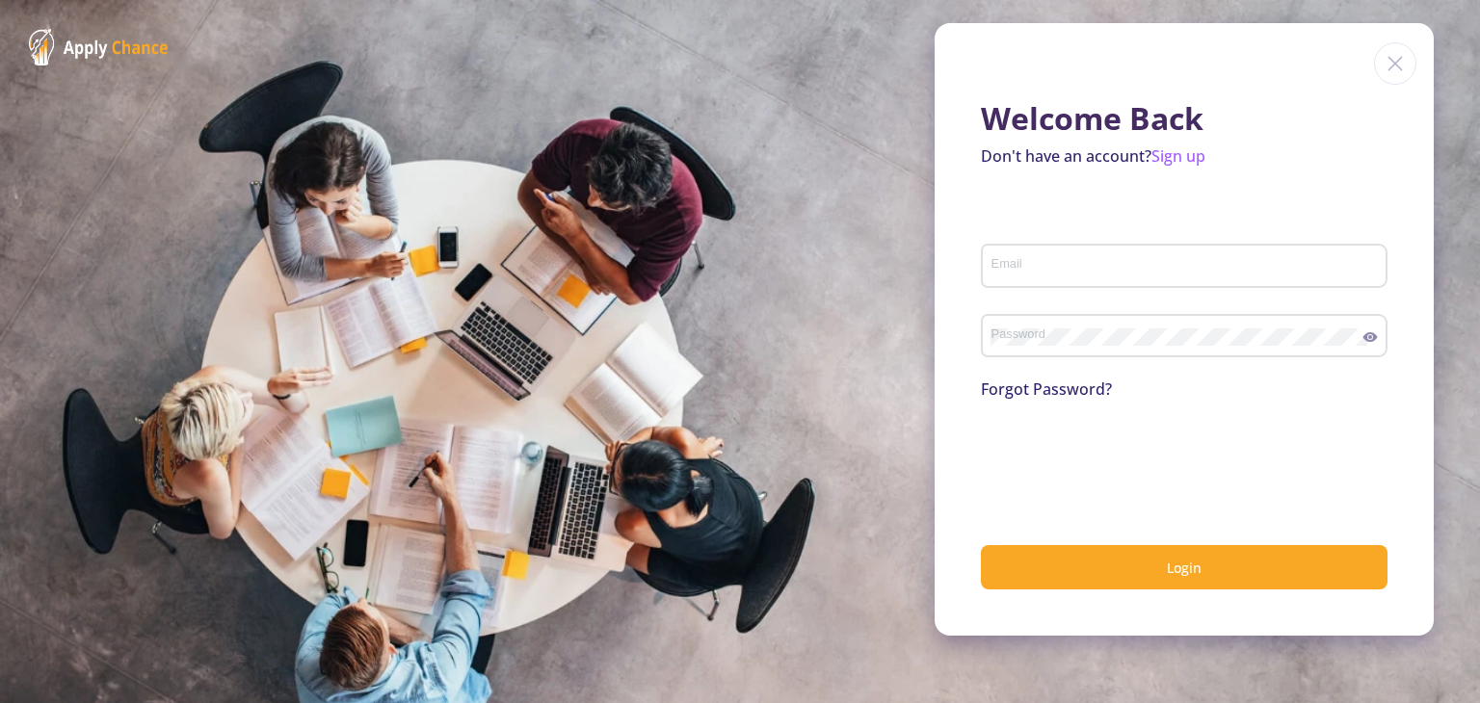
type input "[EMAIL_ADDRESS][DOMAIN_NAME]"
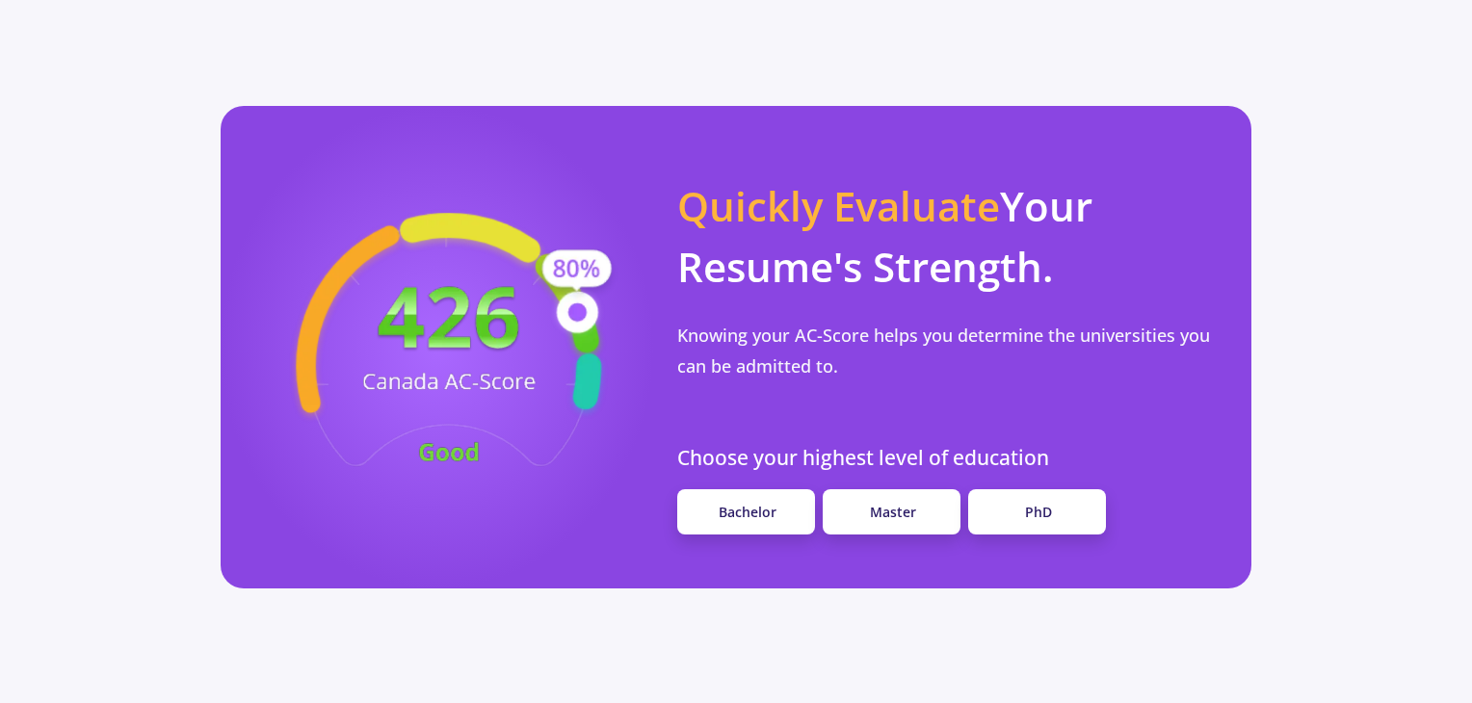
scroll to position [1542, 0]
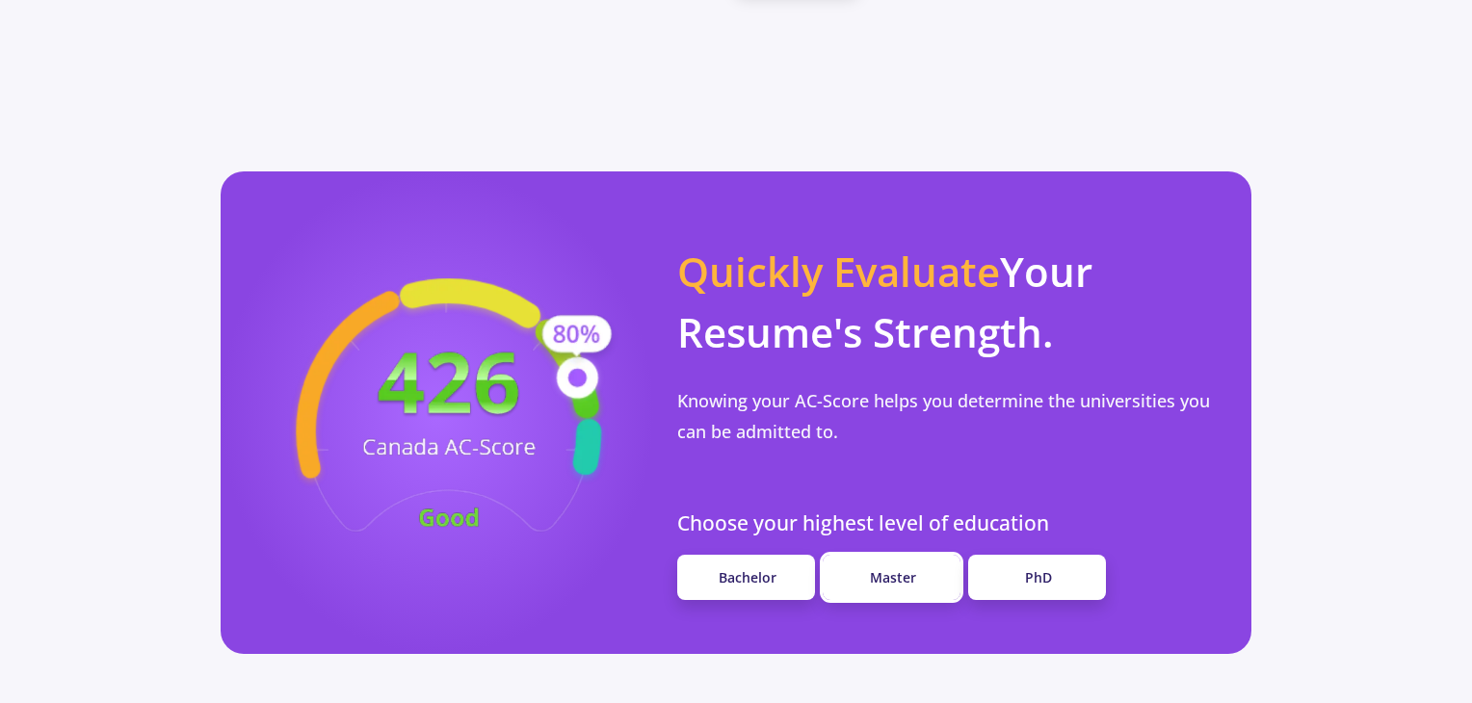
click at [896, 555] on link "Master" at bounding box center [892, 577] width 138 height 45
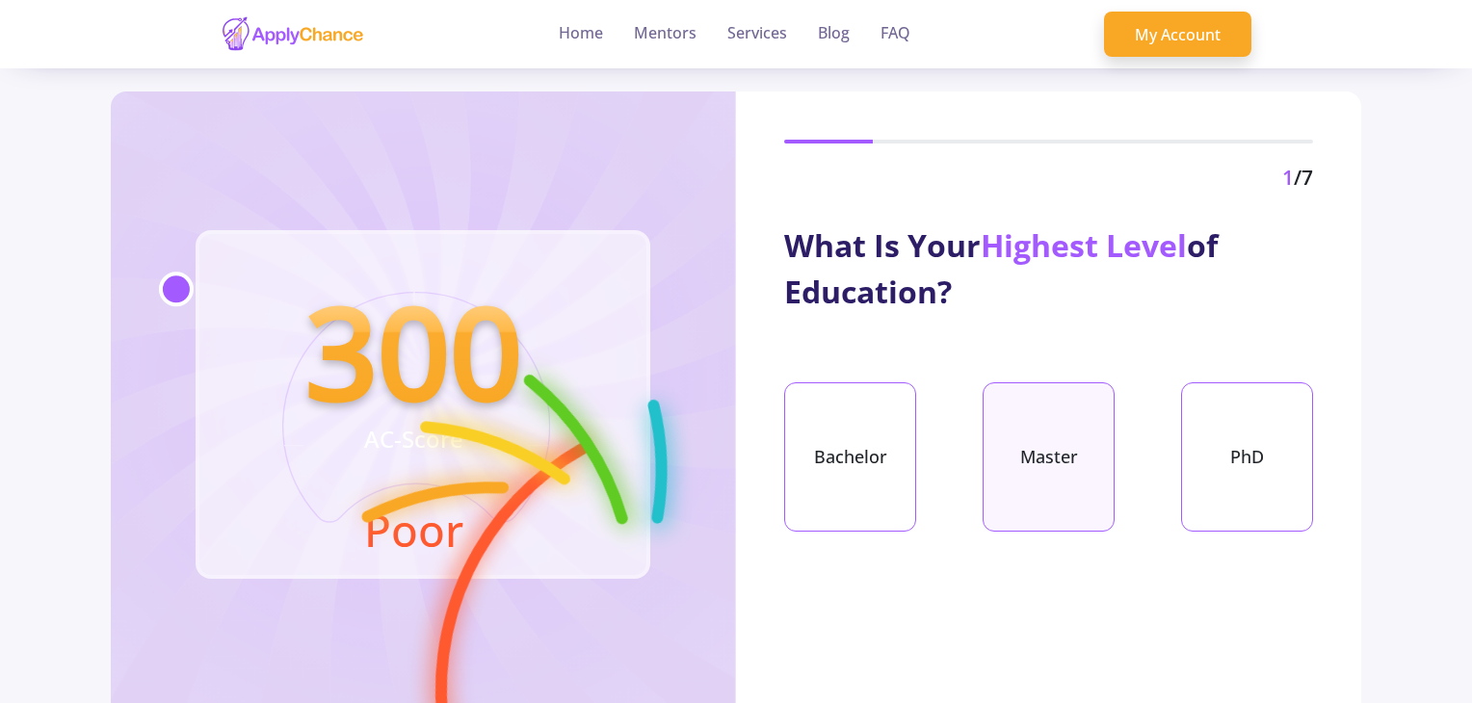
click at [1069, 454] on div "Master" at bounding box center [1049, 457] width 132 height 149
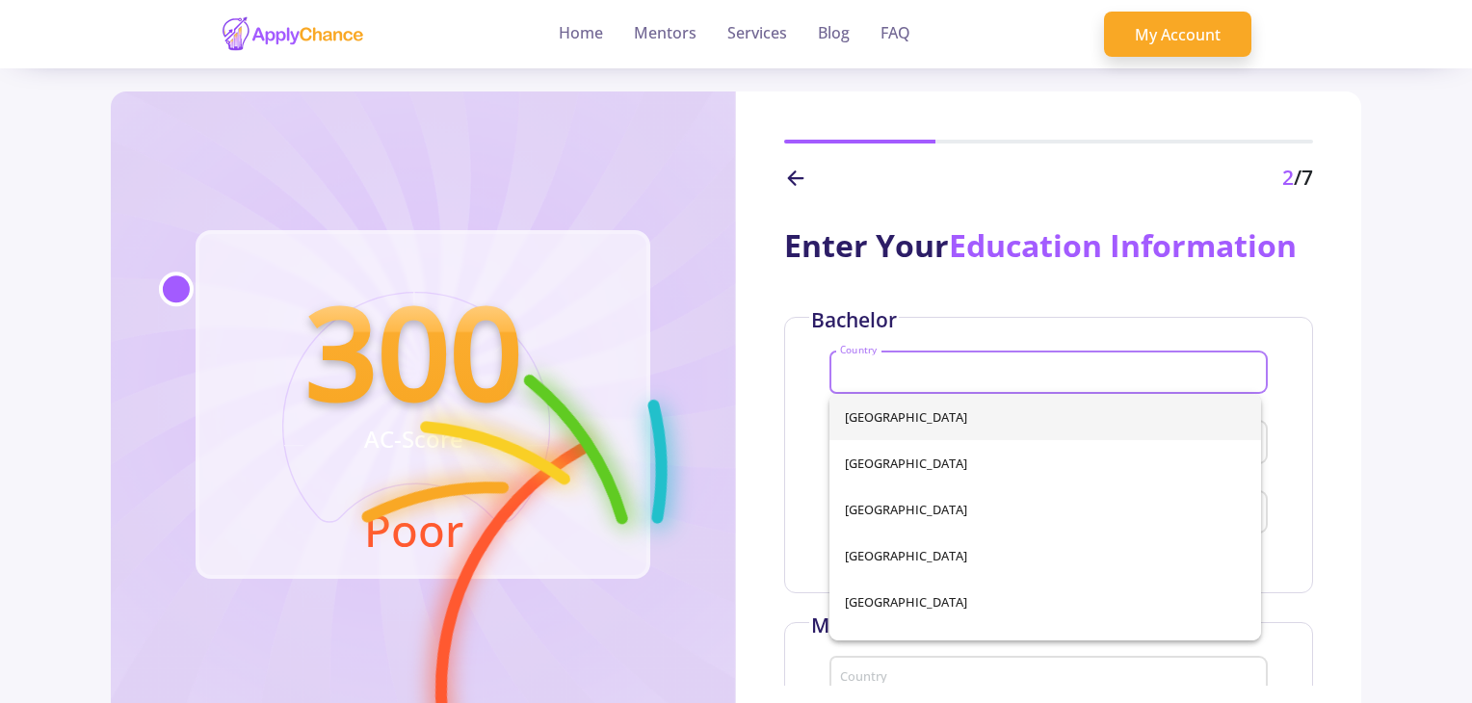
click at [926, 365] on input "Country" at bounding box center [1051, 373] width 425 height 17
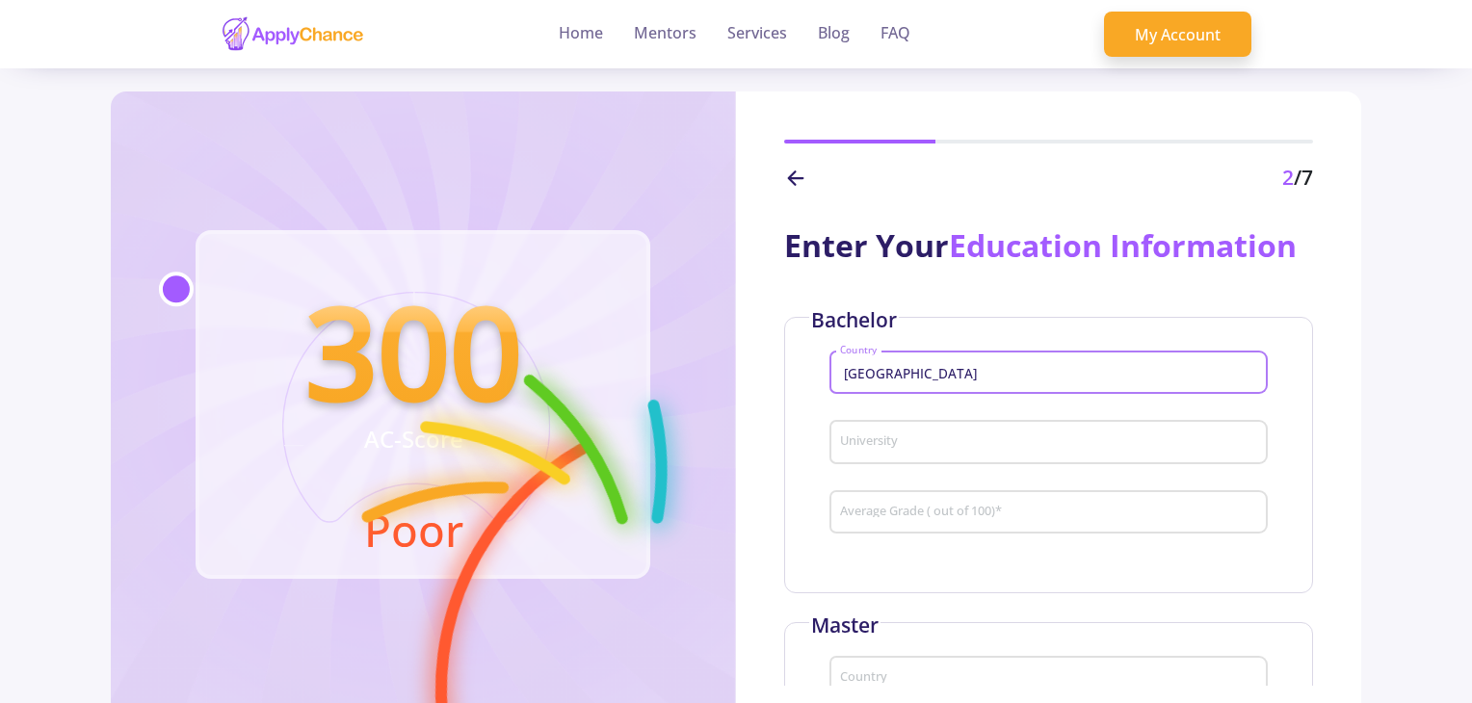
type input "[GEOGRAPHIC_DATA]"
click at [899, 439] on input "University" at bounding box center [1051, 443] width 425 height 17
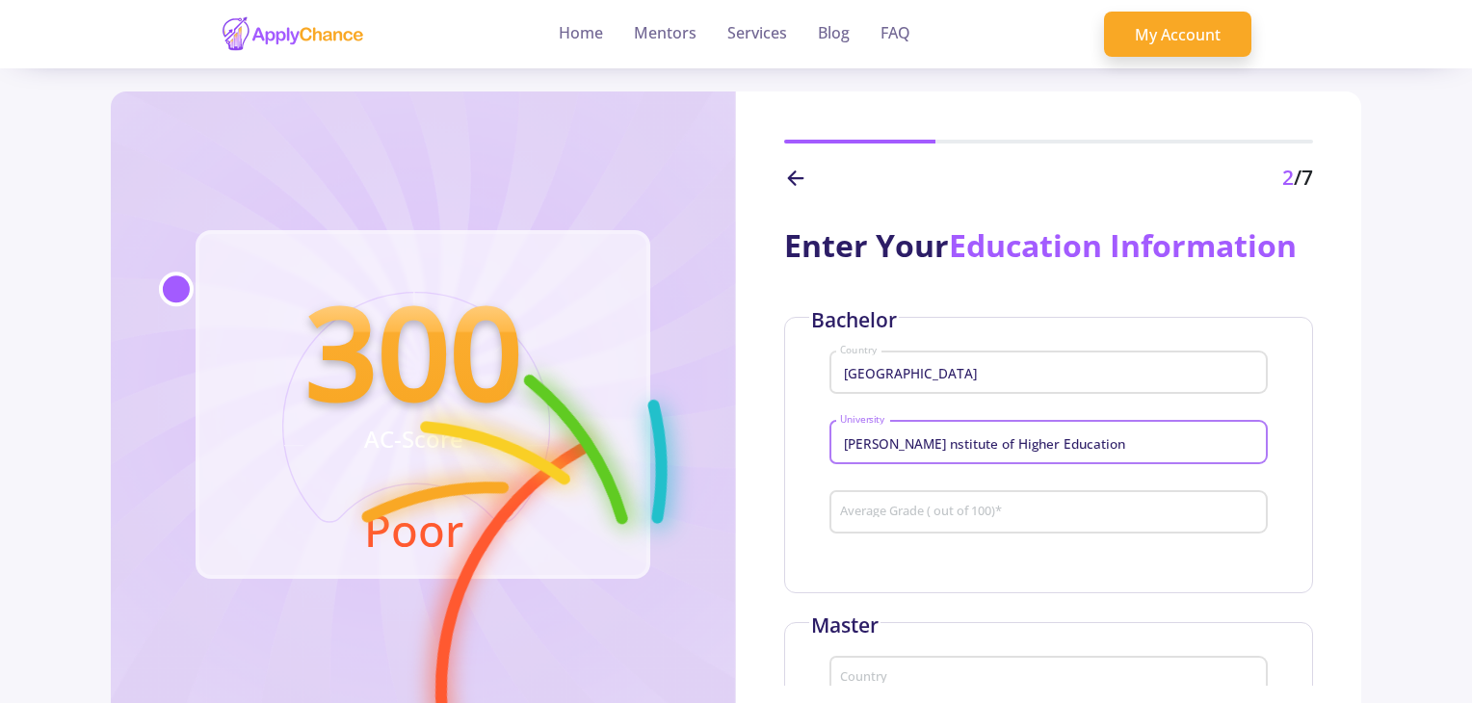
type input "[PERSON_NAME] nstitute of Higher Education"
click at [895, 513] on input "Average Grade ( out of 100) *" at bounding box center [1051, 513] width 425 height 17
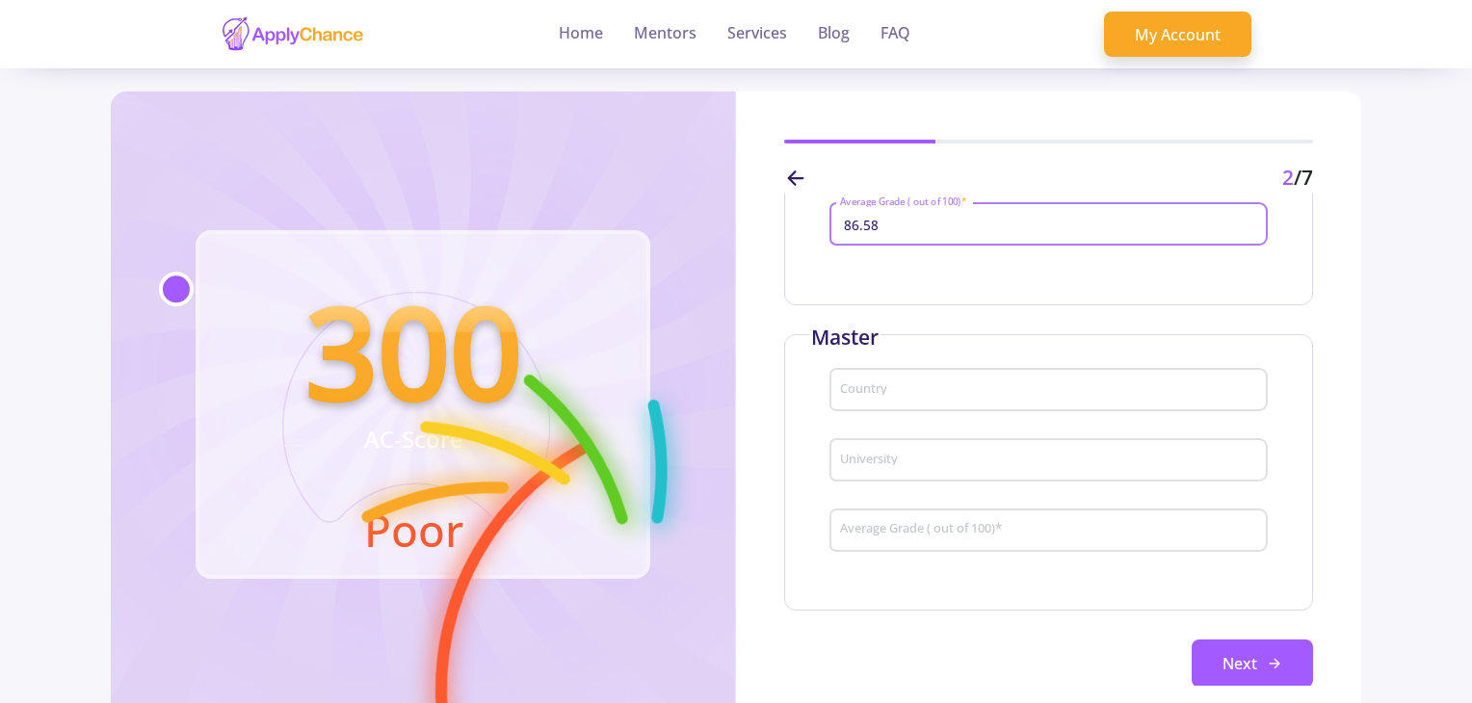
scroll to position [289, 0]
drag, startPoint x: 884, startPoint y: 223, endPoint x: 864, endPoint y: 226, distance: 19.7
click at [864, 226] on input "86.58" at bounding box center [1051, 224] width 425 height 17
type input "86.85"
click at [911, 265] on mat-form-field "86.85 Average Grade ( out of 100) *" at bounding box center [1049, 230] width 438 height 70
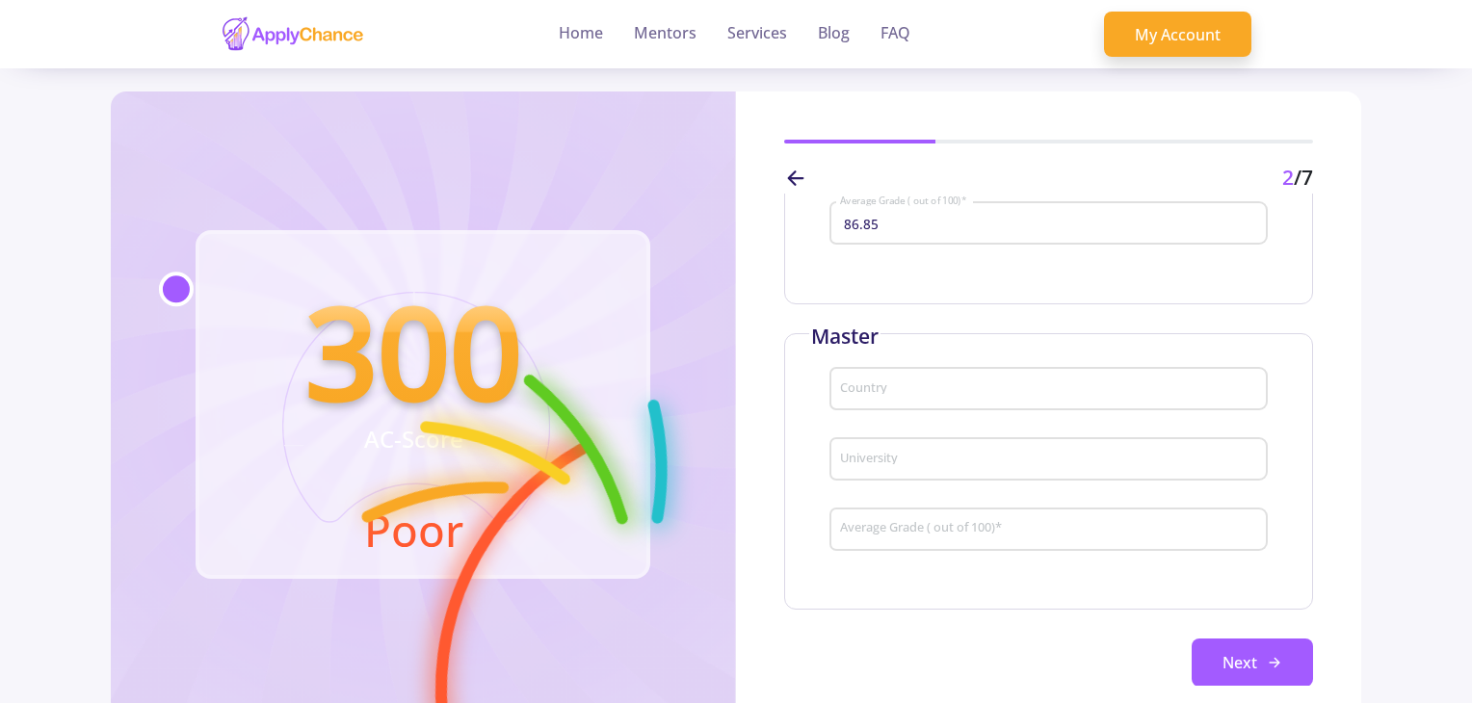
click at [906, 373] on div "Country" at bounding box center [1049, 385] width 420 height 50
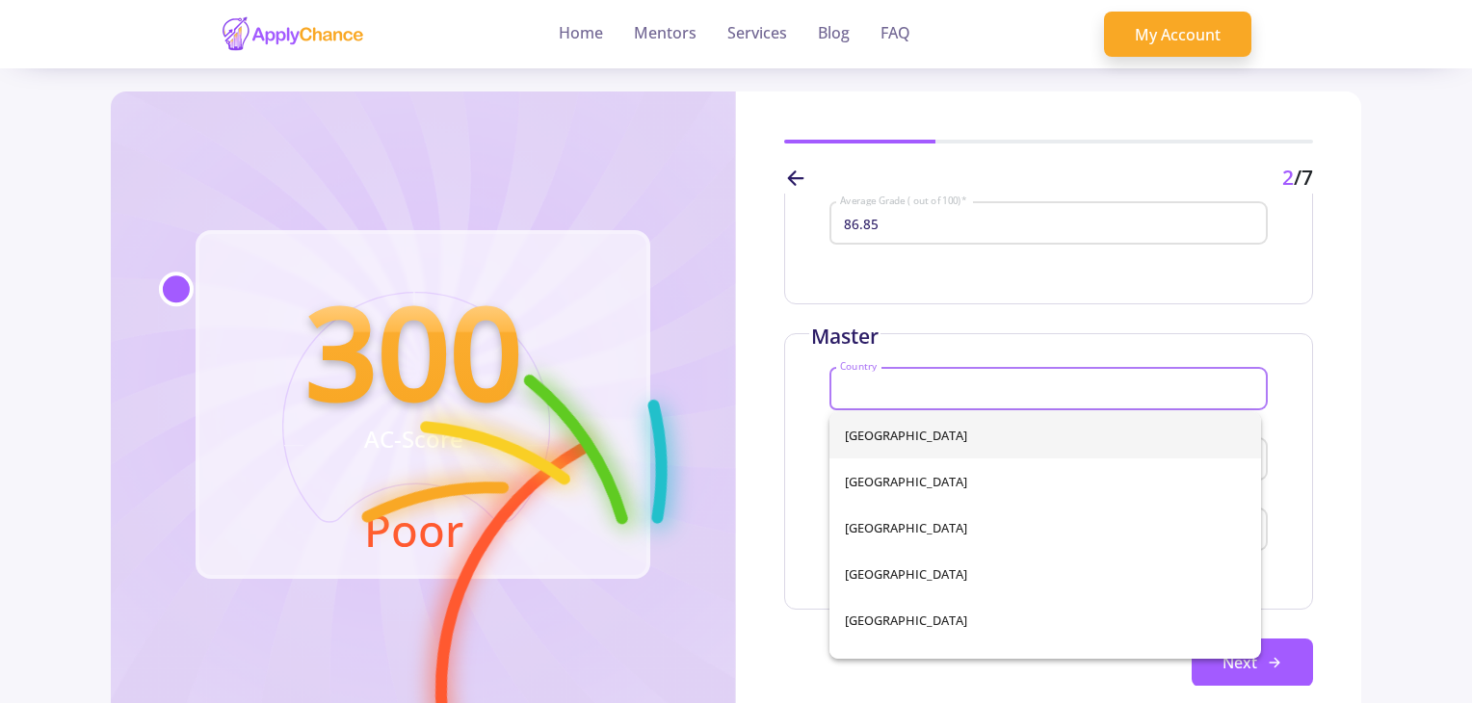
click at [911, 390] on input "Country" at bounding box center [1051, 390] width 425 height 17
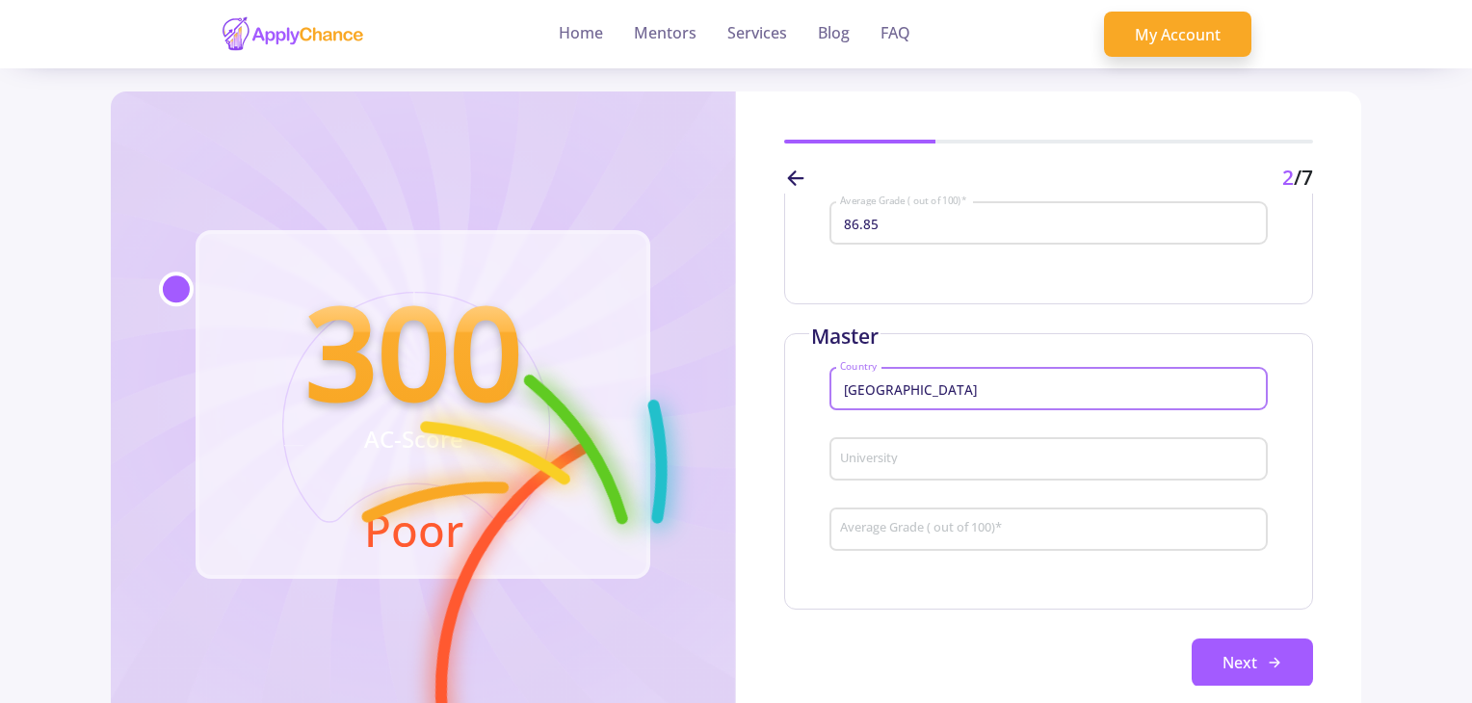
type input "[GEOGRAPHIC_DATA]"
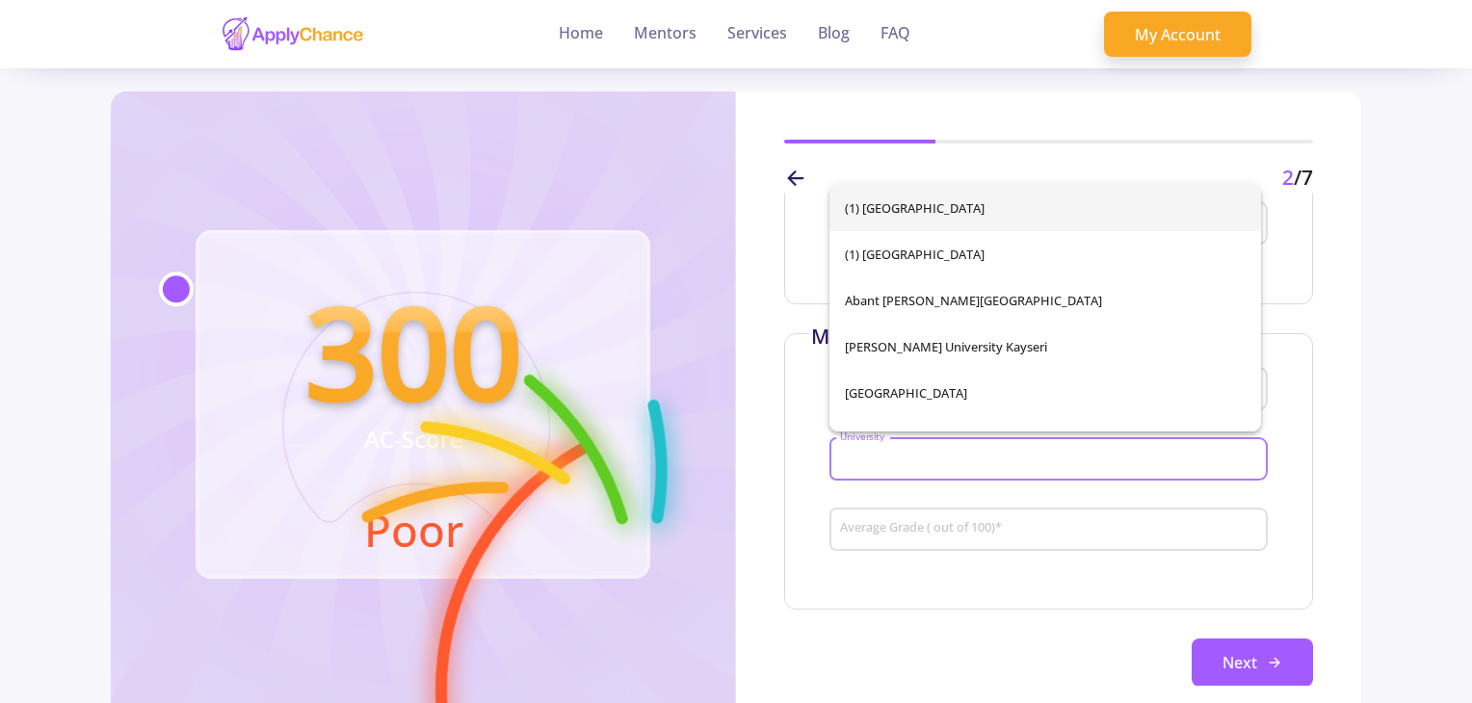
click at [942, 453] on input "University" at bounding box center [1051, 460] width 425 height 17
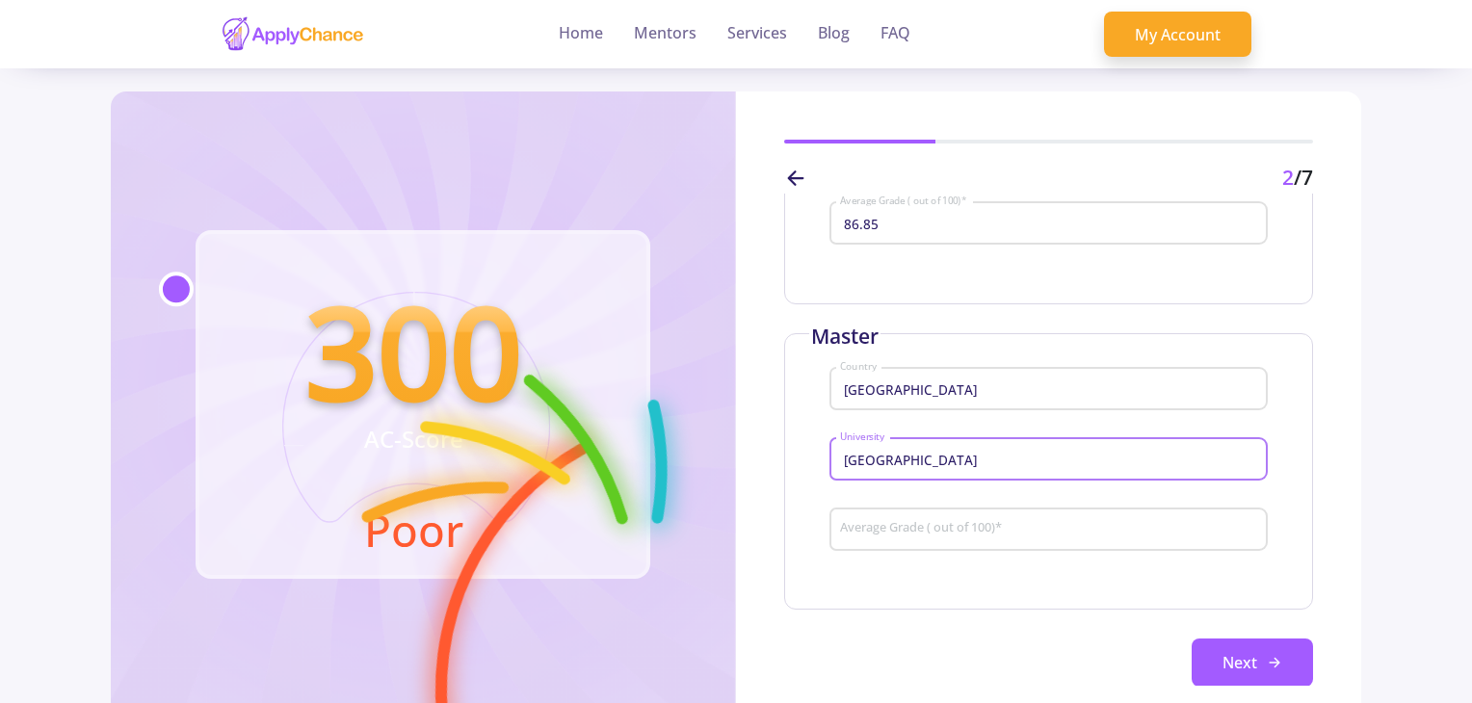
type input "[GEOGRAPHIC_DATA]"
drag, startPoint x: 933, startPoint y: 550, endPoint x: 930, endPoint y: 541, distance: 10.1
click at [932, 546] on div "Average Grade ( out of 100) *" at bounding box center [1049, 526] width 420 height 50
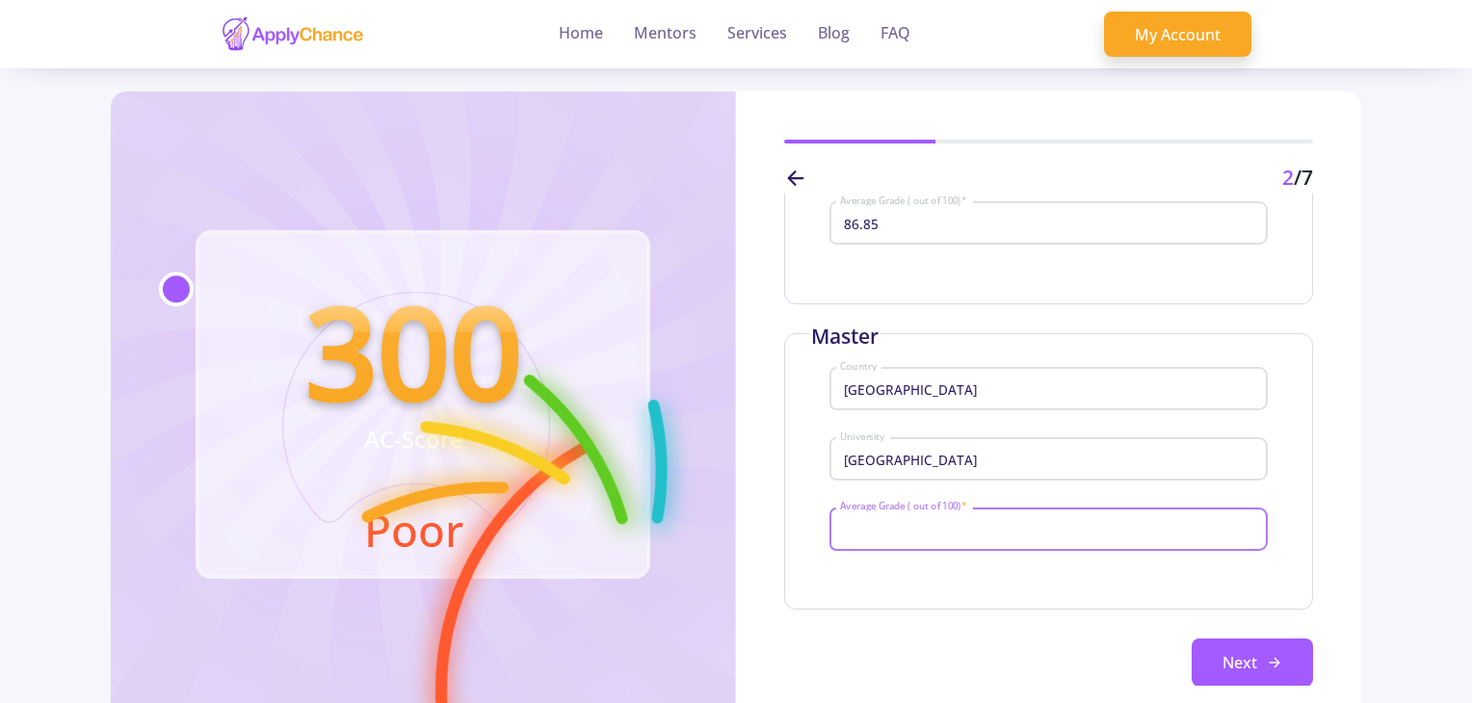
click at [930, 534] on input "Average Grade ( out of 100) *" at bounding box center [1051, 529] width 425 height 17
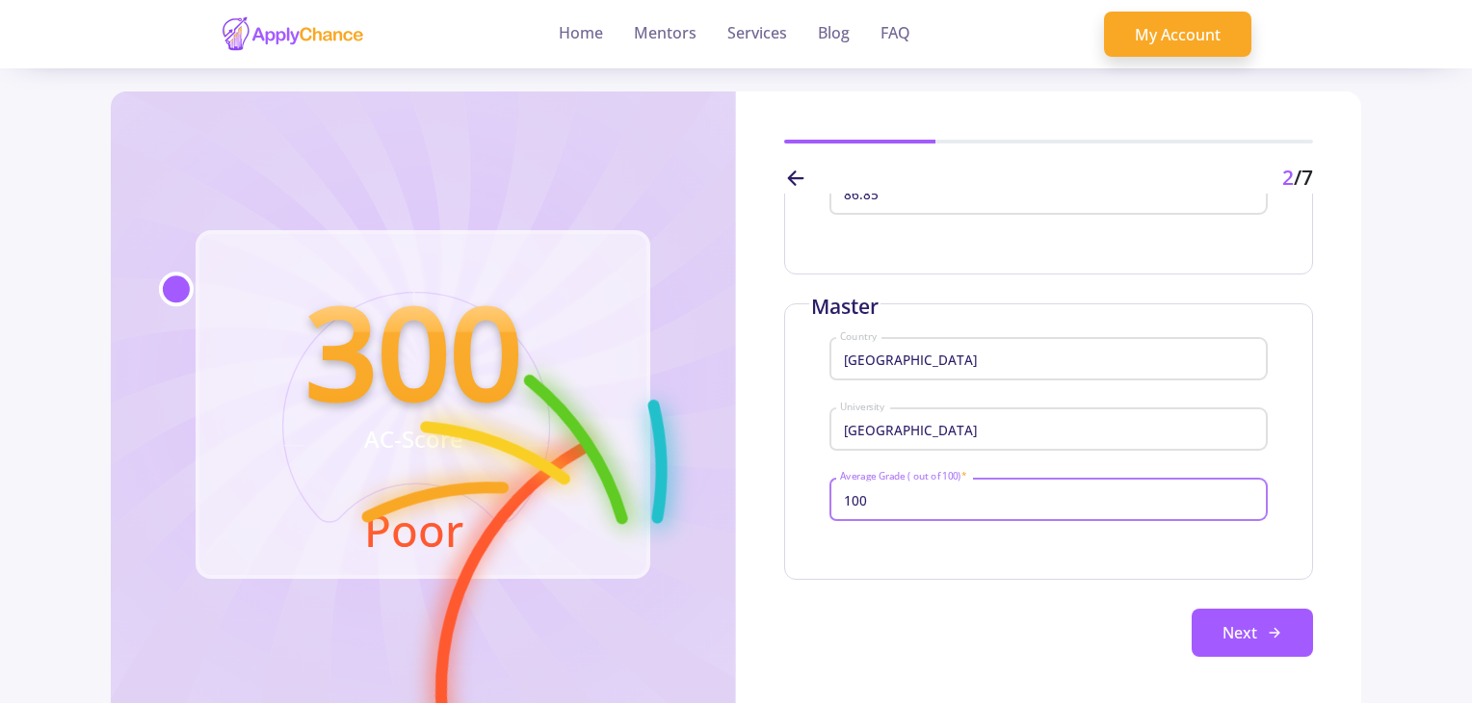
scroll to position [321, 0]
type input "100"
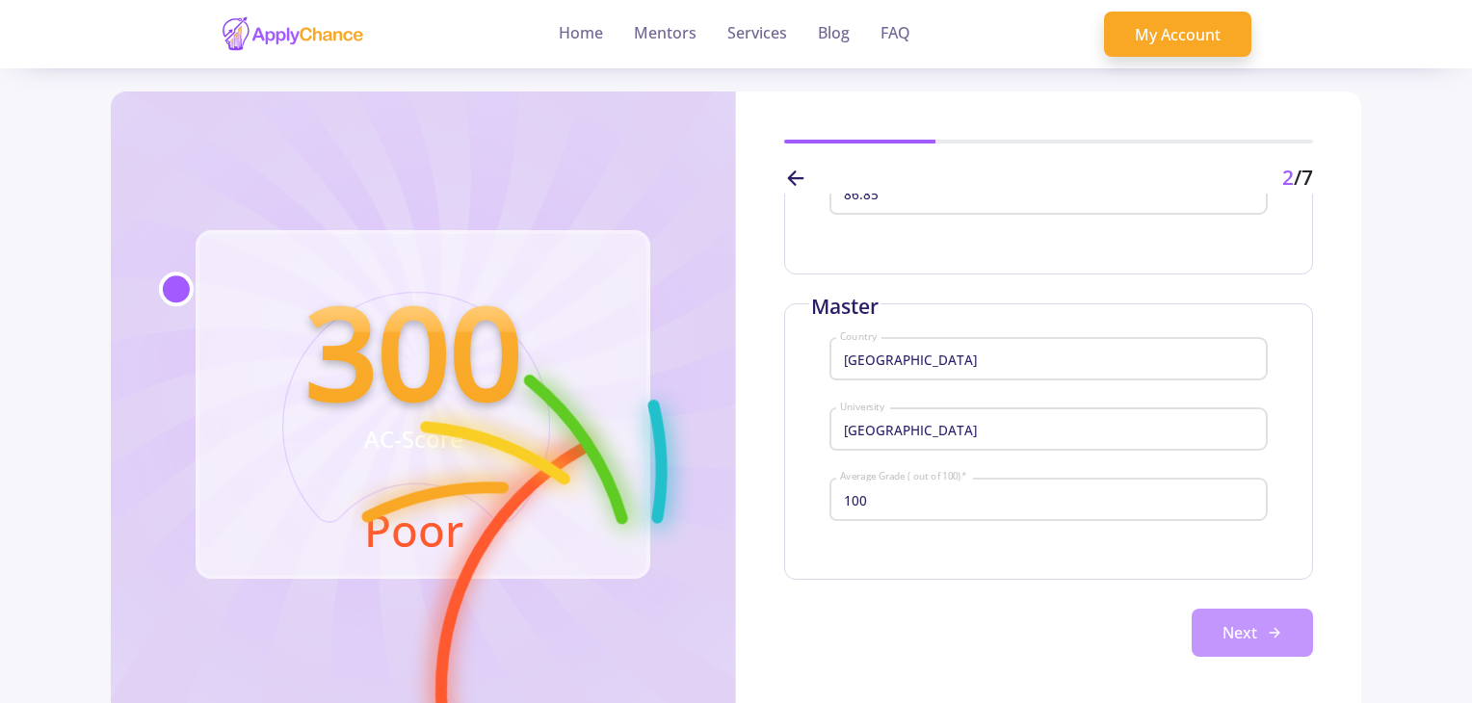
click at [1222, 621] on button "Next" at bounding box center [1252, 633] width 121 height 48
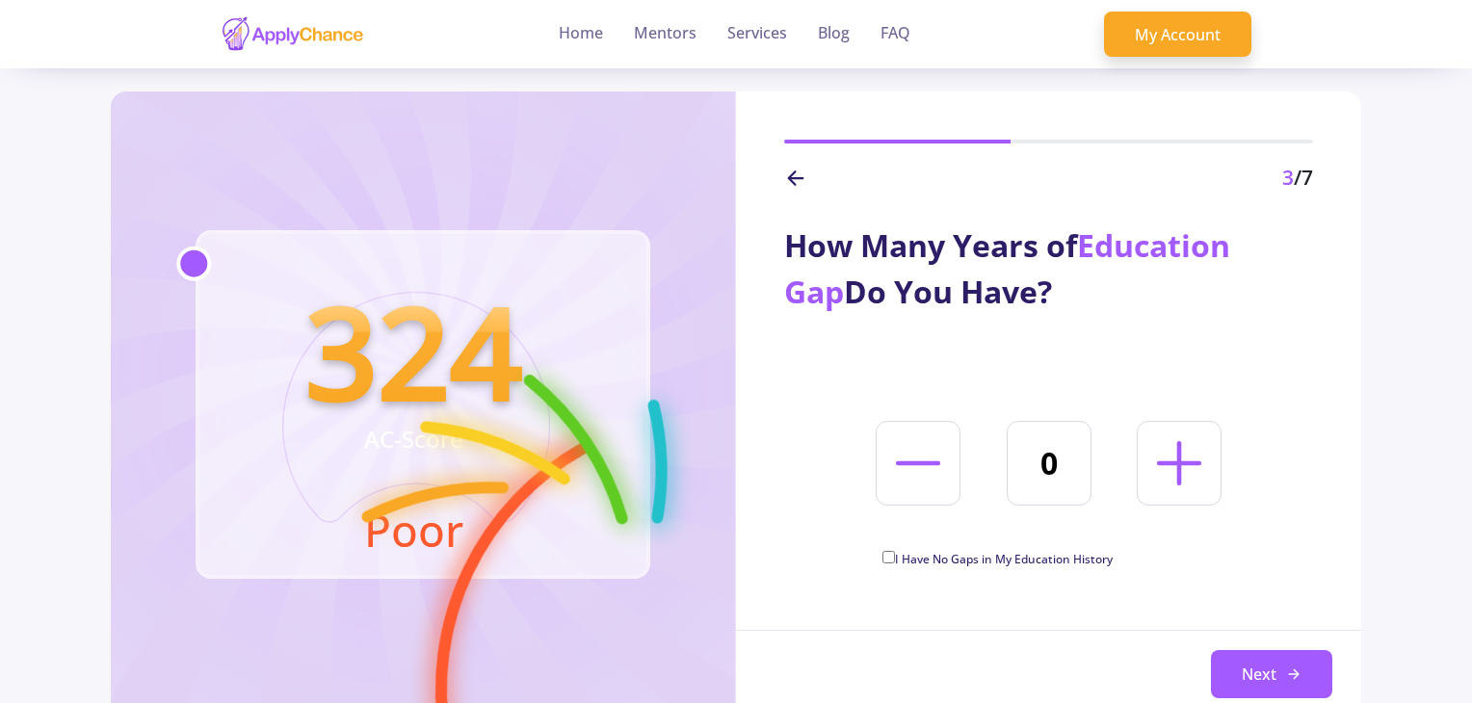
click at [889, 556] on input "I Have No Gaps in My Education History" at bounding box center [889, 557] width 13 height 13
checkbox input "true"
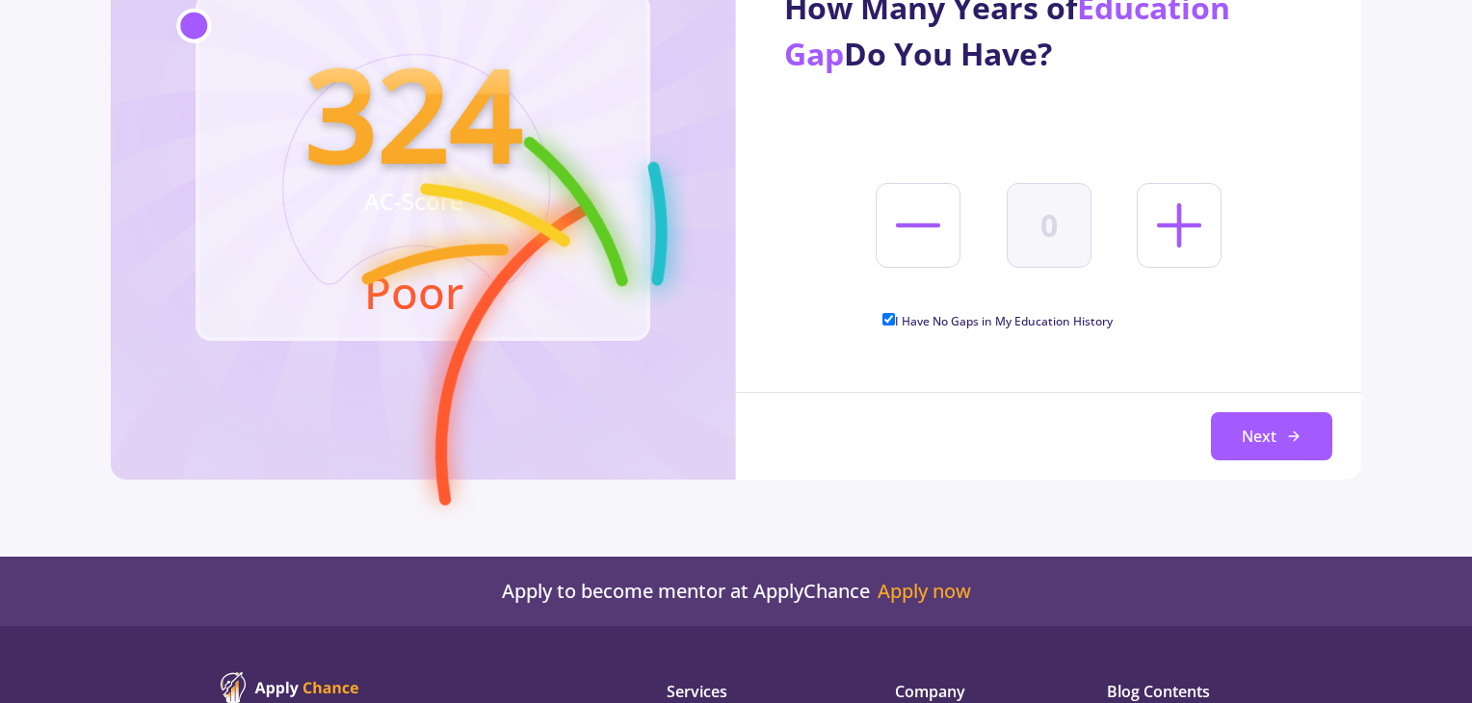
scroll to position [96, 0]
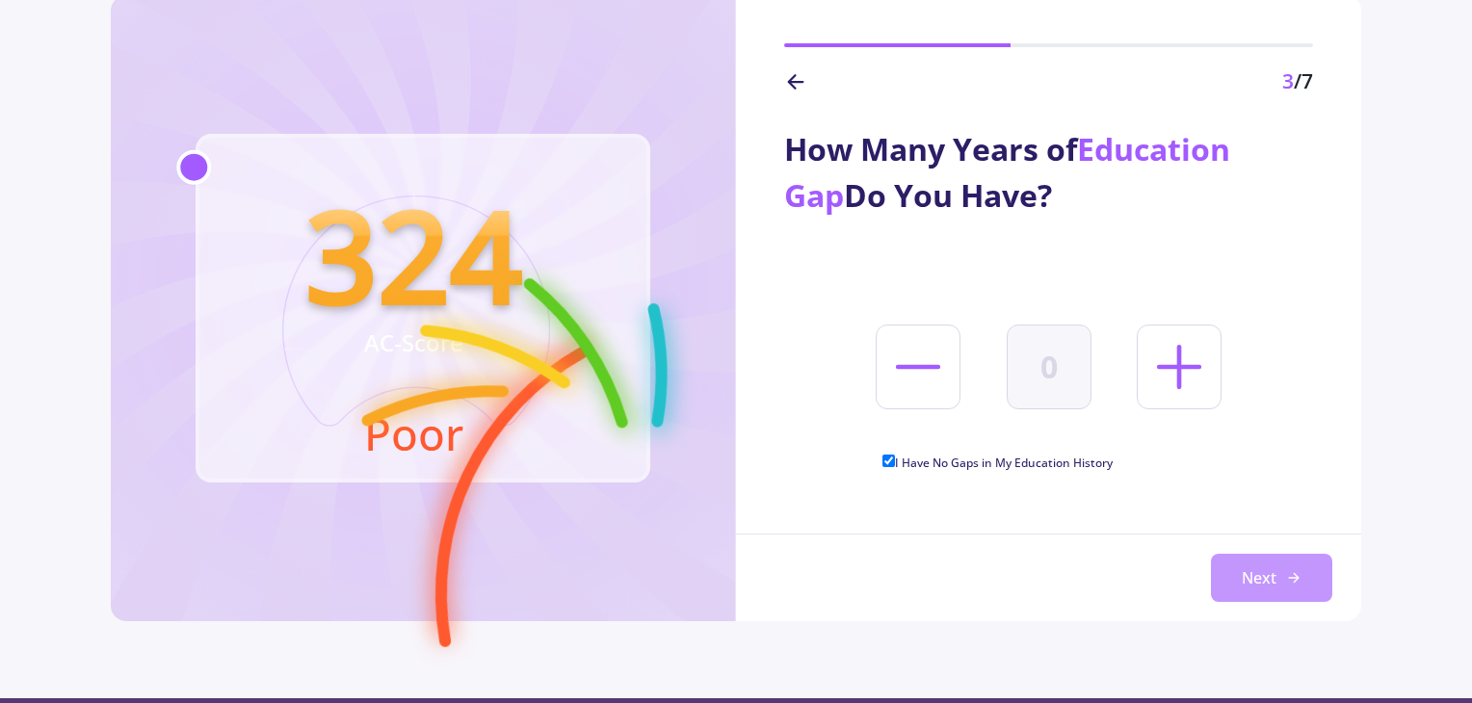
click at [1268, 580] on button "Next" at bounding box center [1271, 578] width 121 height 48
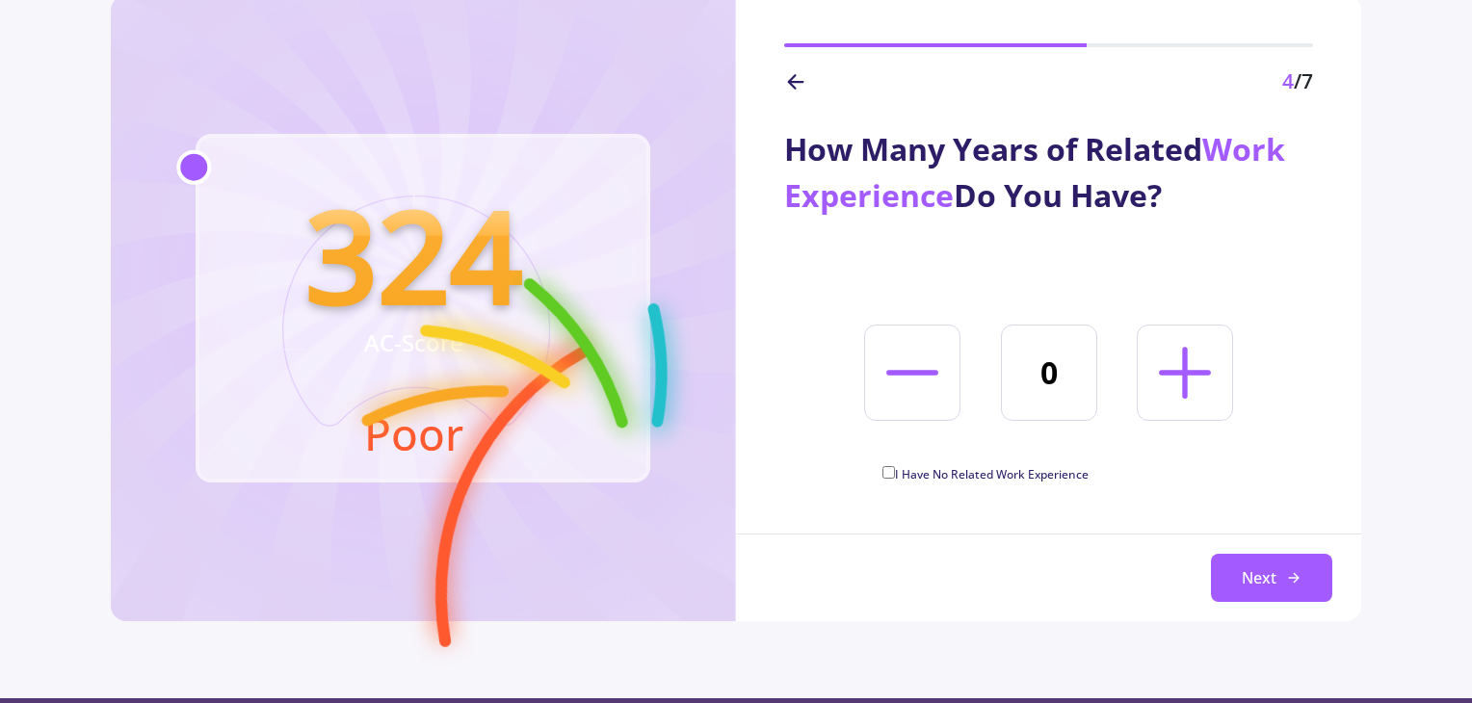
click at [886, 473] on input "I Have No Related Work Experience" at bounding box center [889, 472] width 13 height 13
checkbox input "true"
click at [1243, 581] on button "Next" at bounding box center [1271, 578] width 121 height 48
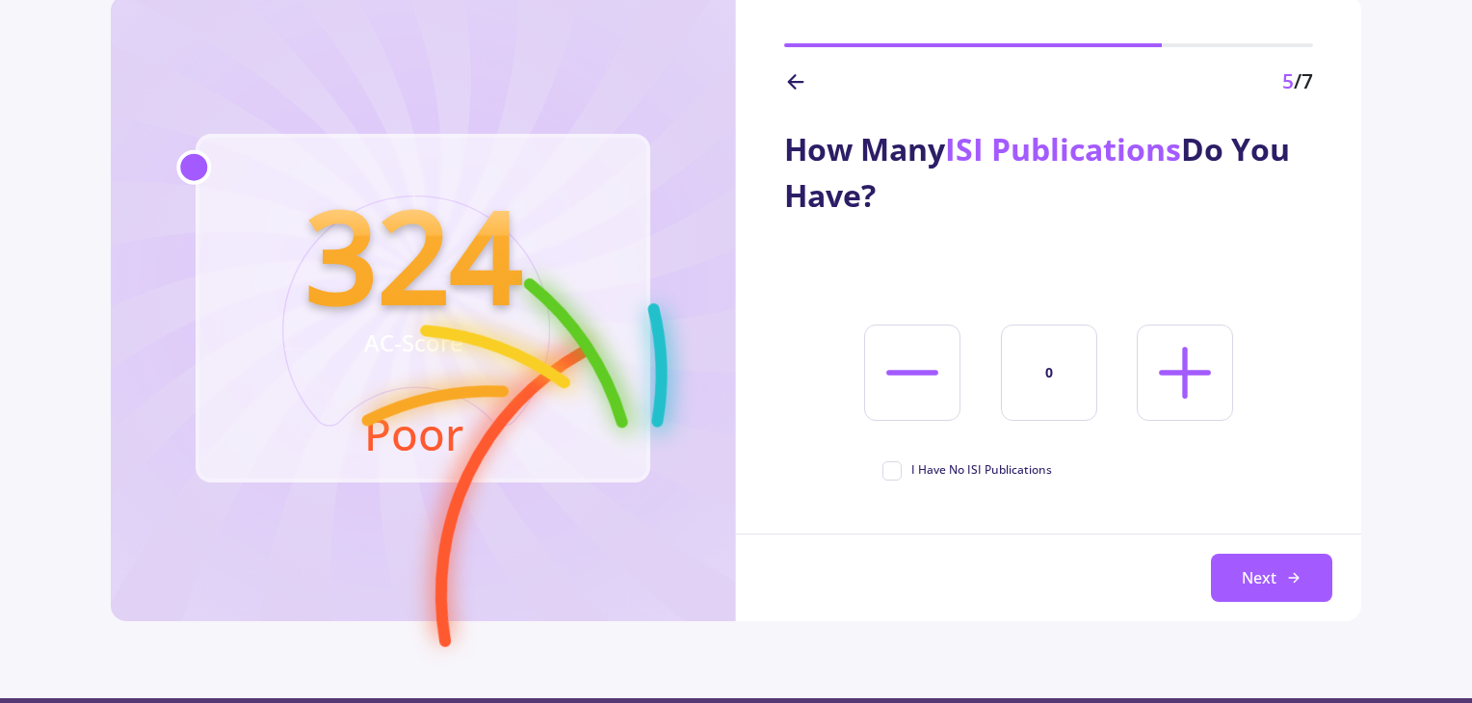
click at [889, 475] on span "I Have No ISI Publications" at bounding box center [968, 470] width 170 height 17
click at [889, 474] on input "I Have No ISI Publications" at bounding box center [889, 468] width 13 height 13
checkbox input "true"
click at [1251, 579] on button "Next" at bounding box center [1271, 578] width 121 height 48
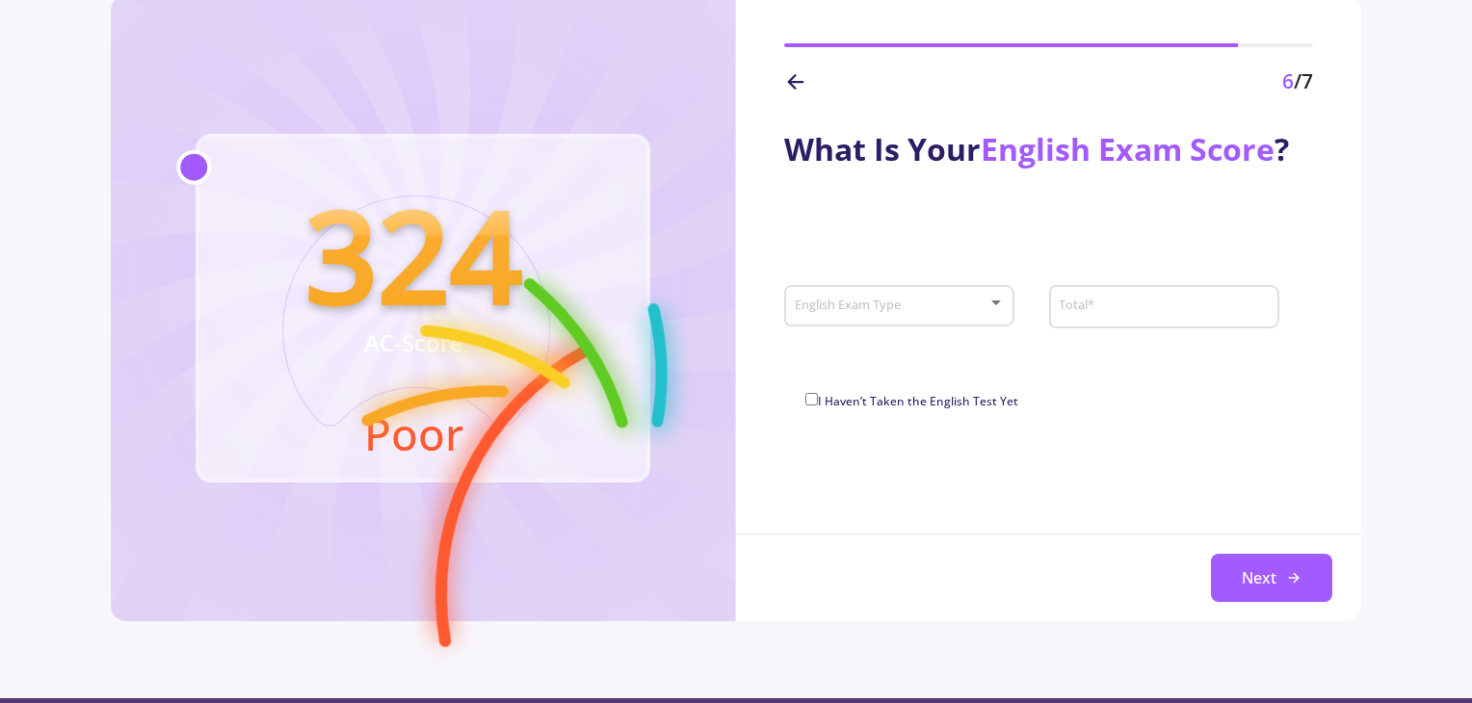
click at [952, 315] on div "English Exam Type" at bounding box center [900, 302] width 212 height 48
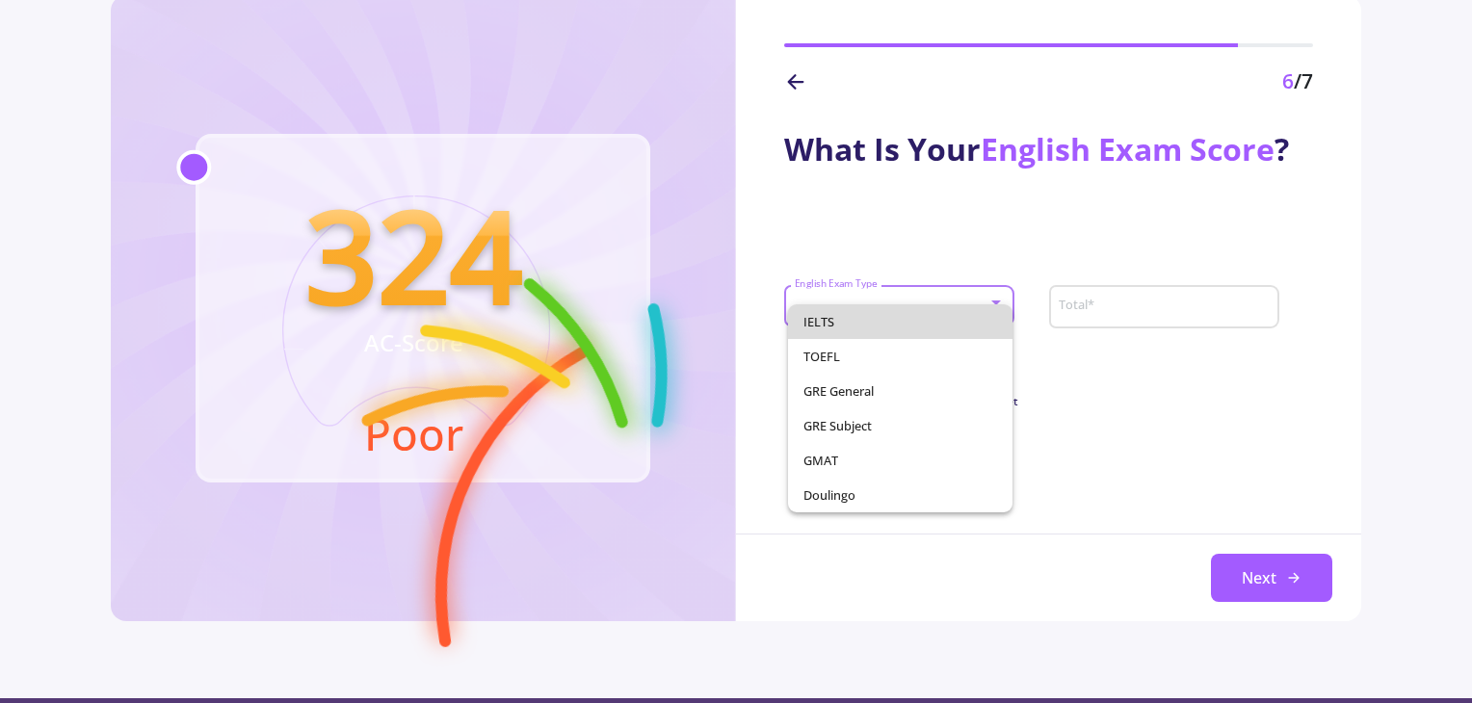
click at [846, 328] on span "IELTS" at bounding box center [901, 321] width 195 height 35
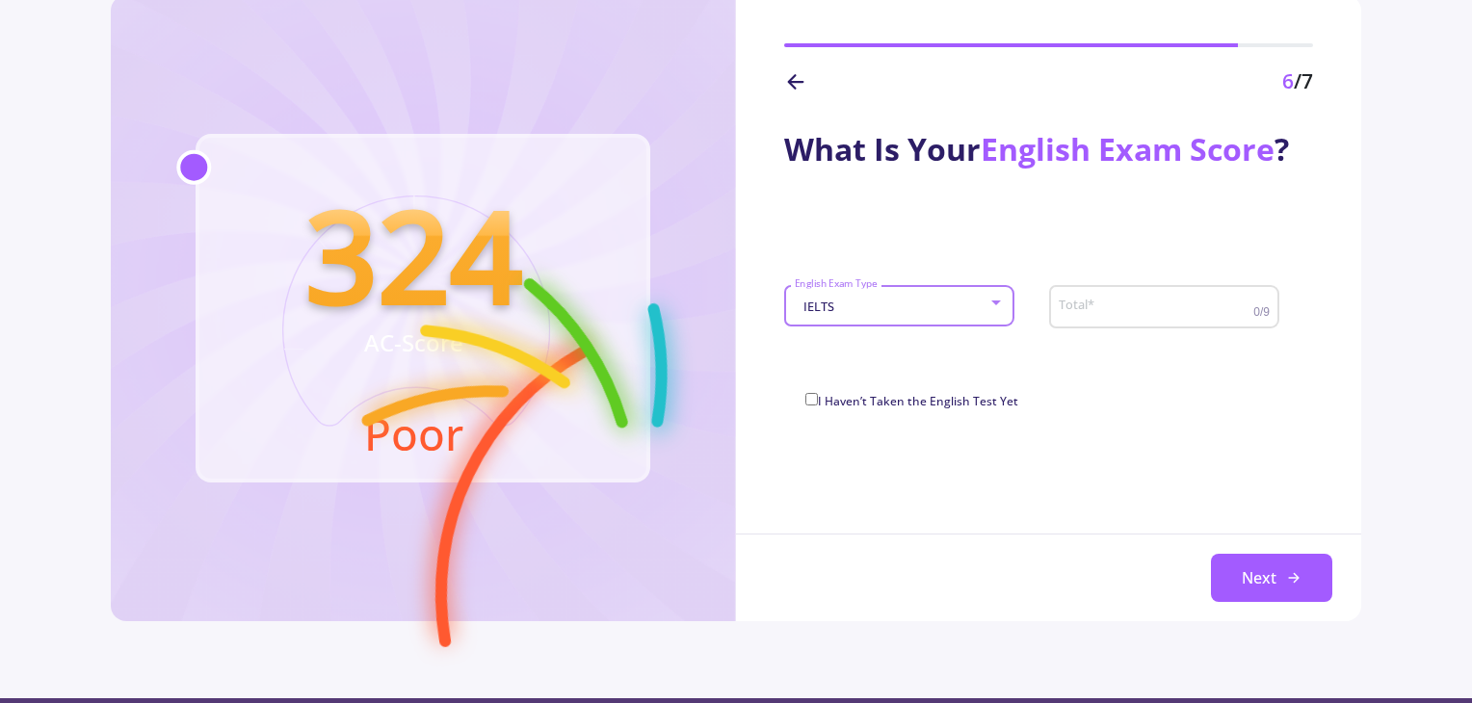
click at [1059, 309] on input "Total *" at bounding box center [1158, 307] width 200 height 17
type input "6.5"
click at [936, 309] on div "IELTS" at bounding box center [891, 307] width 195 height 14
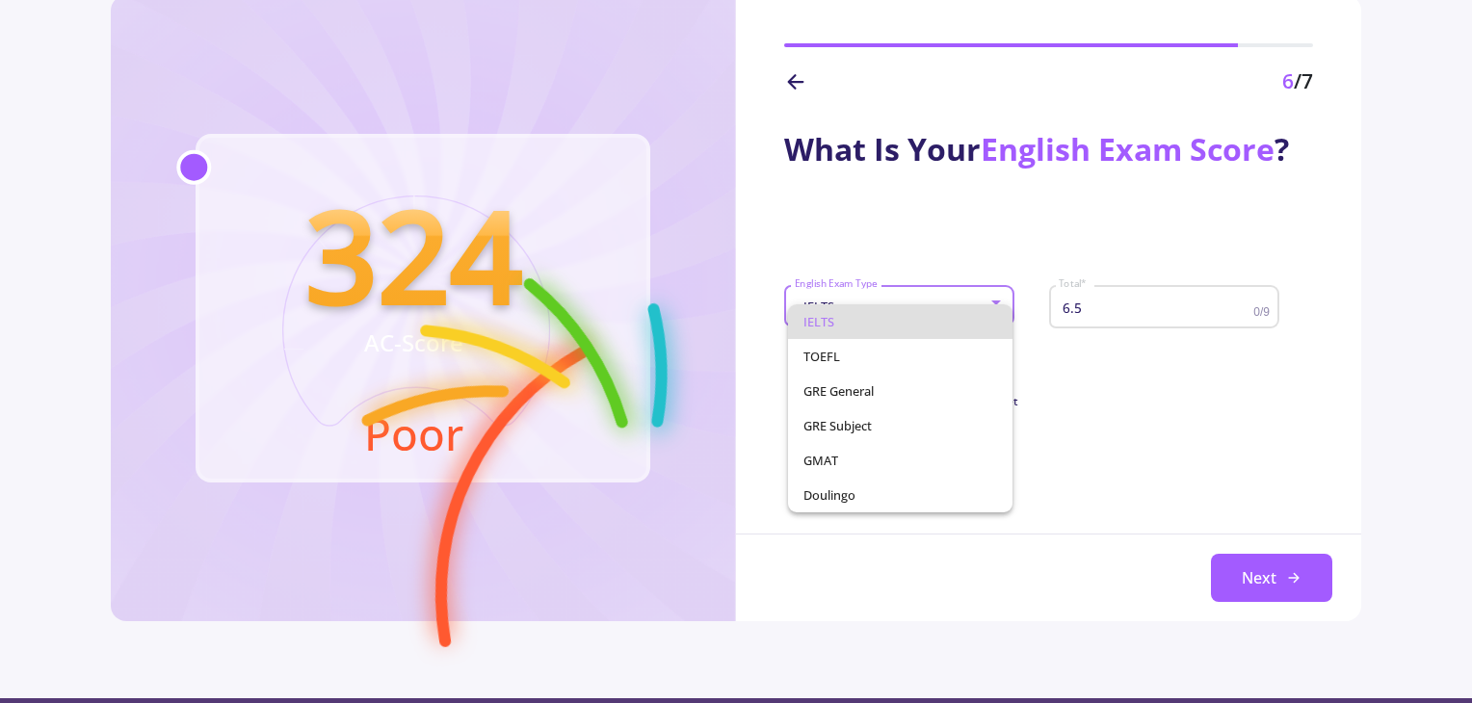
click at [1175, 406] on div at bounding box center [736, 351] width 1472 height 703
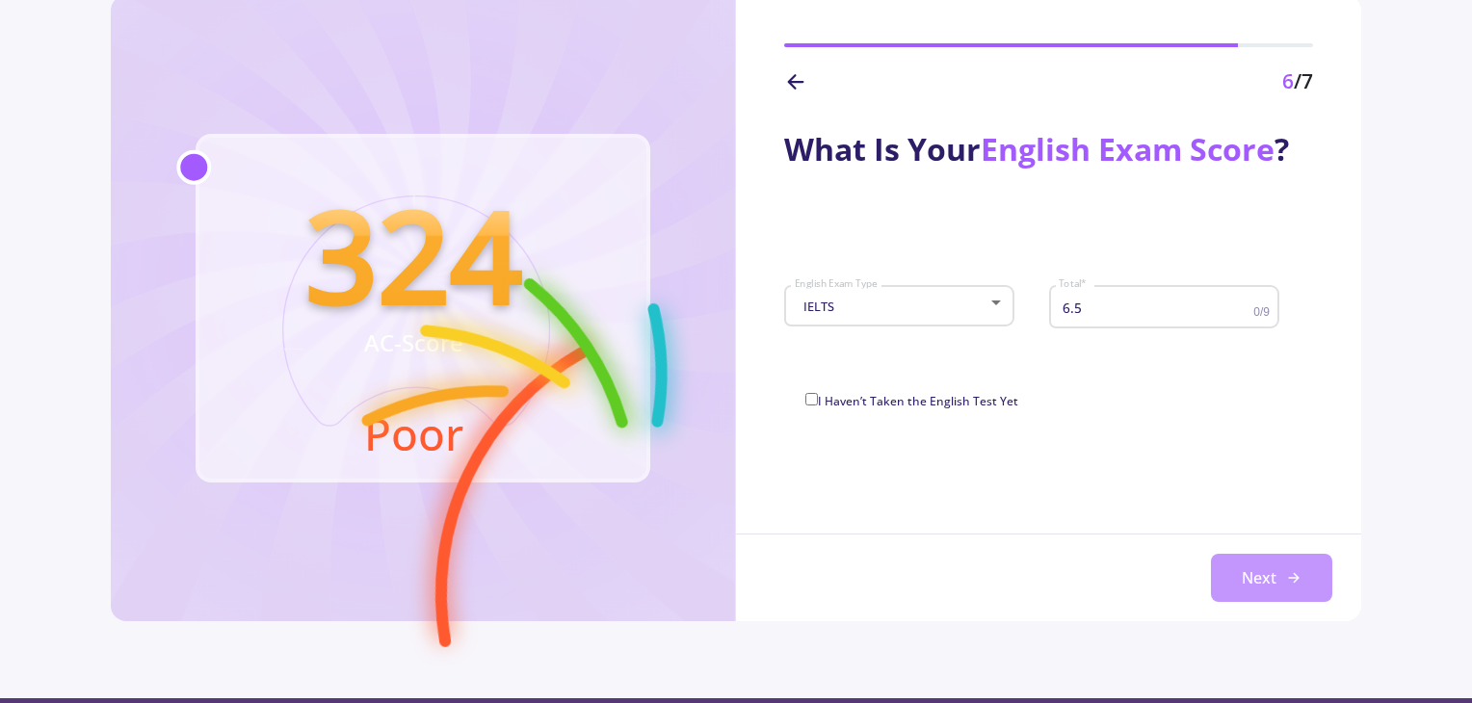
click at [1266, 577] on button "Next" at bounding box center [1271, 578] width 121 height 48
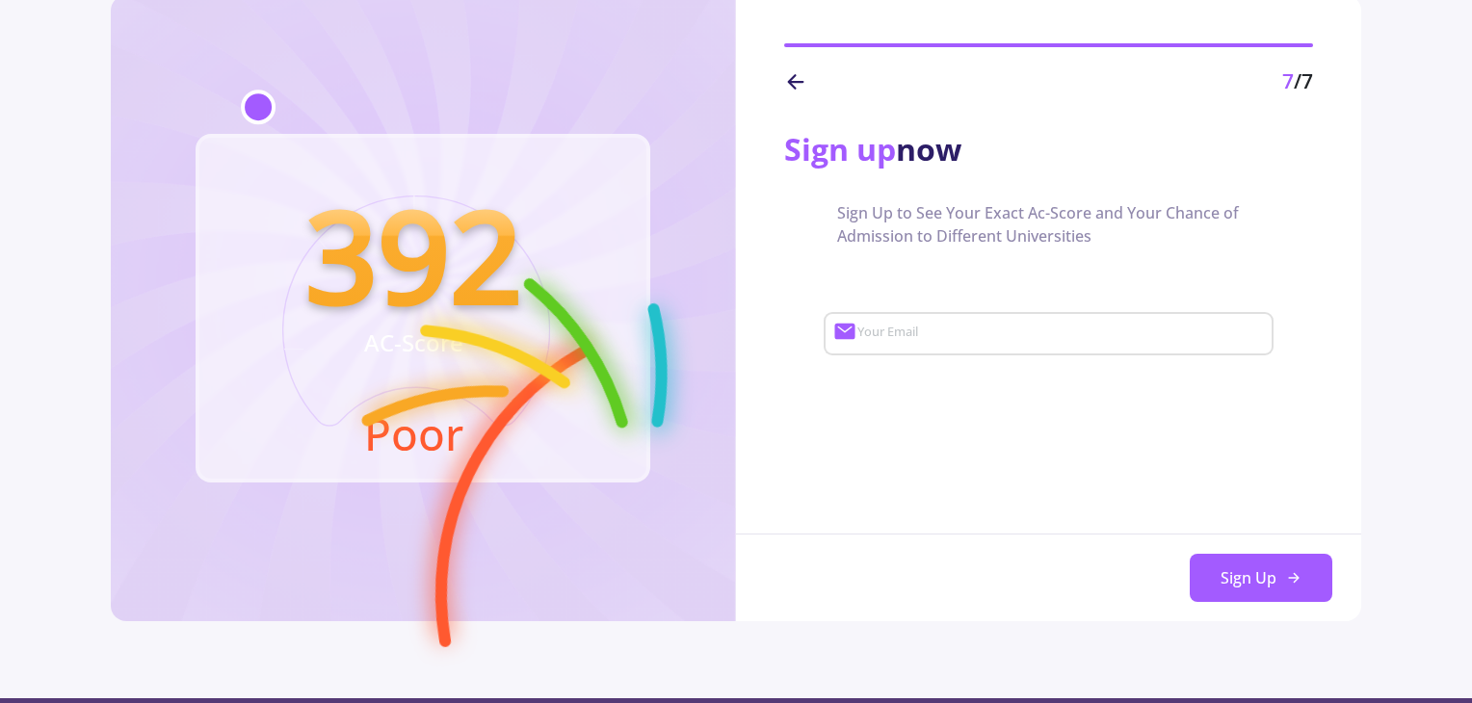
click at [960, 347] on div "Your Email" at bounding box center [1061, 330] width 409 height 50
type input "fatemehkhabirr@gmail.com"
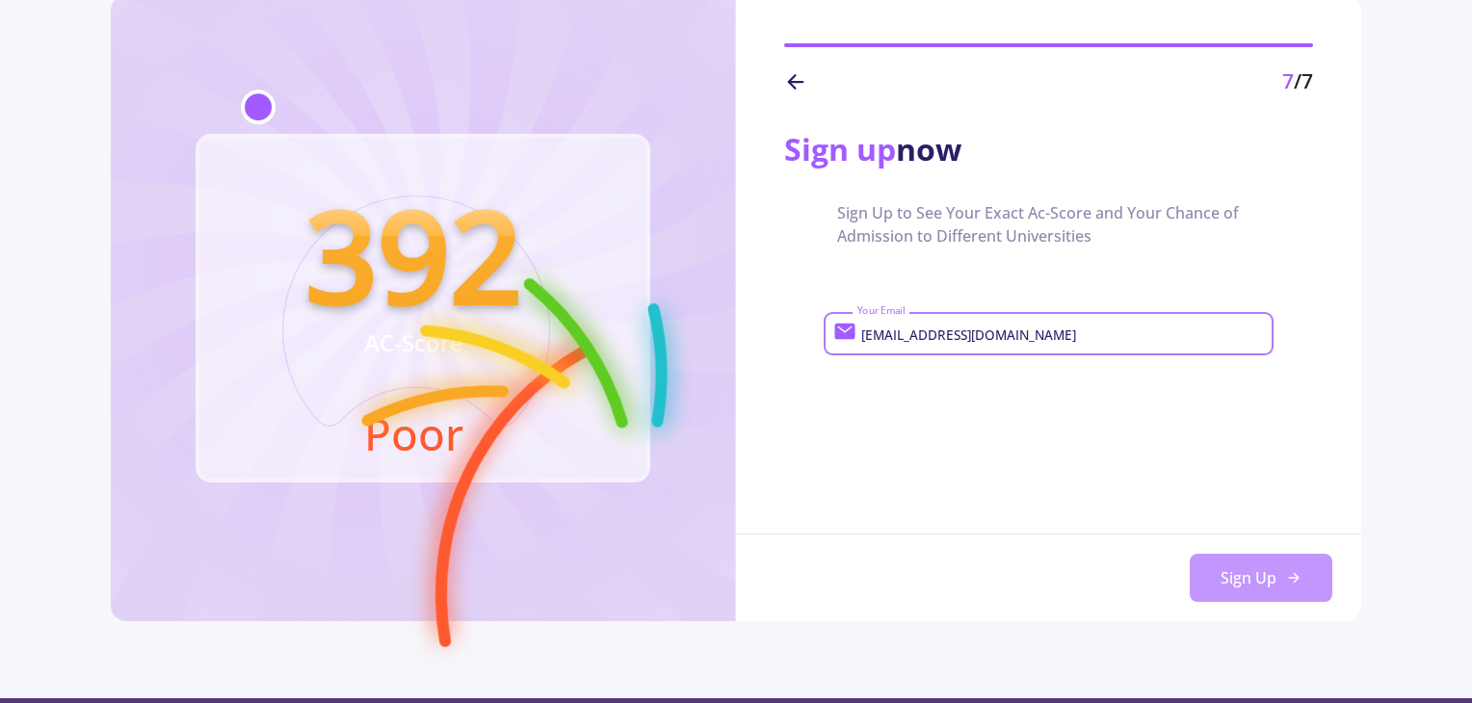
click at [1256, 583] on button "Sign Up" at bounding box center [1261, 578] width 143 height 48
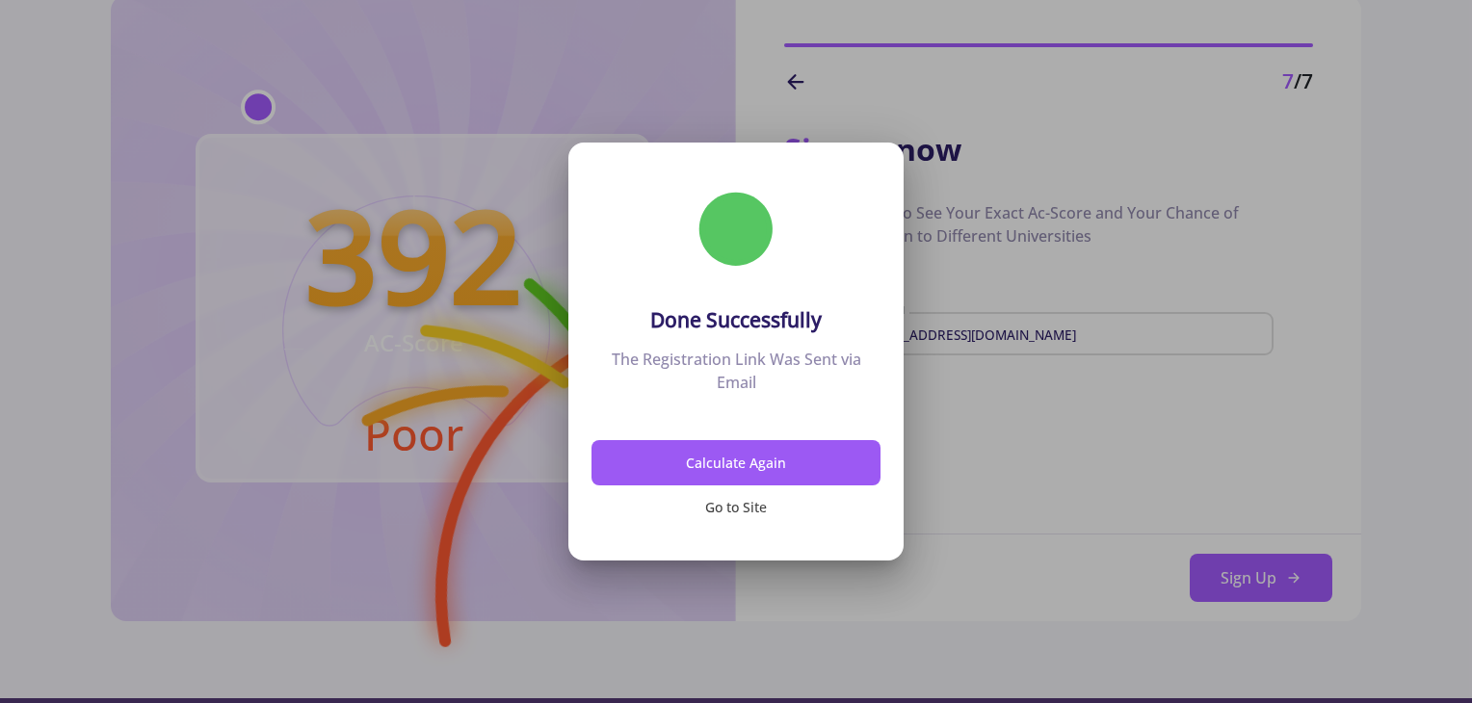
click at [736, 510] on button "Go to Site" at bounding box center [736, 508] width 289 height 45
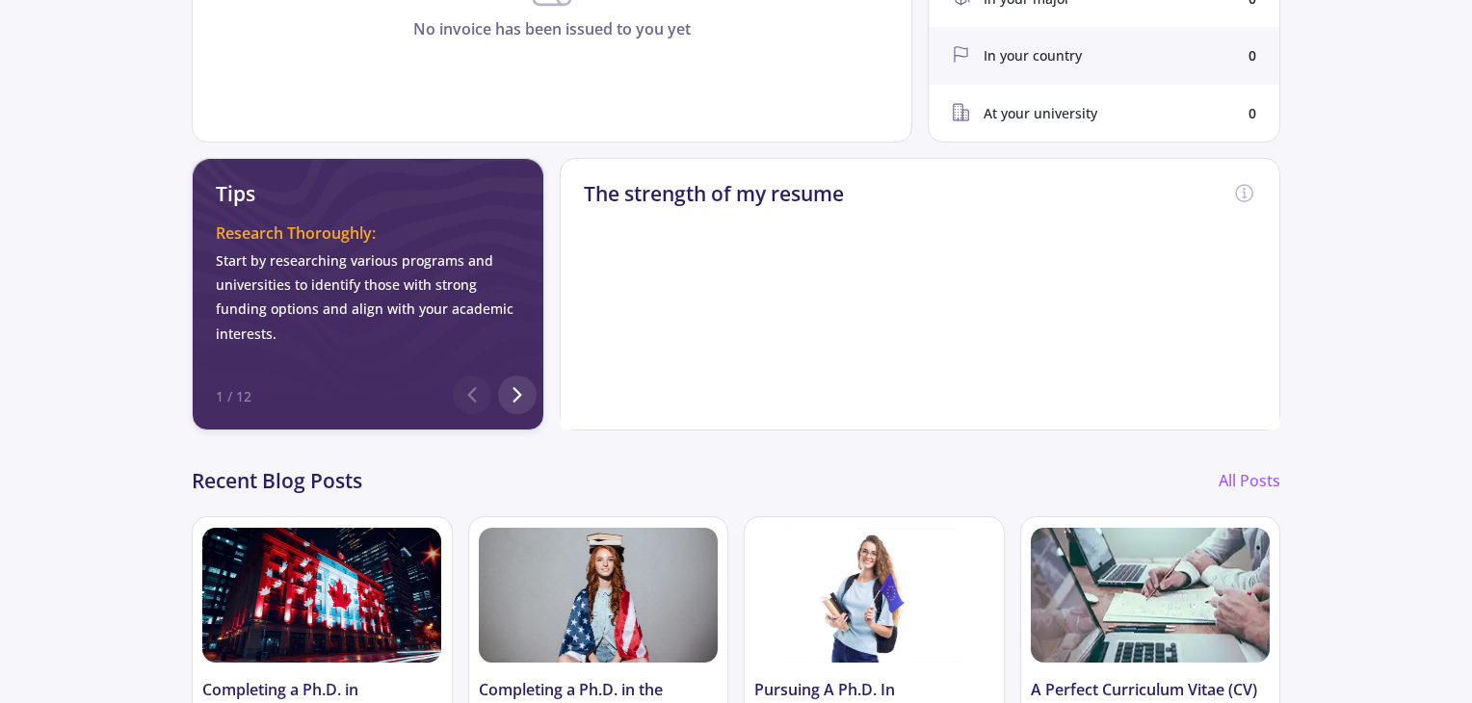
scroll to position [482, 0]
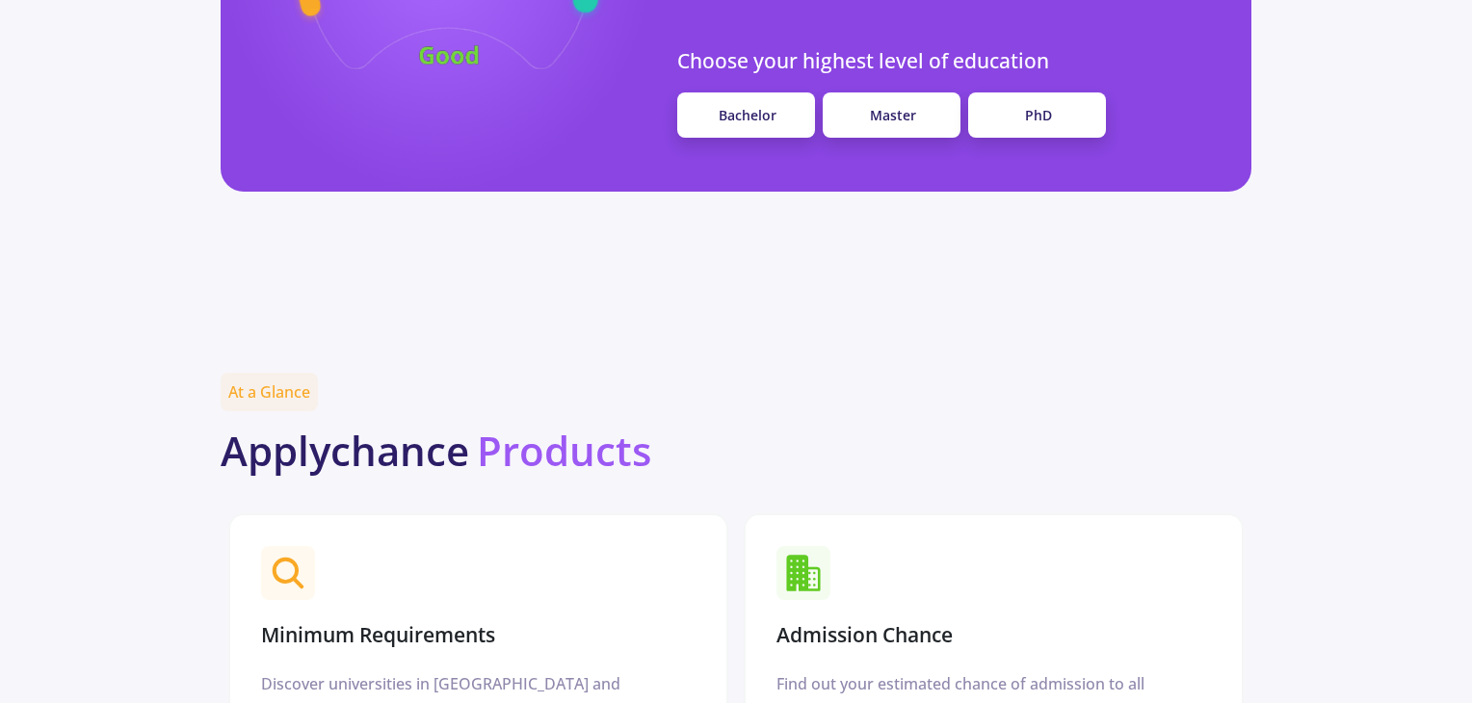
scroll to position [1734, 0]
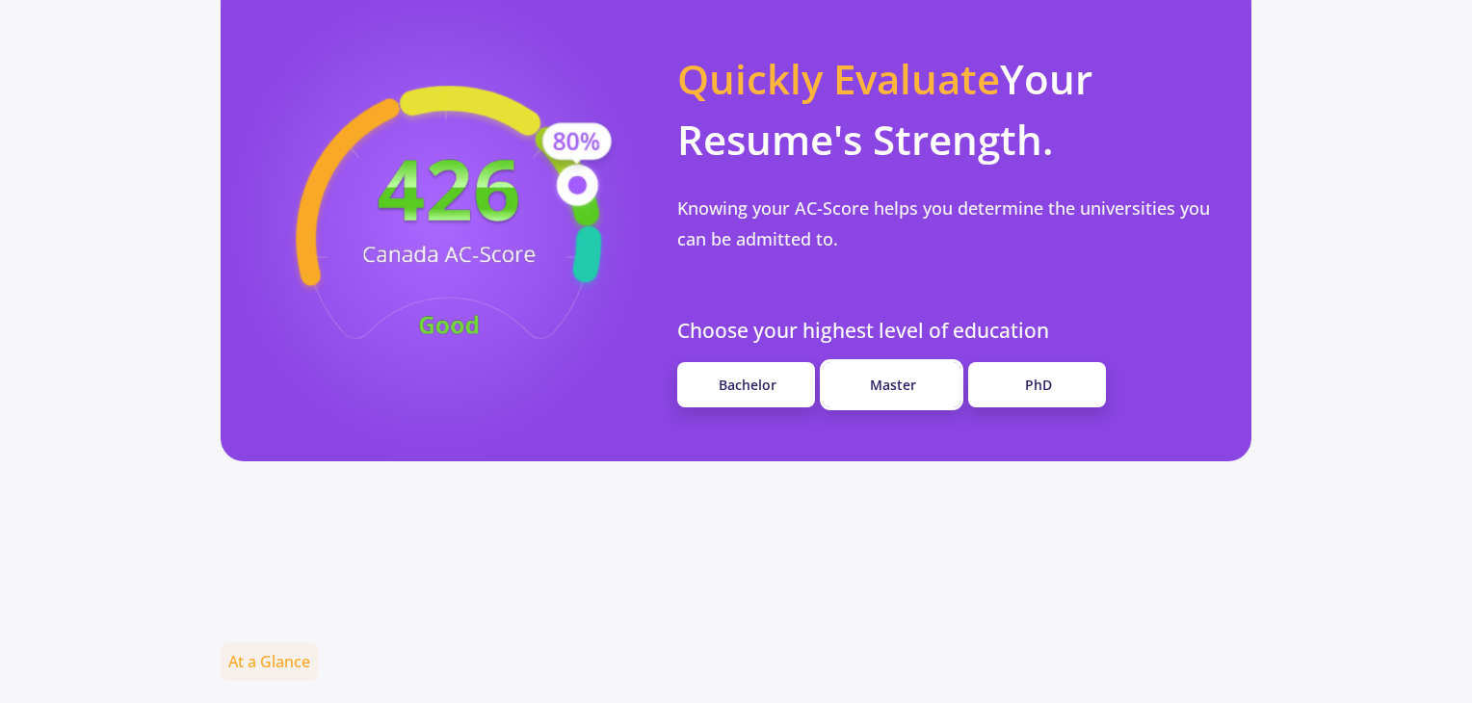
click at [926, 362] on link "Master" at bounding box center [892, 384] width 138 height 45
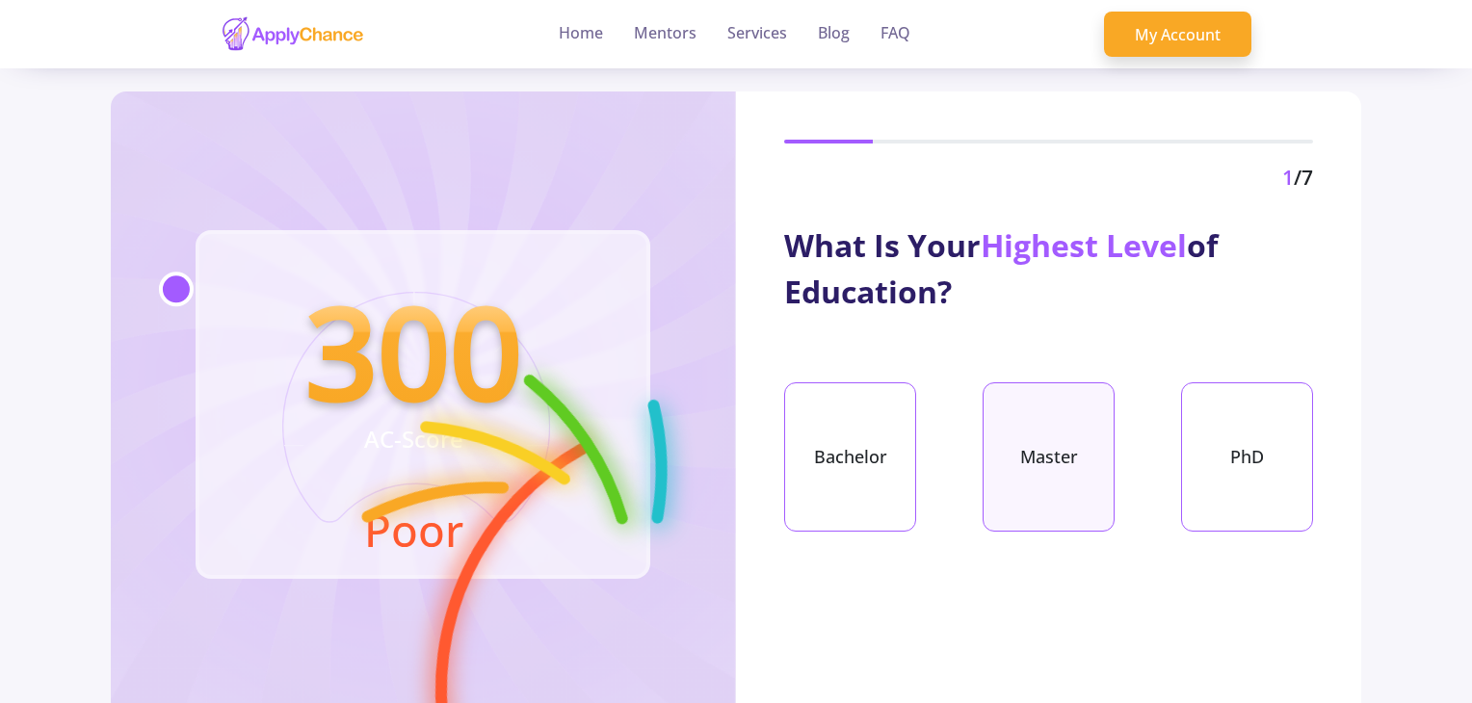
click at [1067, 456] on div "Master" at bounding box center [1049, 457] width 132 height 149
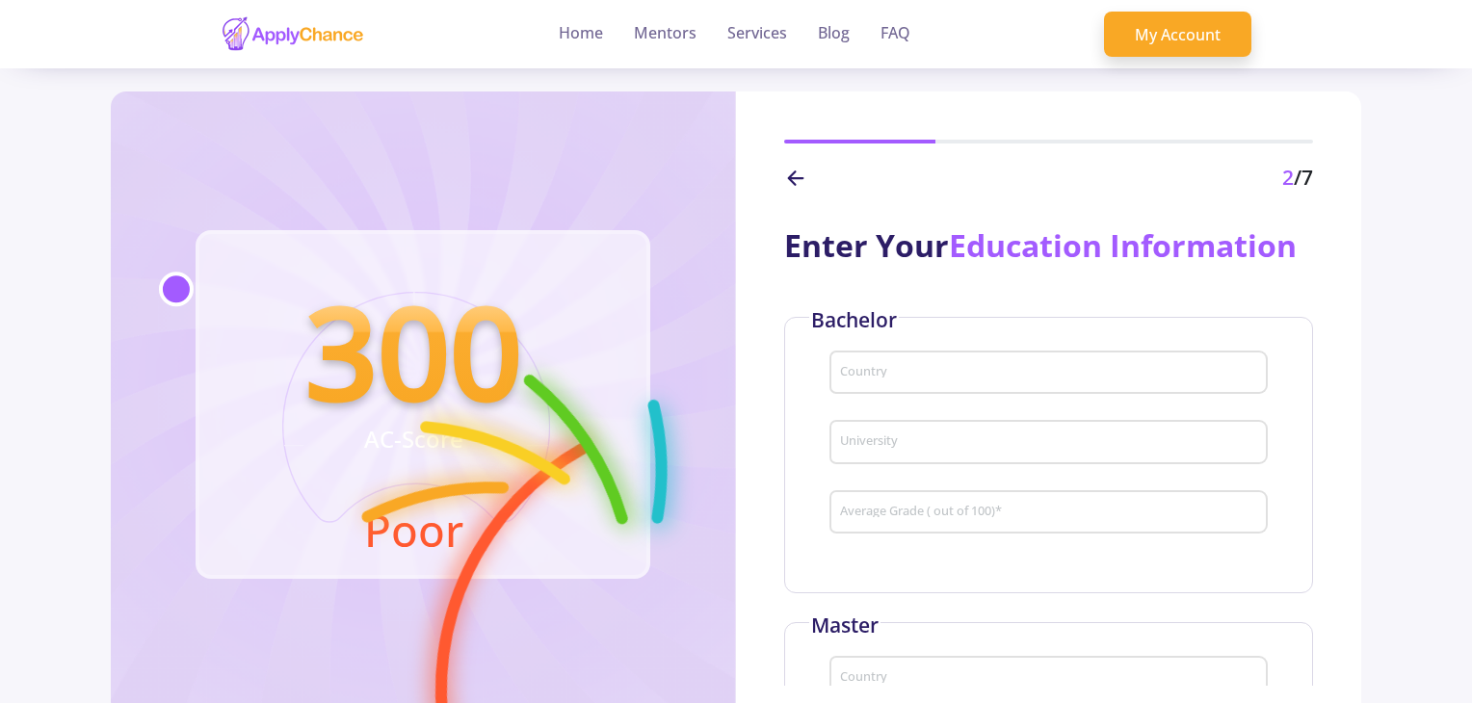
click at [929, 363] on div "Country" at bounding box center [1049, 369] width 420 height 50
type input "[GEOGRAPHIC_DATA]"
click at [906, 448] on input "University" at bounding box center [1051, 443] width 425 height 17
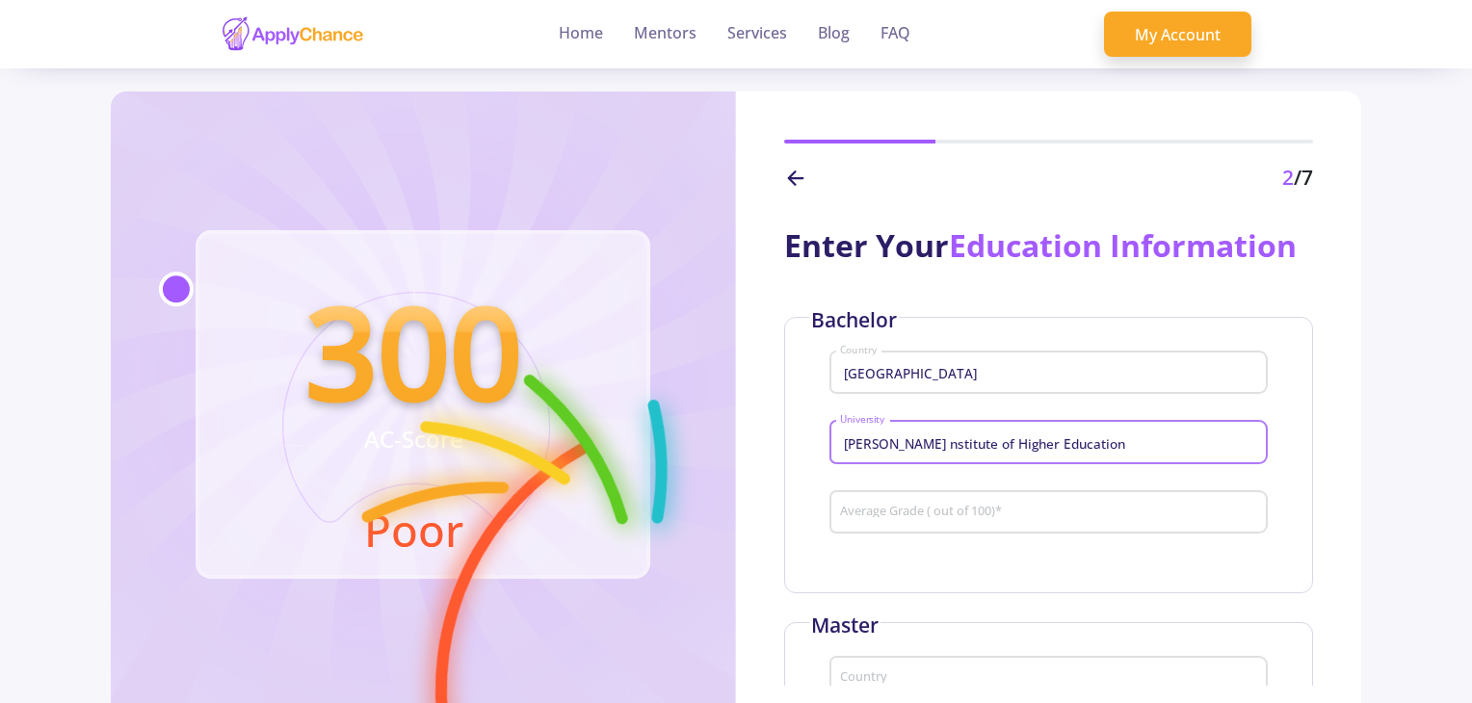
type input "[PERSON_NAME] nstitute of Higher Education"
click at [912, 513] on input "Average Grade ( out of 100) *" at bounding box center [1051, 513] width 425 height 17
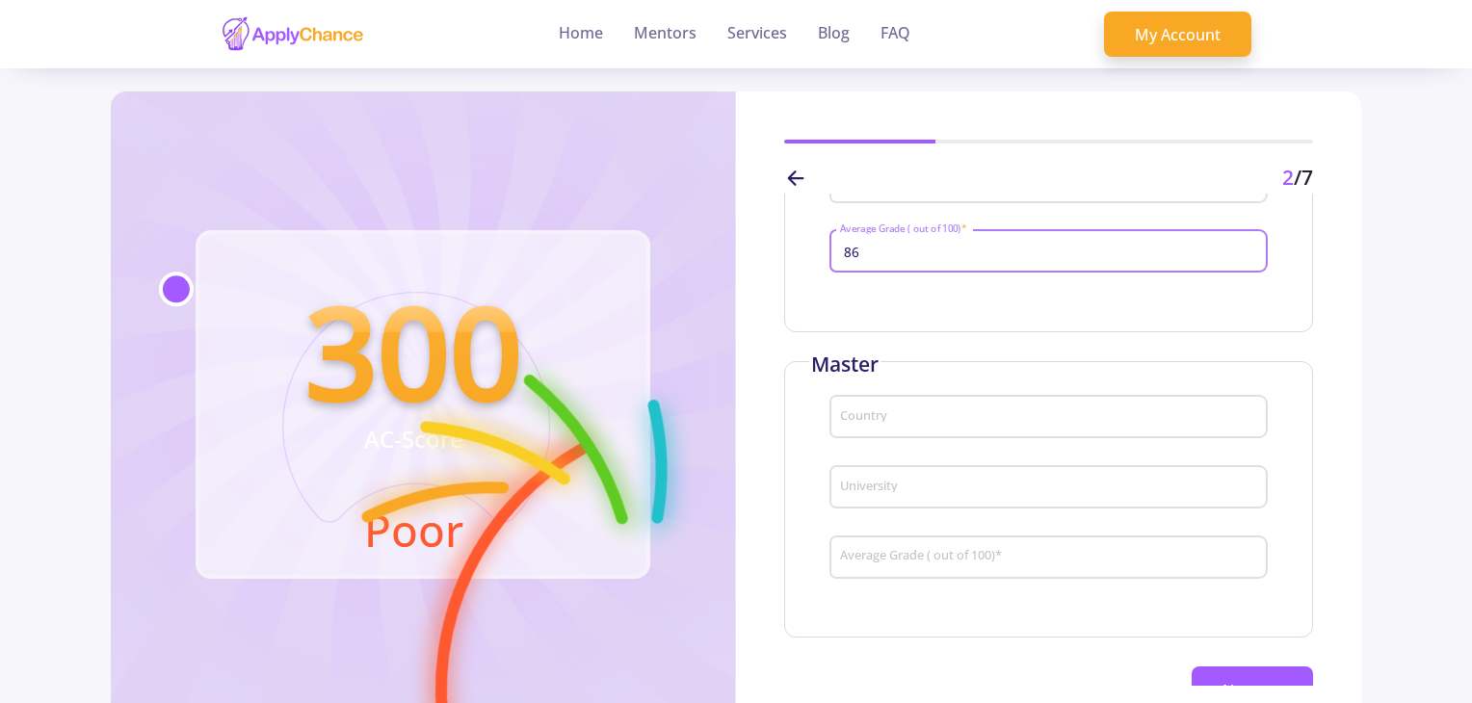
scroll to position [289, 0]
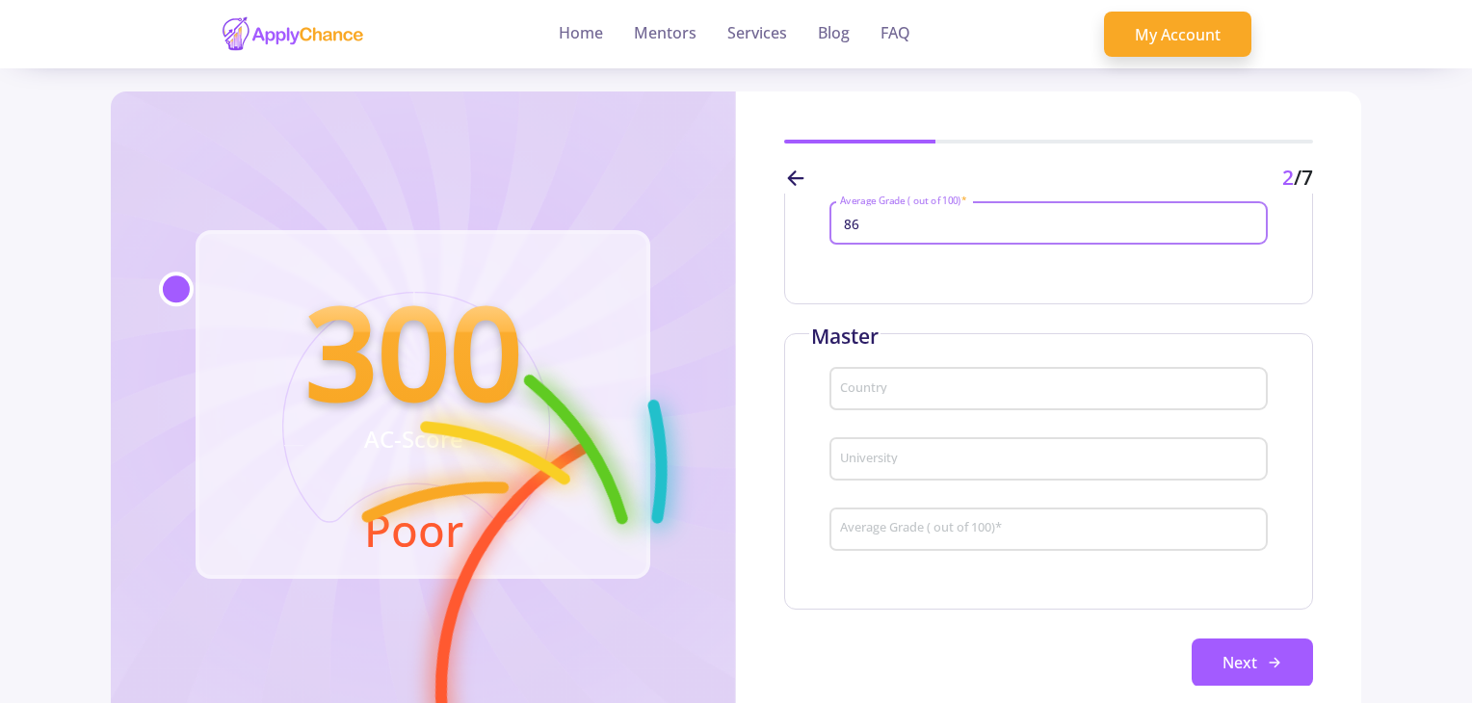
type input "86"
click at [912, 381] on div "Country" at bounding box center [1049, 385] width 420 height 50
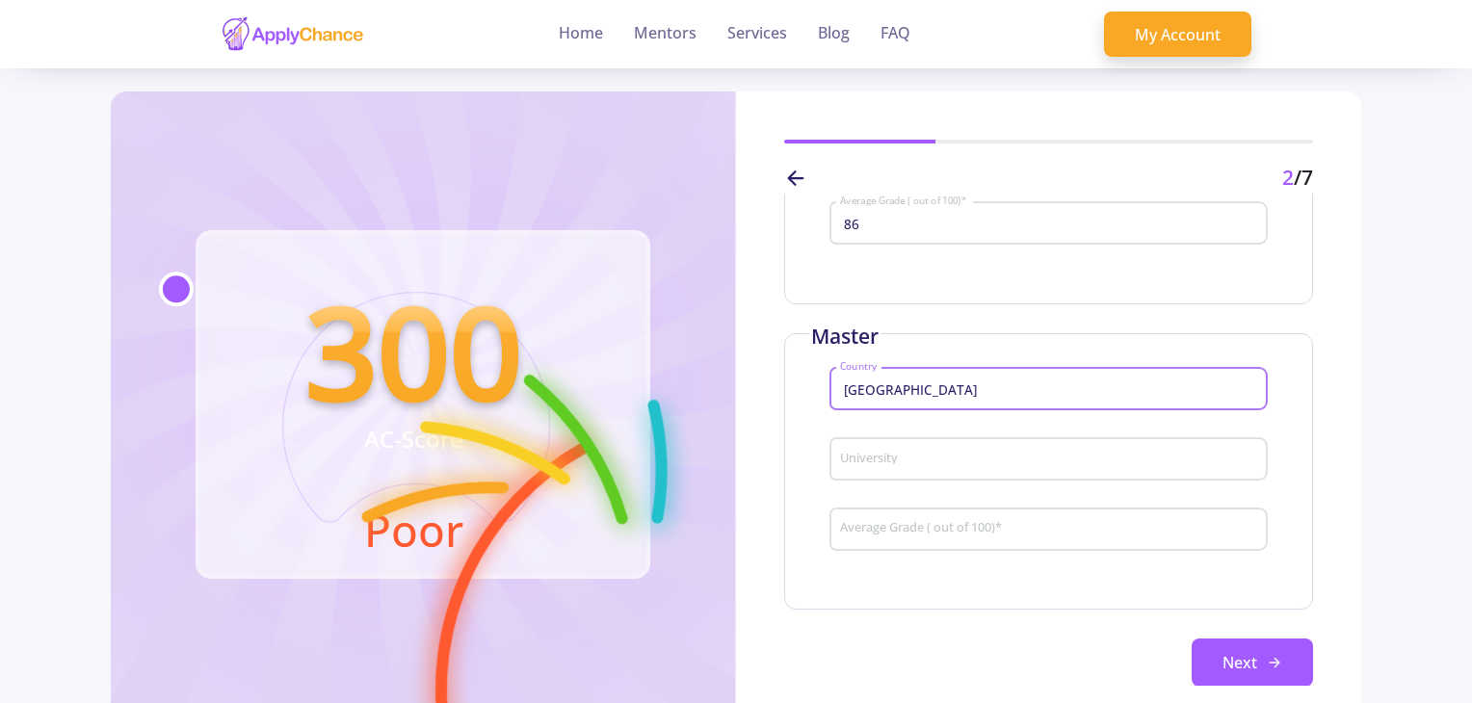
type input "[GEOGRAPHIC_DATA]"
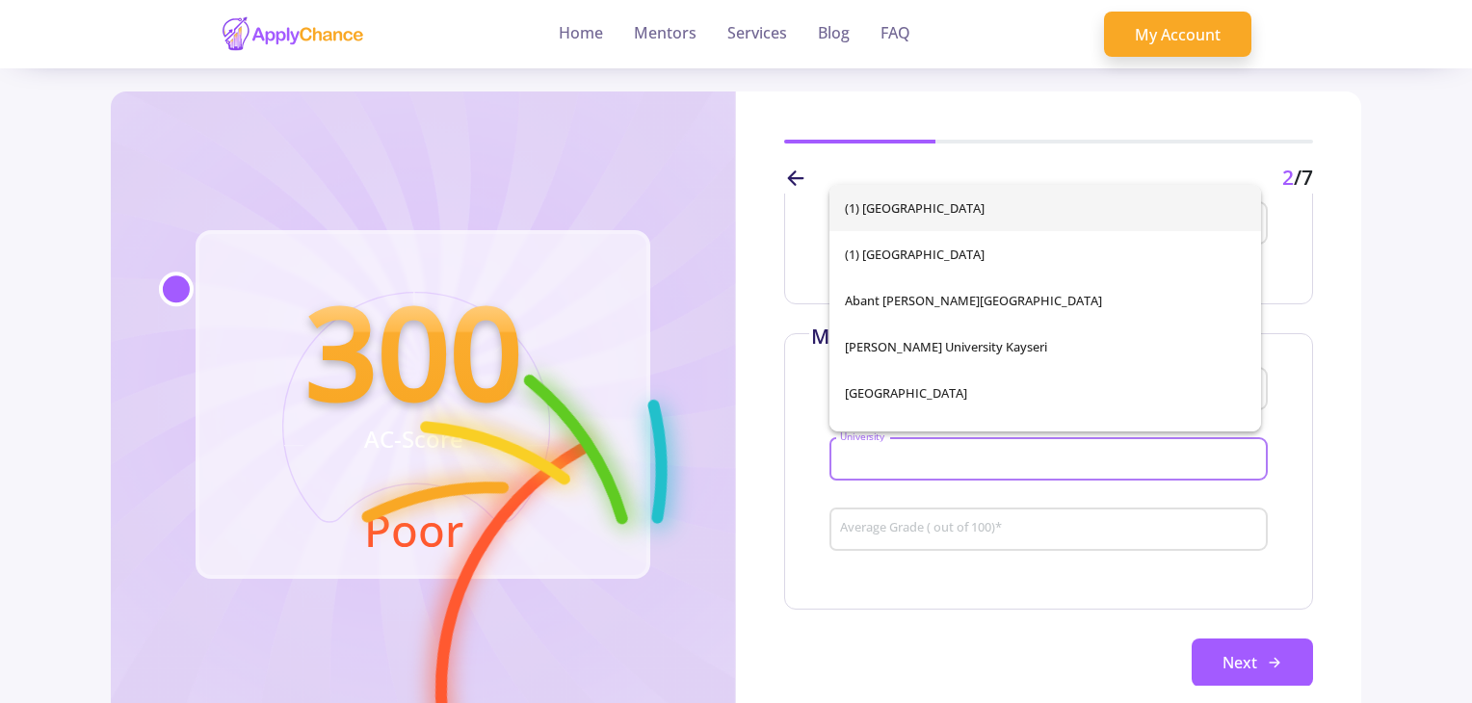
click at [875, 468] on input "University" at bounding box center [1051, 460] width 425 height 17
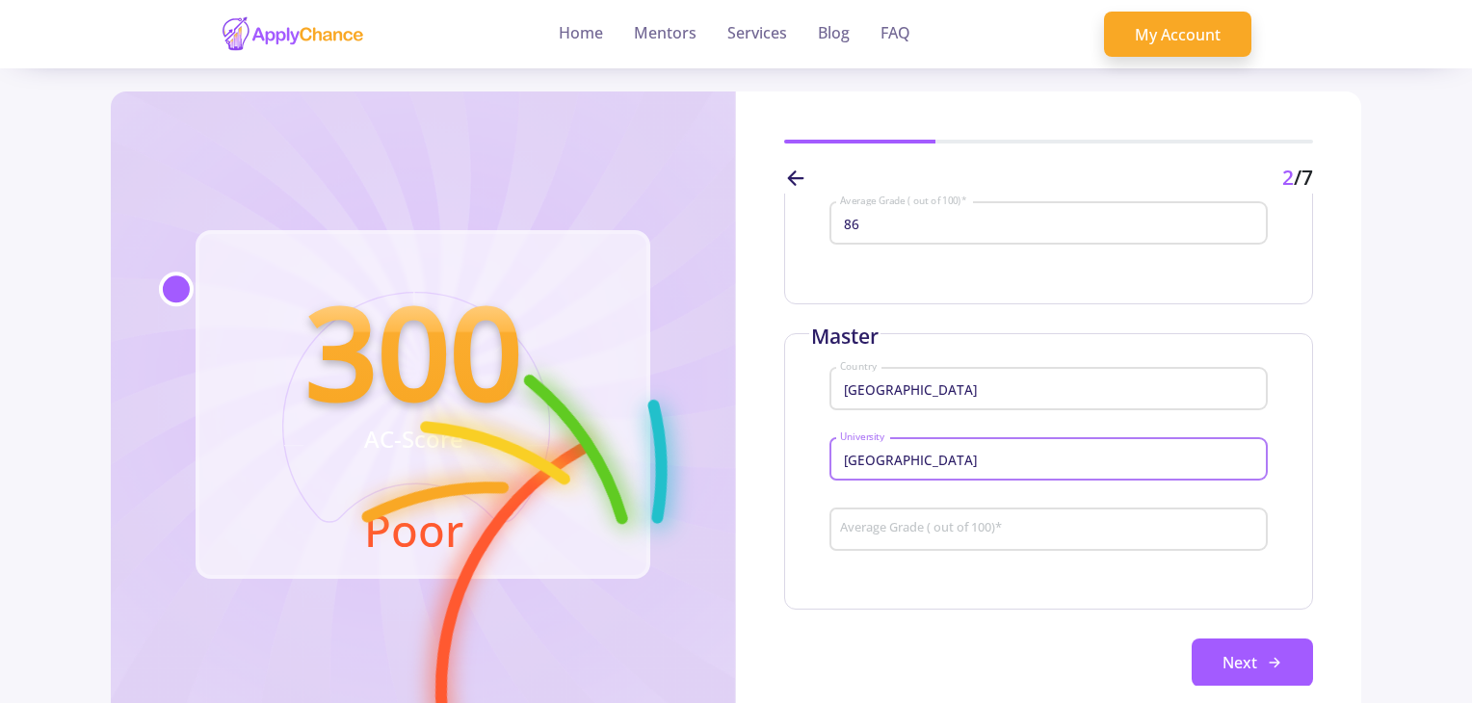
type input "[GEOGRAPHIC_DATA]"
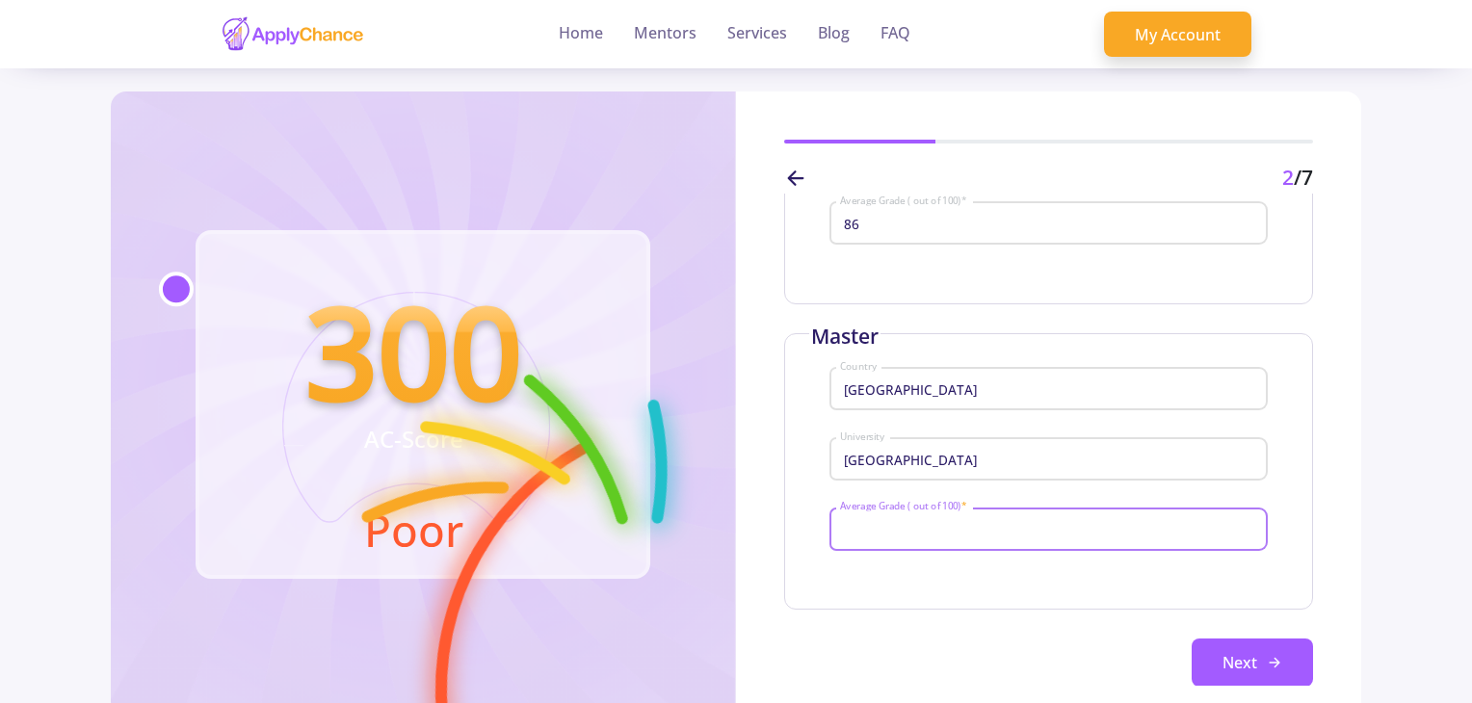
click at [879, 525] on input "Average Grade ( out of 100) *" at bounding box center [1051, 529] width 425 height 17
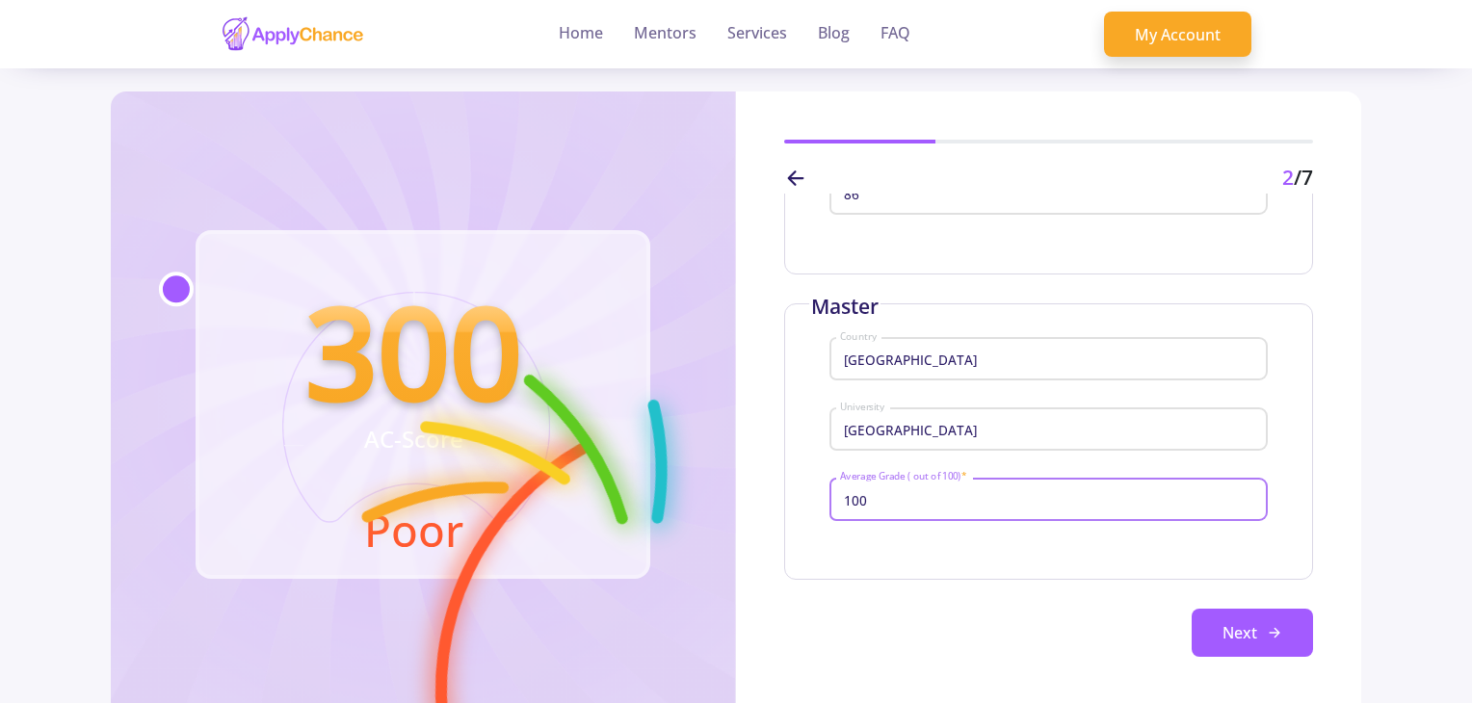
scroll to position [321, 0]
type input "100"
click at [1249, 624] on button "Next" at bounding box center [1252, 633] width 121 height 48
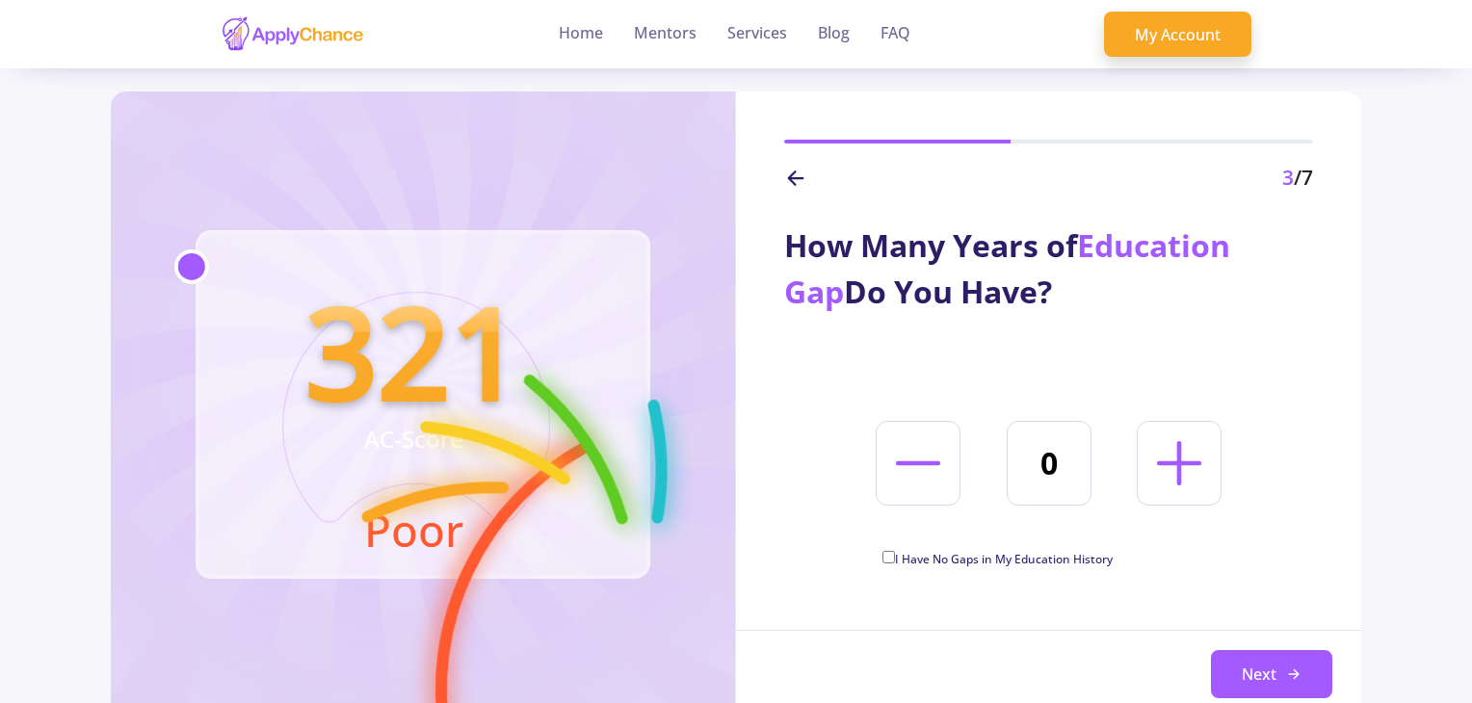
click at [896, 557] on span "I Have No Gaps in My Education History" at bounding box center [1004, 559] width 218 height 16
click at [895, 557] on input "I Have No Gaps in My Education History" at bounding box center [889, 557] width 13 height 13
checkbox input "true"
click at [1245, 670] on button "Next" at bounding box center [1271, 674] width 121 height 48
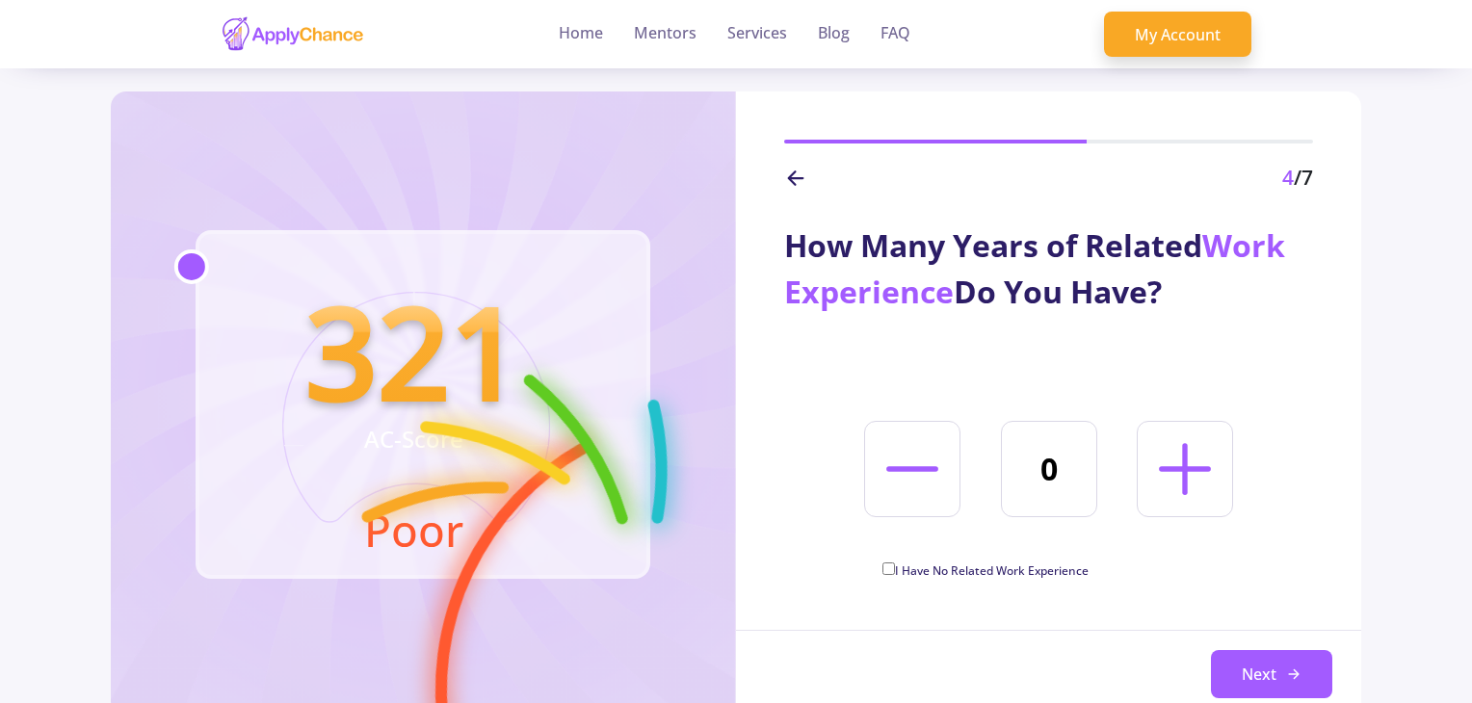
click at [1177, 462] on icon at bounding box center [1185, 469] width 83 height 83
type input "2"
click at [1255, 670] on button "Next" at bounding box center [1271, 674] width 121 height 48
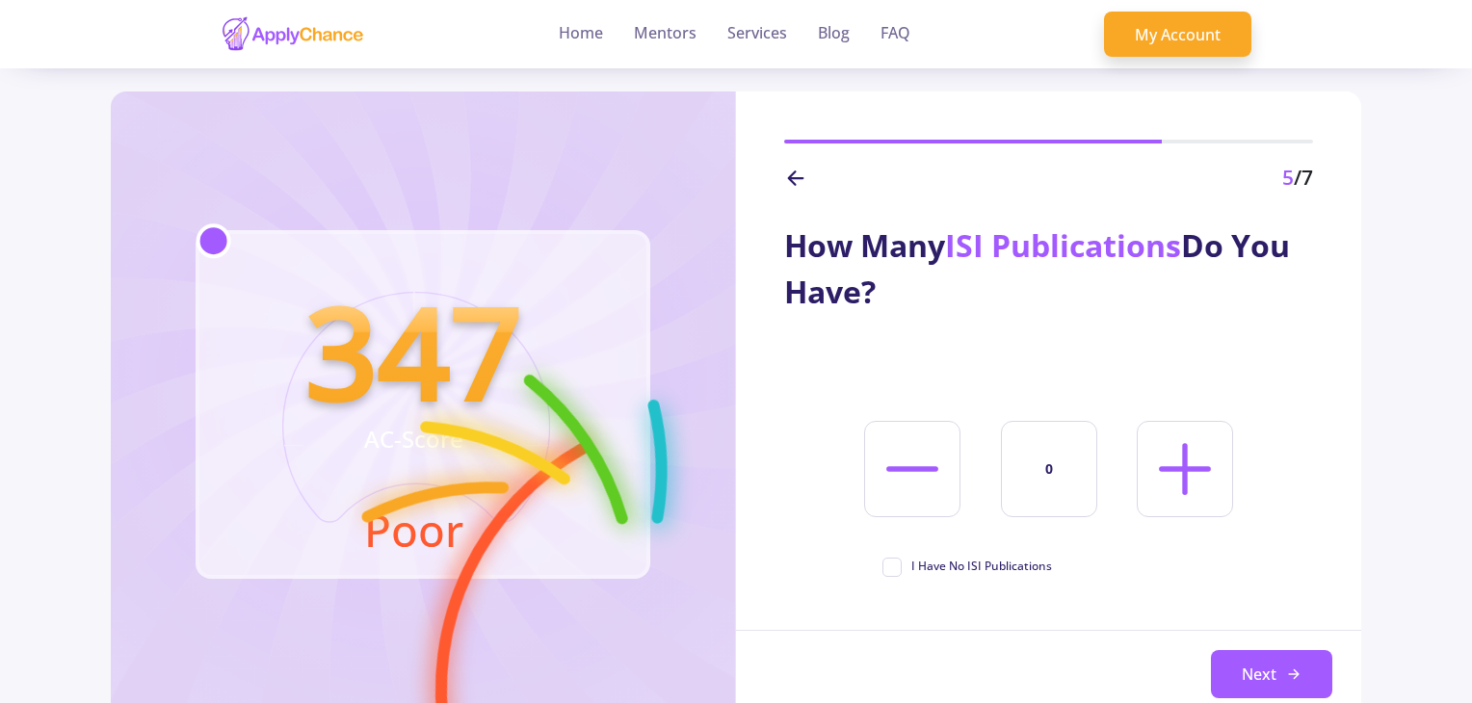
click at [1185, 455] on line at bounding box center [1185, 468] width 0 height 46
type input "1"
click at [1249, 674] on button "Next" at bounding box center [1271, 674] width 121 height 48
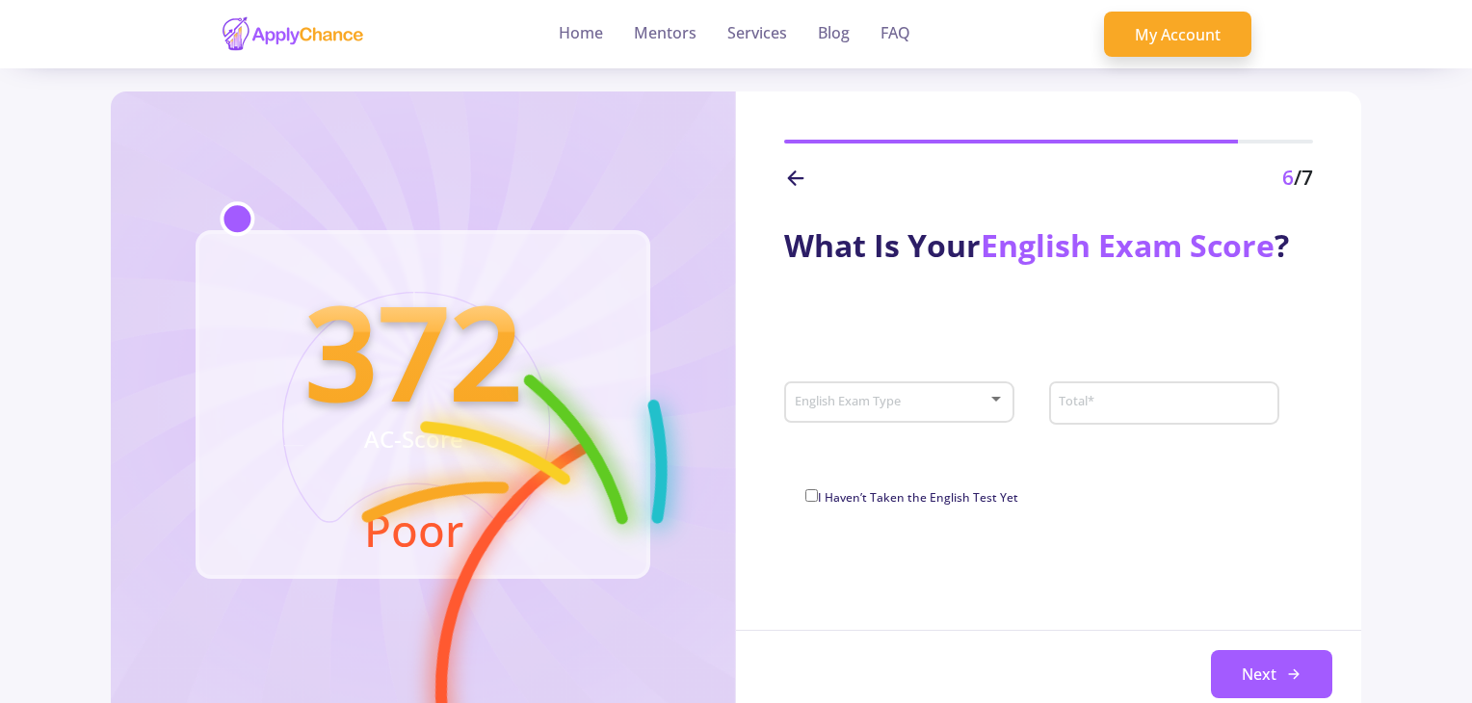
click at [894, 391] on div "English Exam Type" at bounding box center [900, 399] width 212 height 48
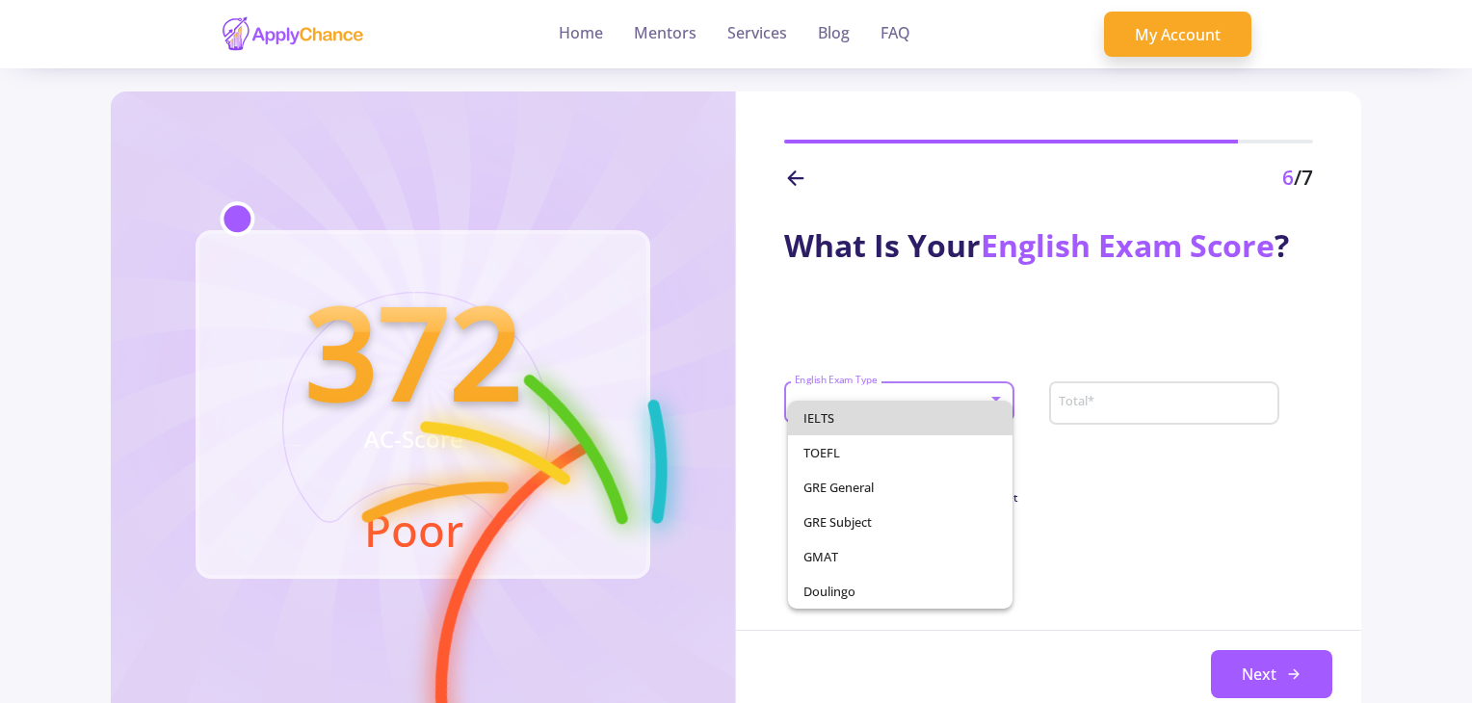
click at [871, 413] on span "IELTS" at bounding box center [901, 418] width 195 height 35
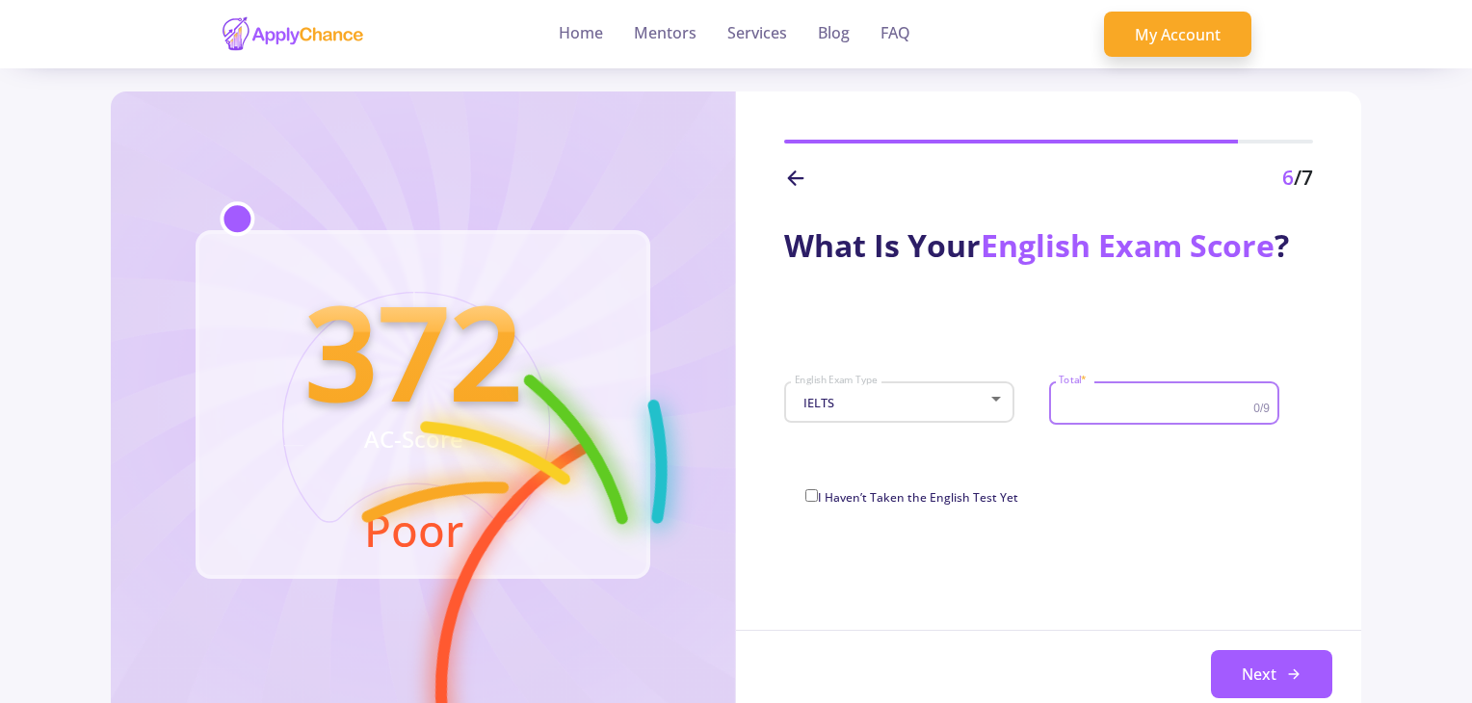
click at [1106, 408] on input "Total *" at bounding box center [1158, 403] width 200 height 17
type input "7"
click at [1109, 475] on div "What Is Your English Exam Score ? IELTS English Exam Type 7 Total * 0/9 I Haven…" at bounding box center [1048, 355] width 625 height 323
click at [1260, 671] on button "Next" at bounding box center [1271, 674] width 121 height 48
